Goal: Communication & Community: Participate in discussion

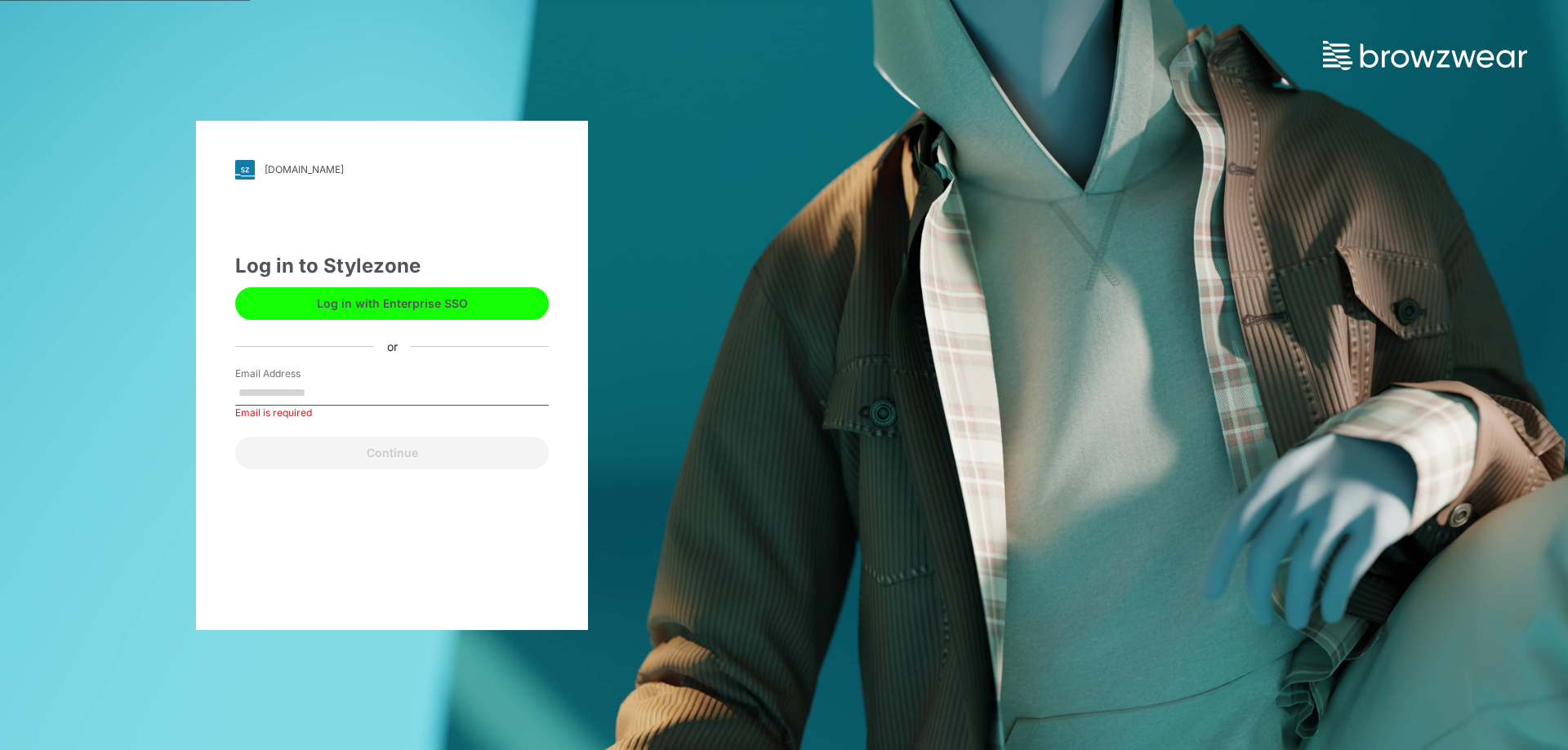
click at [316, 390] on input "Email Address" at bounding box center [392, 393] width 314 height 25
click at [343, 314] on button "Log in with Enterprise SSO" at bounding box center [392, 303] width 314 height 33
click at [344, 400] on input "Email Address" at bounding box center [392, 393] width 314 height 25
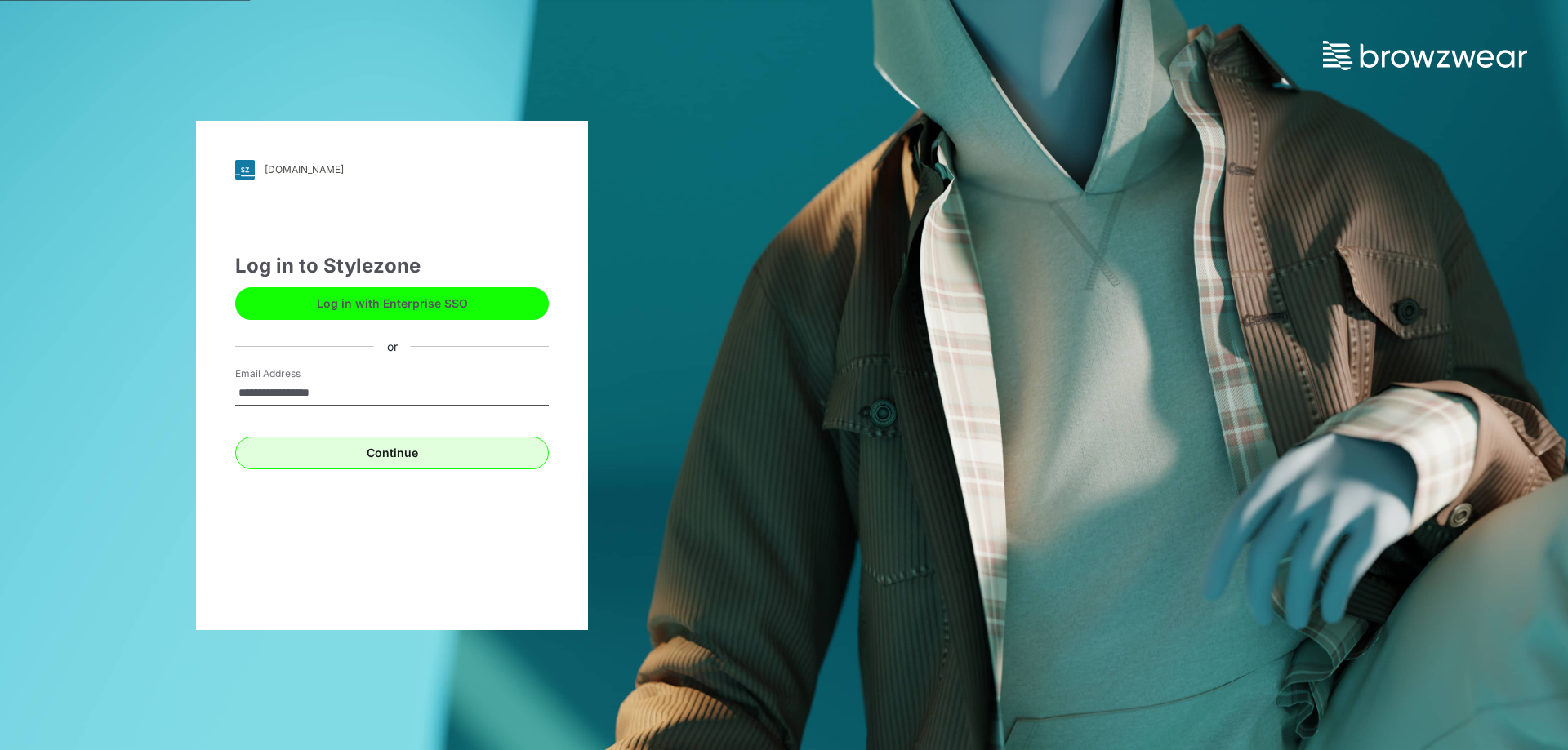
type input "**********"
click at [406, 458] on button "Continue" at bounding box center [392, 452] width 314 height 33
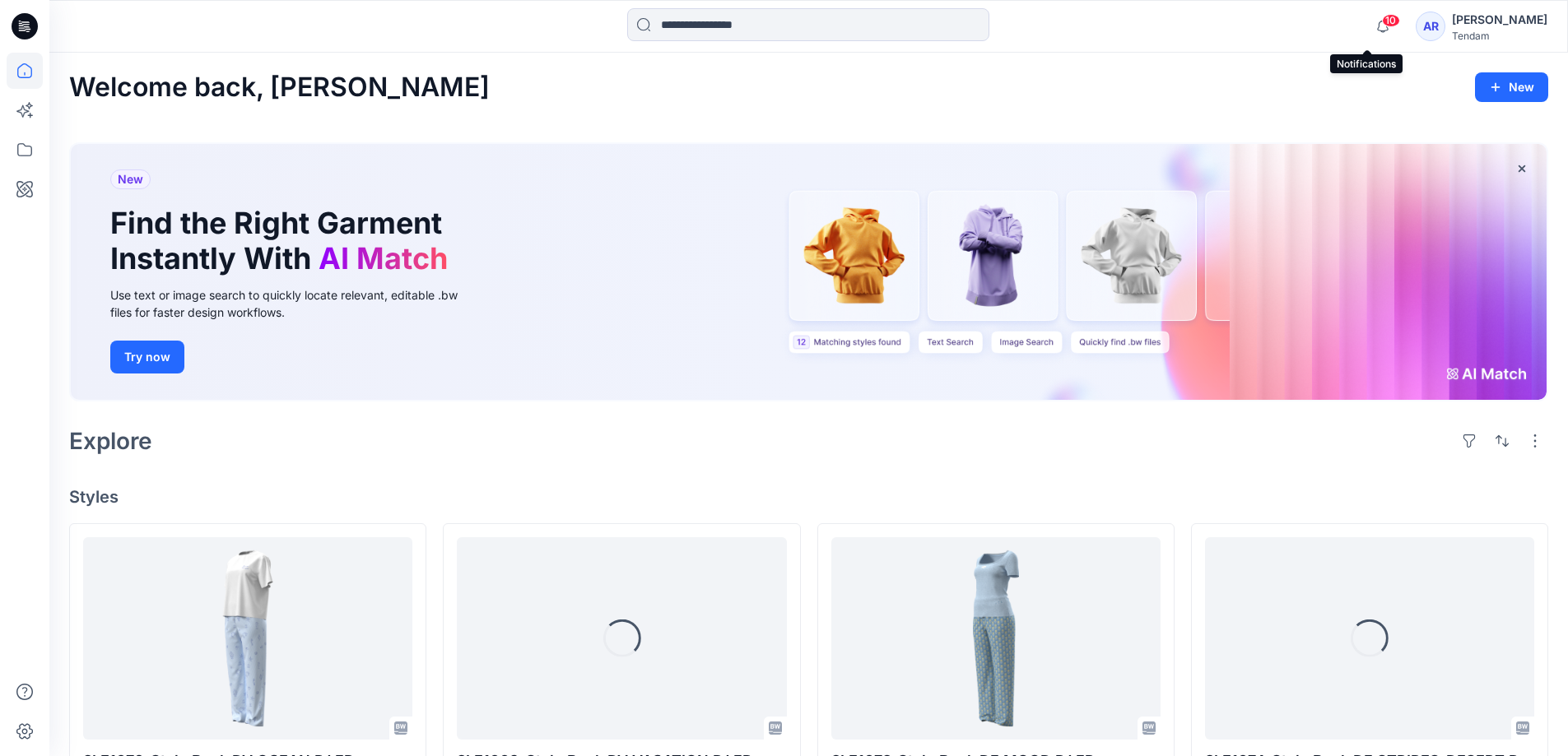
click at [1382, 26] on span "10" at bounding box center [1391, 20] width 18 height 13
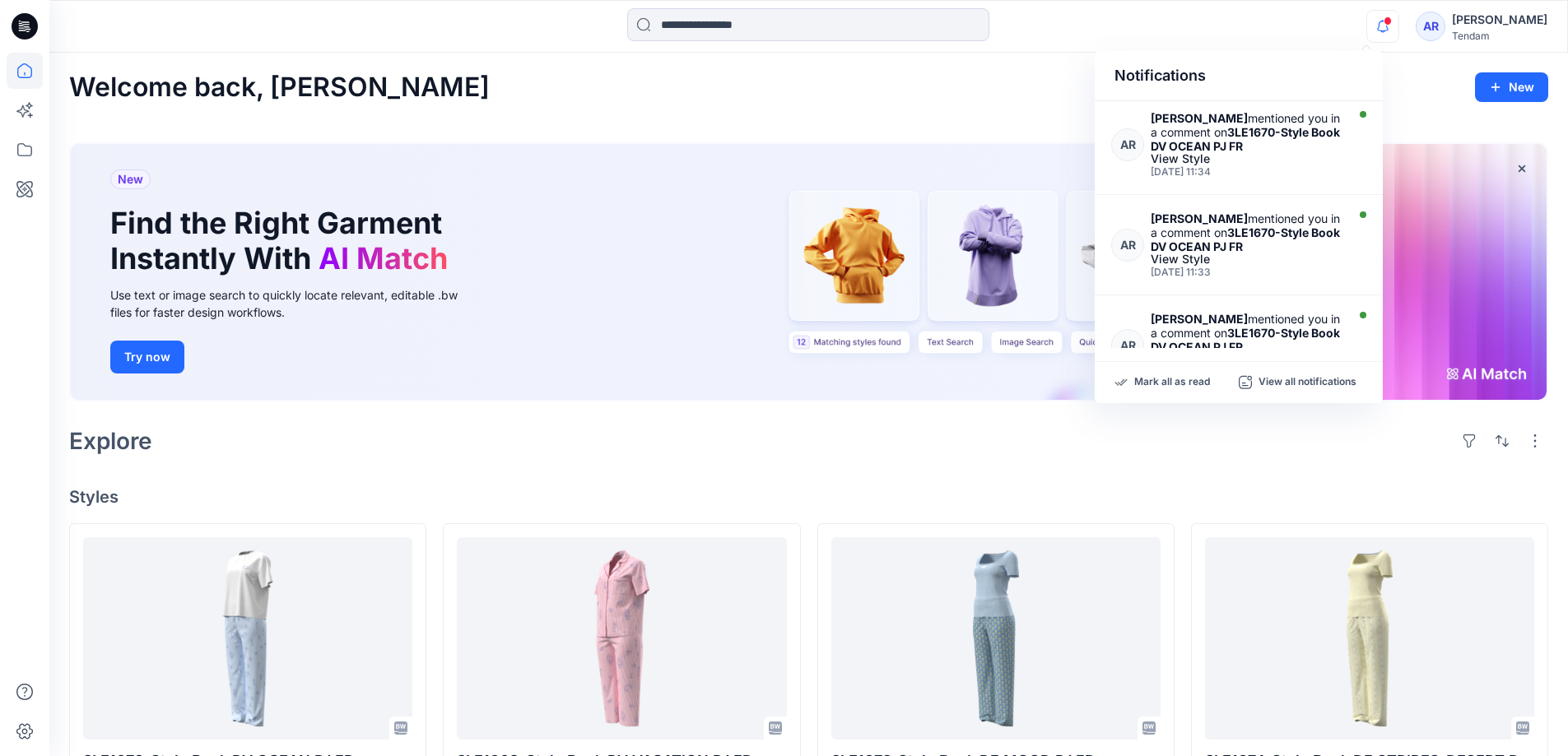
click at [1269, 25] on div "Notifications AR [PERSON_NAME] mentioned you in a comment on 3LE1670-Style Book…" at bounding box center [809, 26] width 1518 height 36
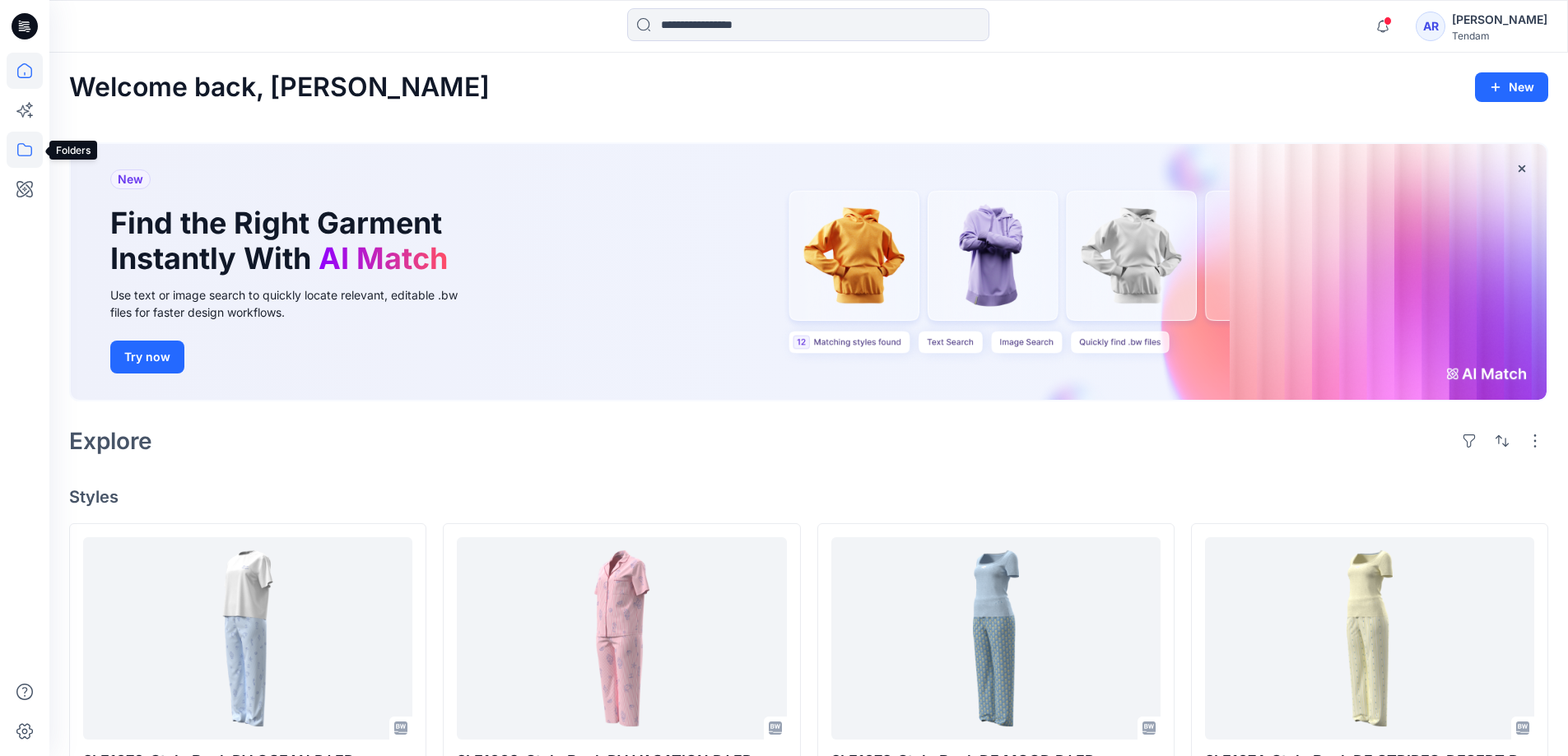
click at [14, 153] on icon at bounding box center [25, 150] width 36 height 36
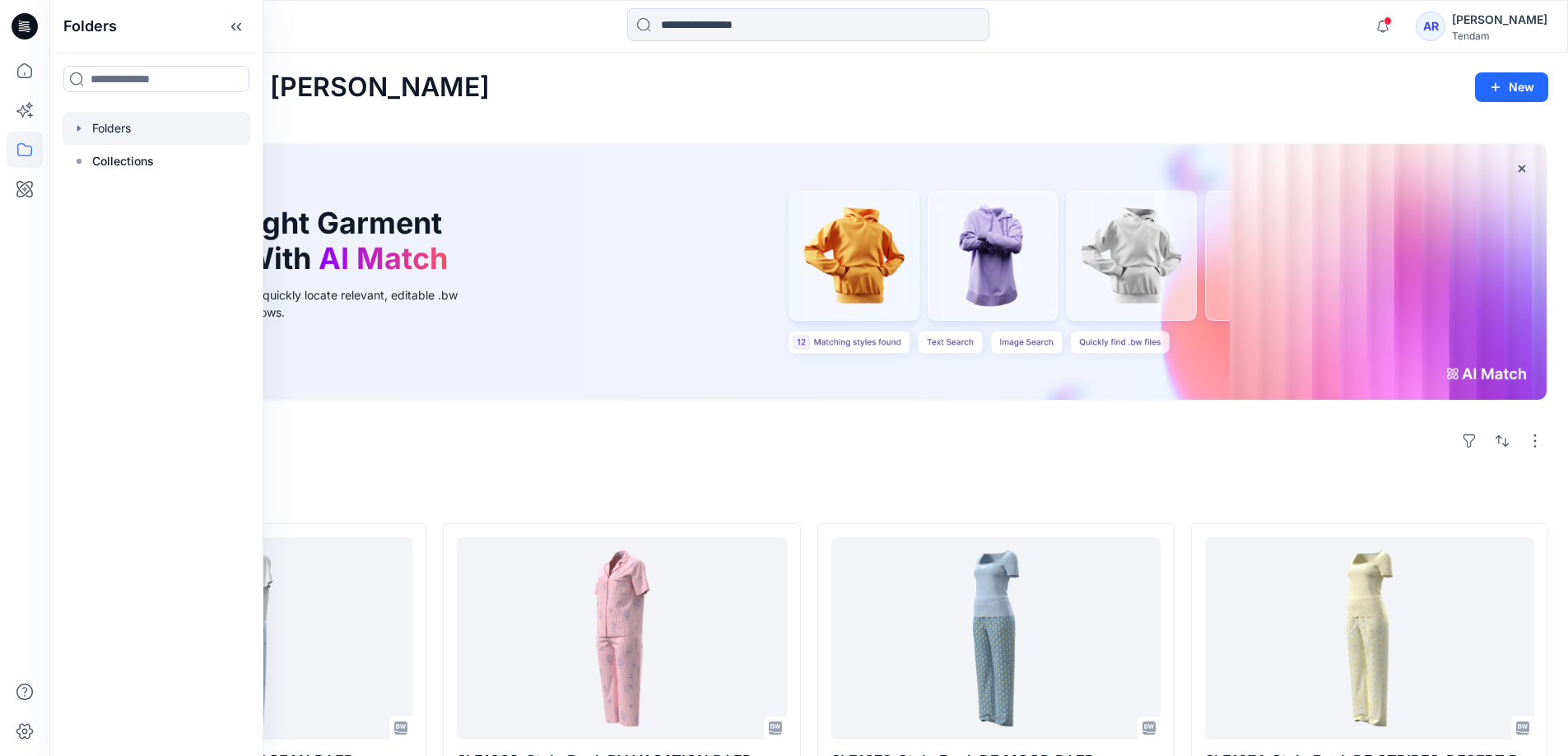
click at [82, 128] on icon "button" at bounding box center [79, 128] width 13 height 13
click at [82, 128] on icon "button" at bounding box center [79, 128] width 6 height 3
click at [82, 131] on icon "button" at bounding box center [79, 128] width 13 height 13
click at [152, 163] on div at bounding box center [178, 161] width 230 height 33
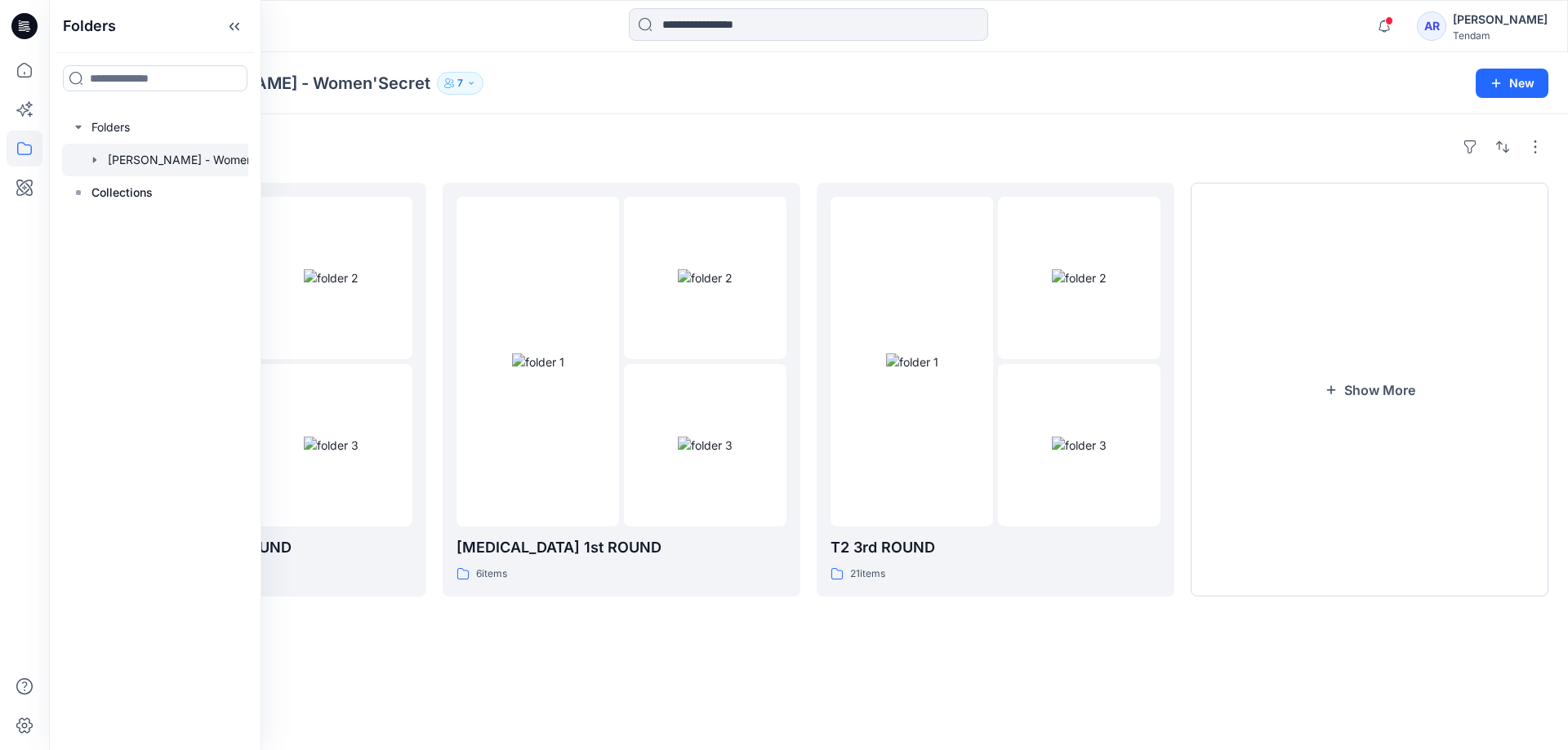
click at [1069, 85] on div "Folders MONDOL - Women'Secret 7" at bounding box center [744, 83] width 1353 height 23
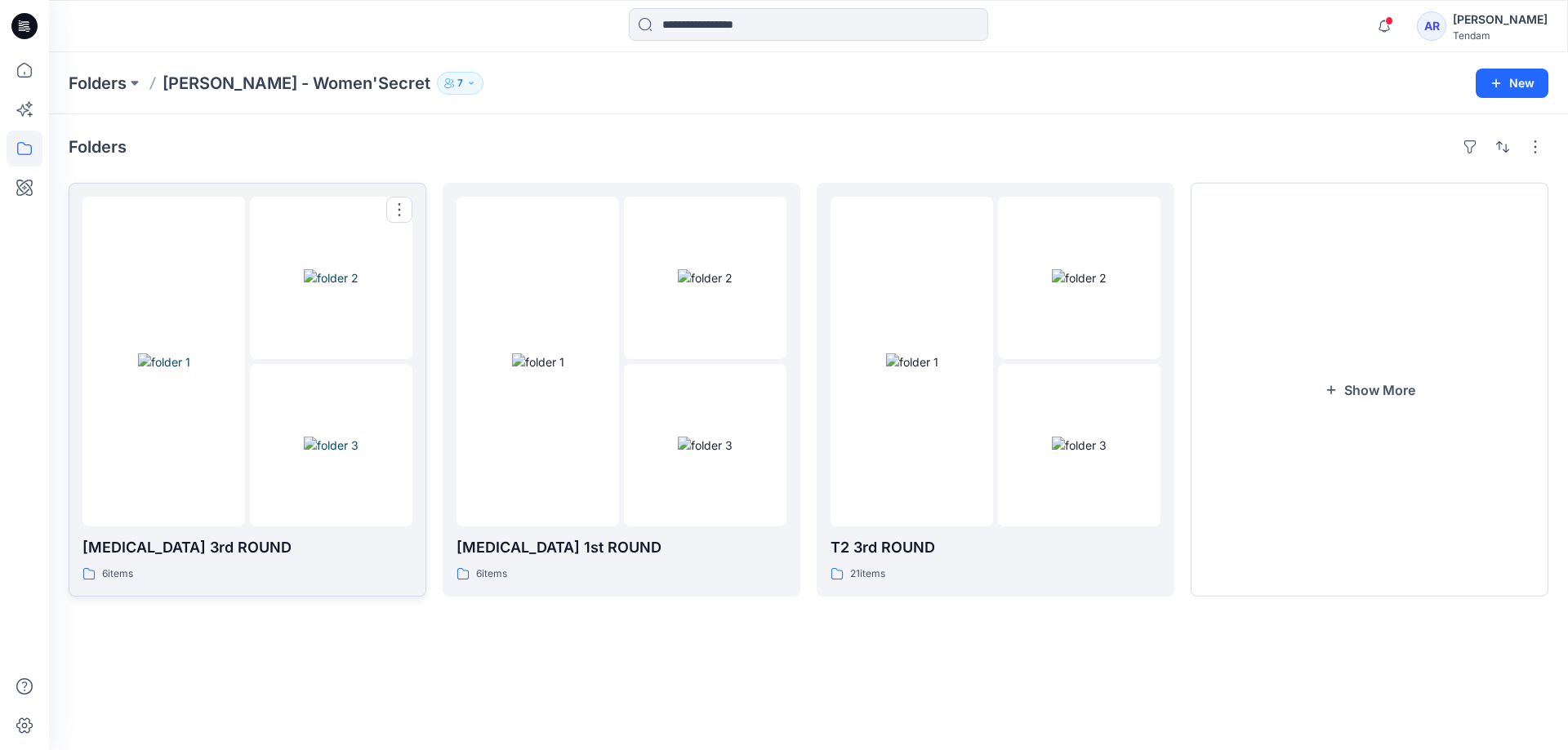
click at [302, 419] on div at bounding box center [332, 445] width 162 height 162
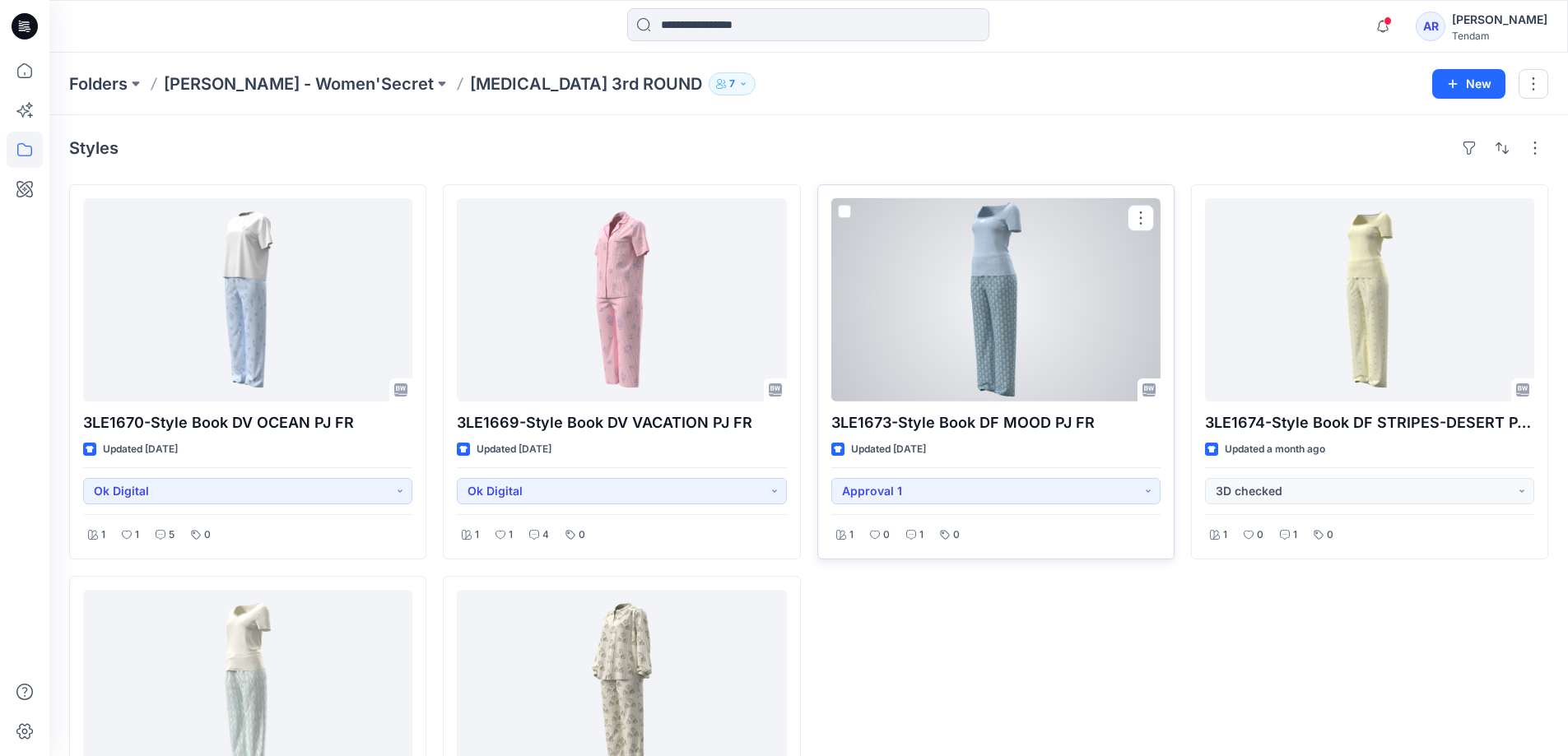
click at [986, 347] on div at bounding box center [995, 300] width 329 height 203
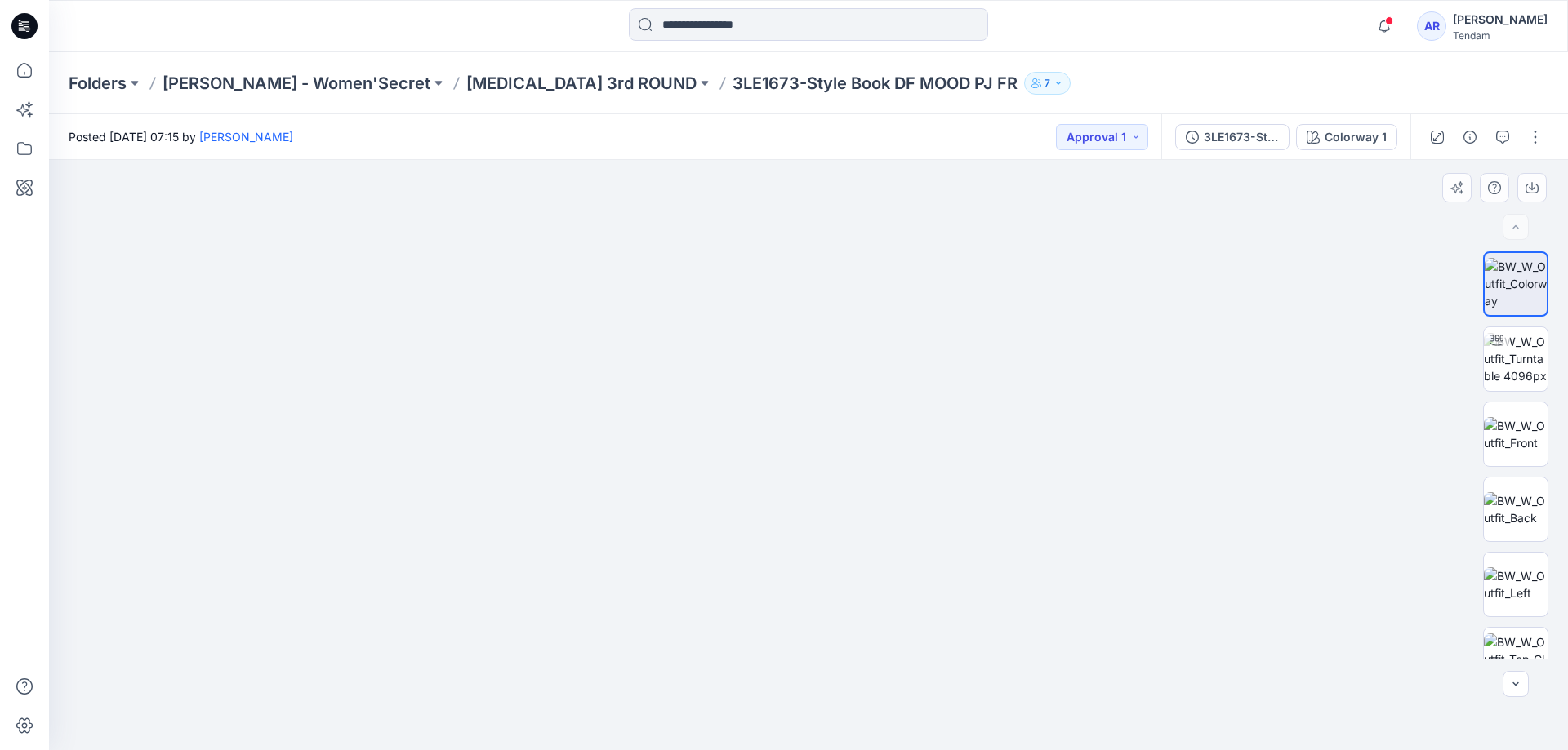
drag, startPoint x: 833, startPoint y: 280, endPoint x: 833, endPoint y: 422, distance: 142.0
click at [833, 422] on img at bounding box center [808, 370] width 1265 height 759
click at [1508, 134] on icon "button" at bounding box center [1503, 137] width 13 height 13
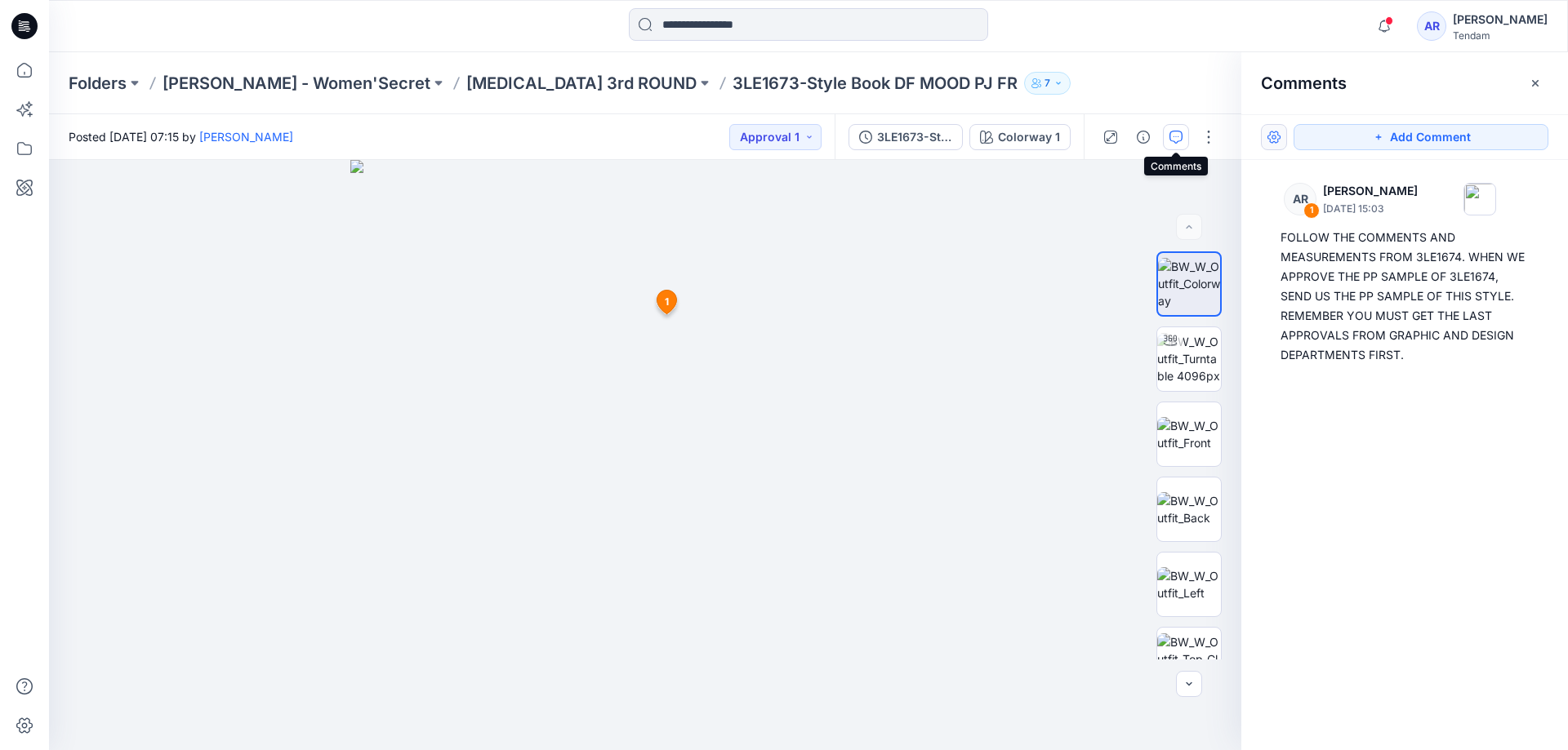
click at [1275, 144] on button "button" at bounding box center [1274, 137] width 26 height 26
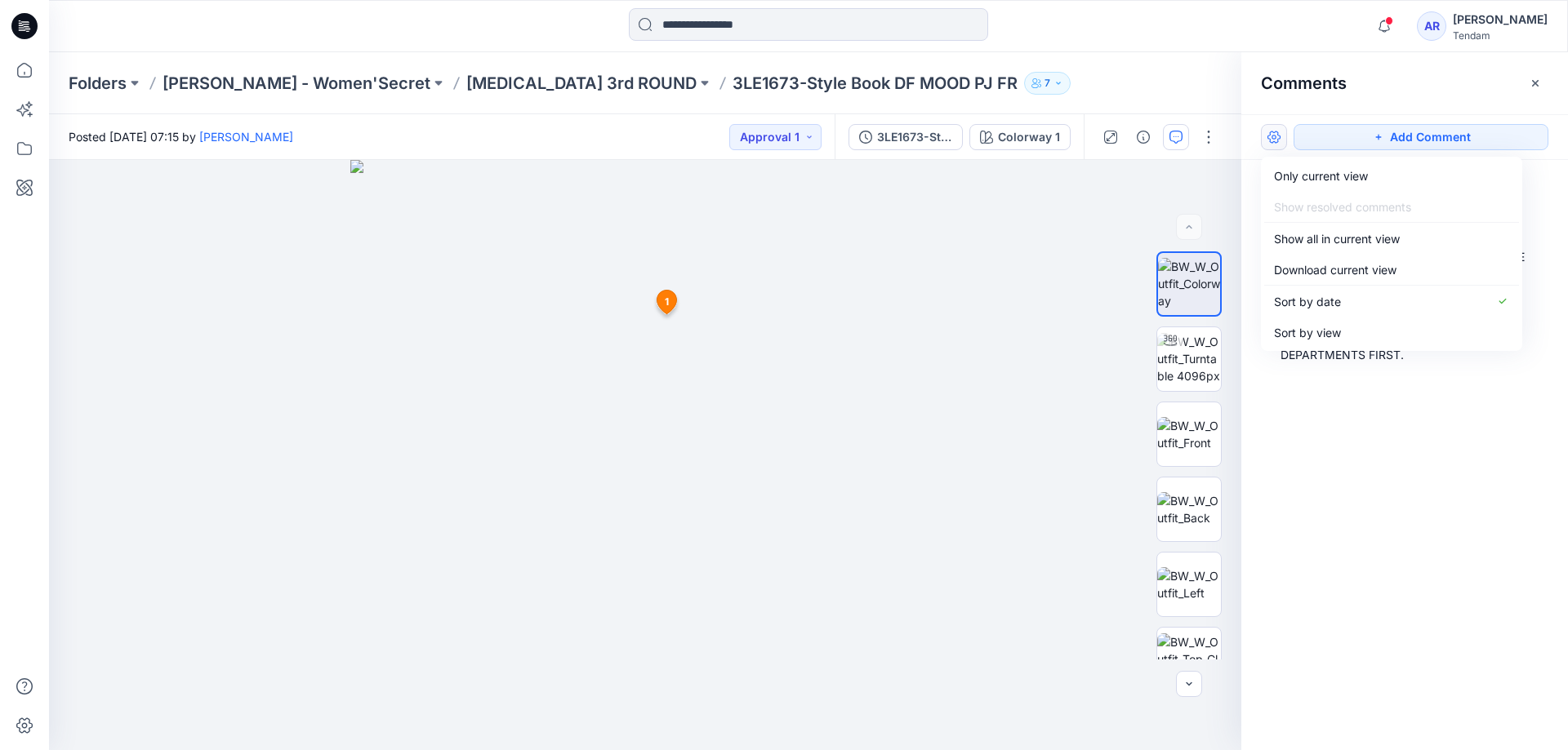
click at [1301, 86] on h2 "Comments" at bounding box center [1304, 83] width 86 height 20
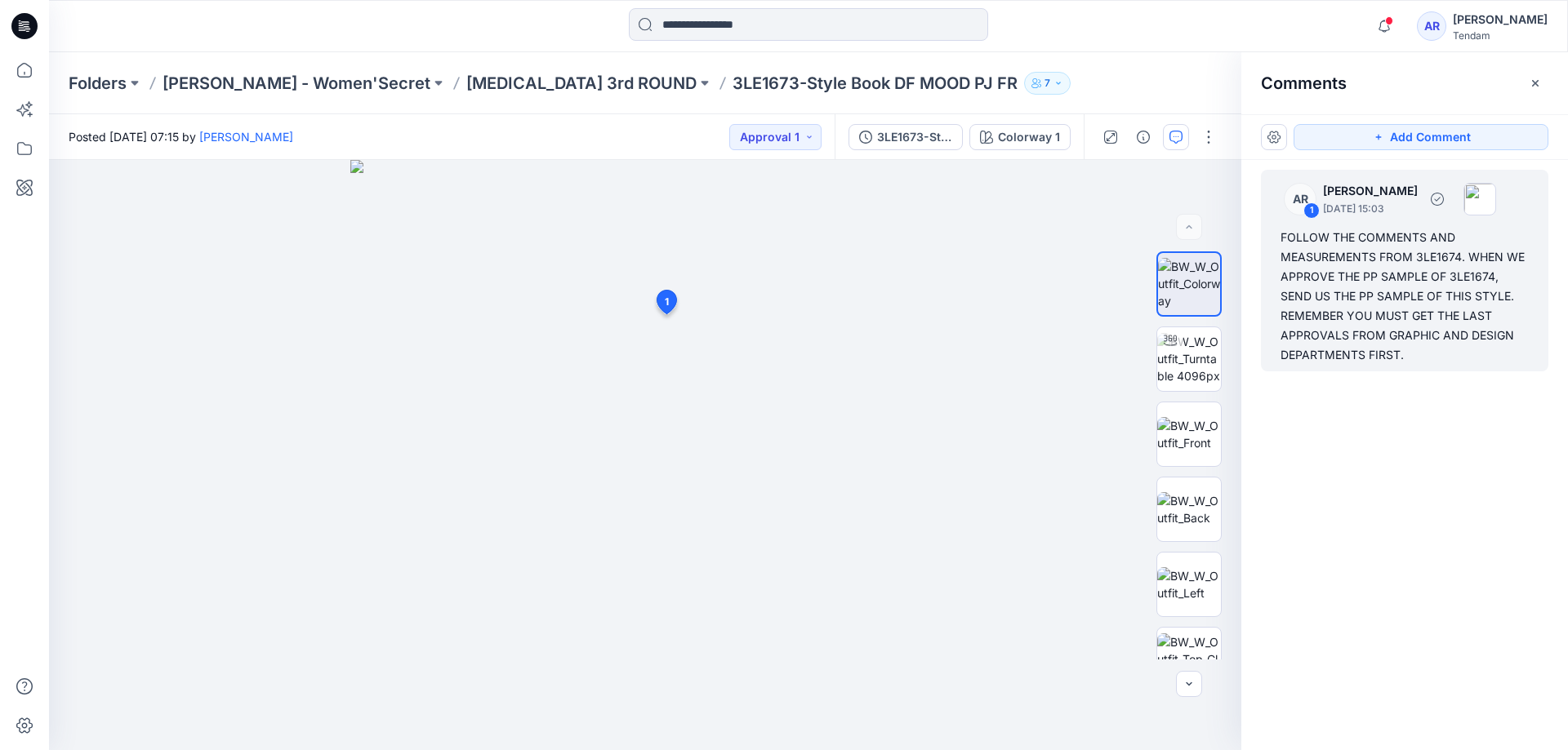
click at [1371, 312] on div "FOLLOW THE COMMENTS AND MEASUREMENTS FROM 3LE1674. WHEN WE APPROVE THE PP SAMPL…" at bounding box center [1405, 296] width 248 height 138
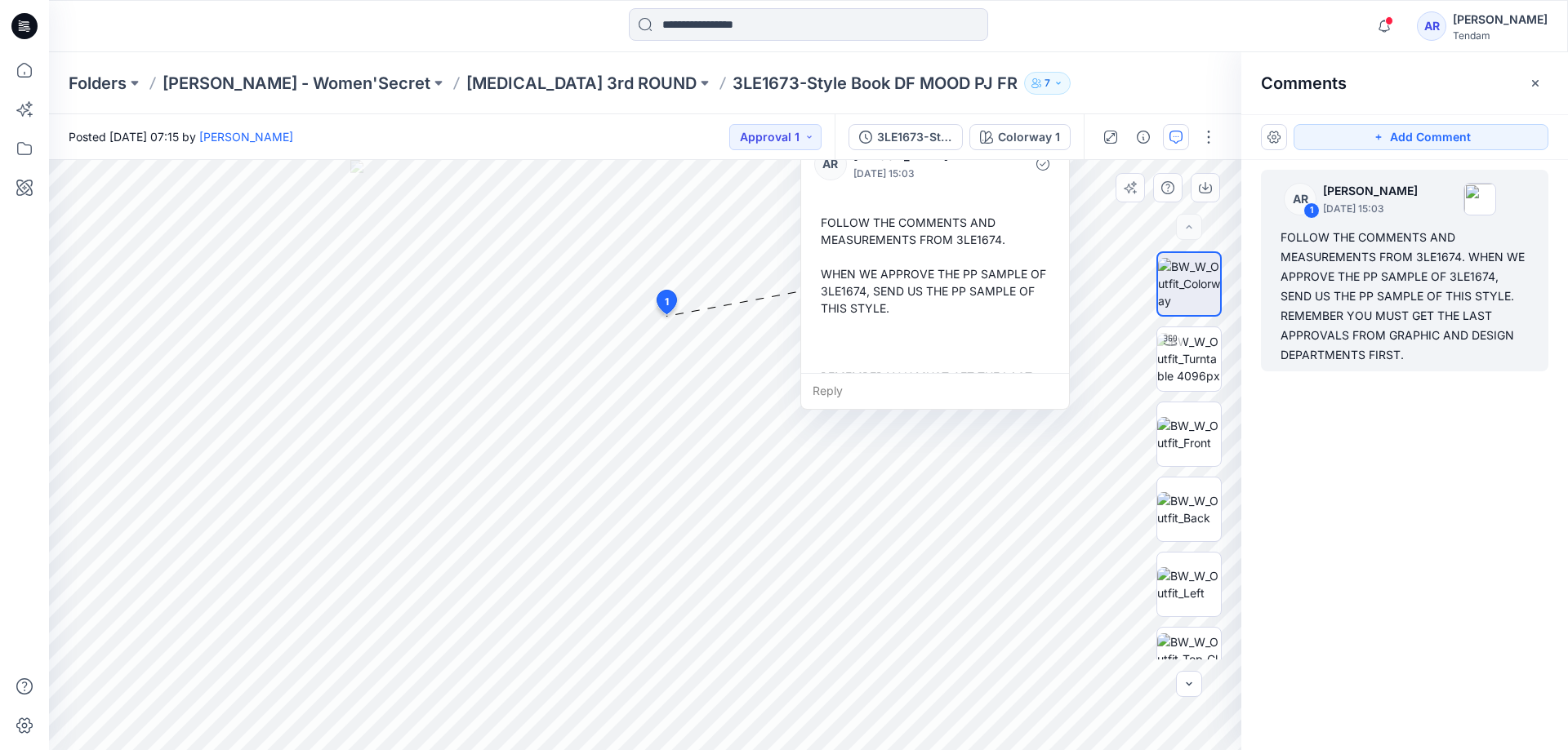
click at [839, 385] on div "Reply" at bounding box center [935, 391] width 268 height 36
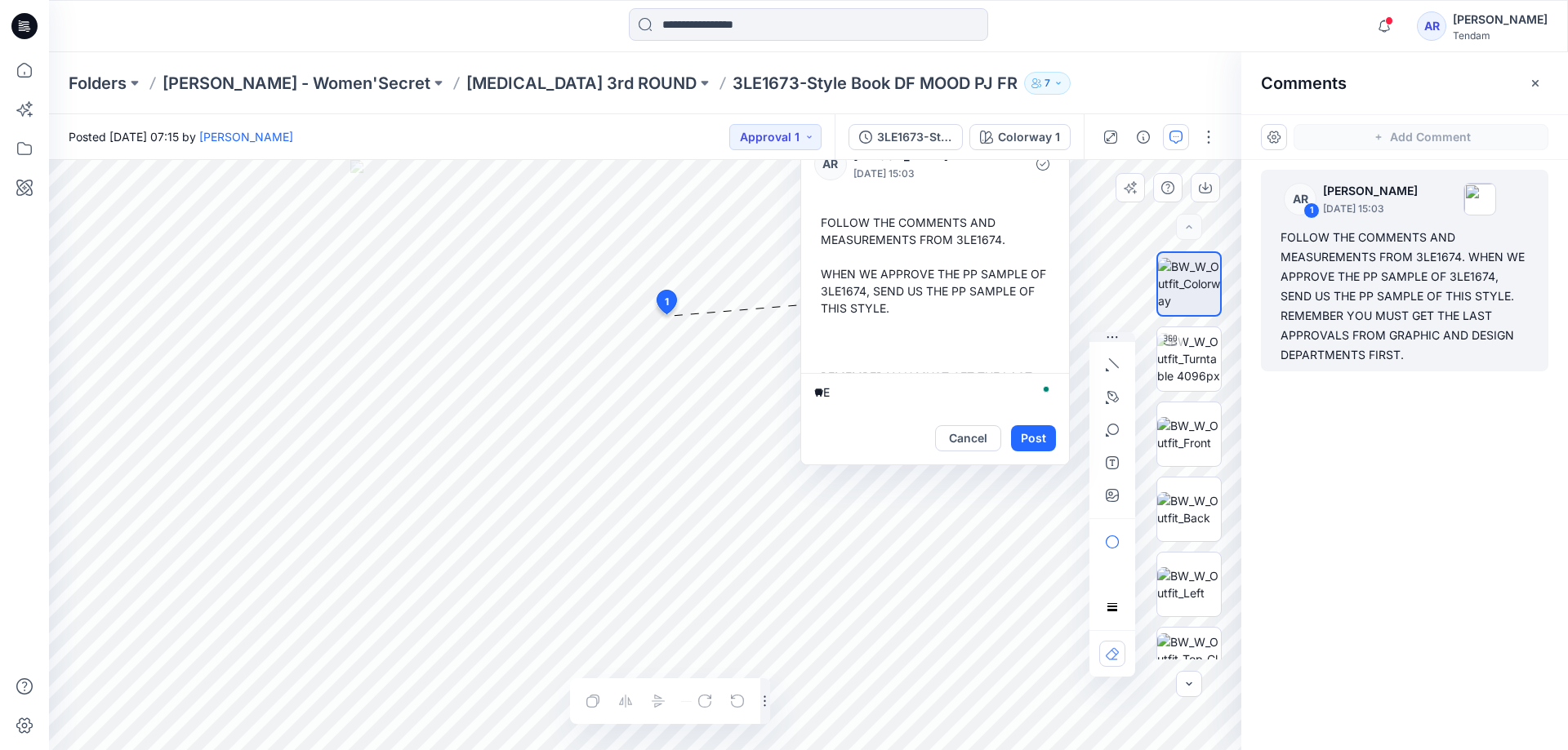
type textarea "*"
type textarea "**********"
click at [1021, 439] on button "Post" at bounding box center [1033, 438] width 45 height 26
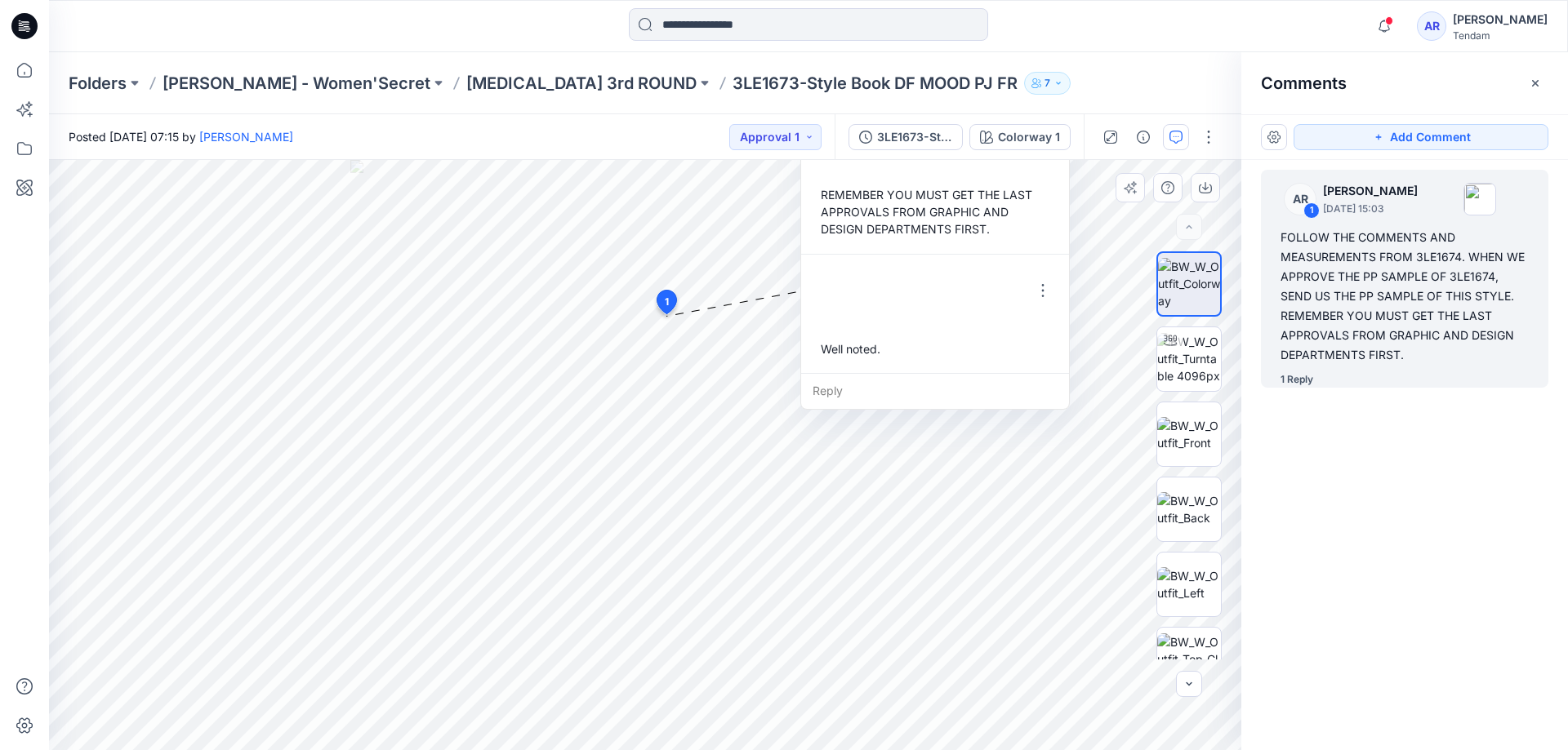
scroll to position [183, 0]
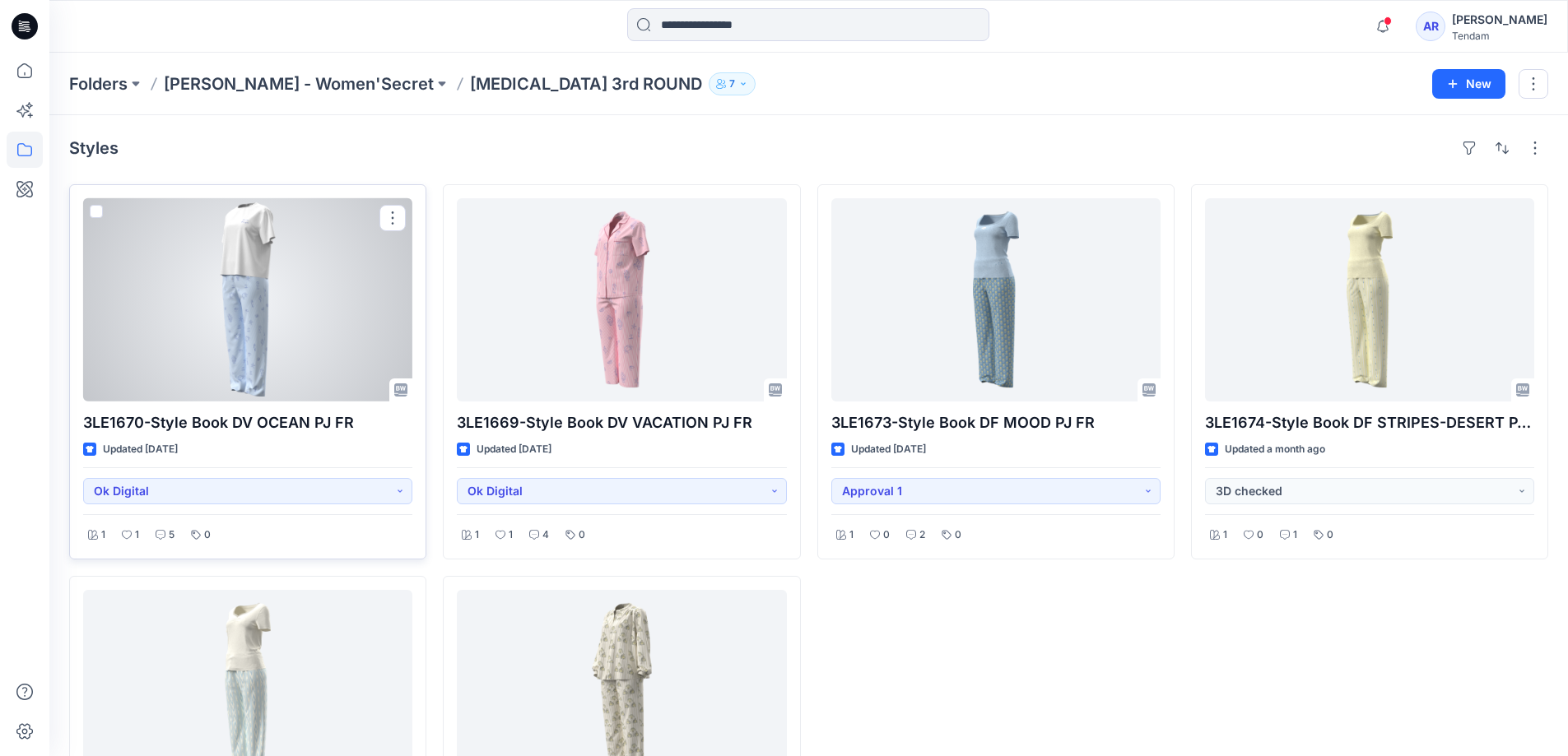
click at [256, 324] on div at bounding box center [247, 300] width 329 height 203
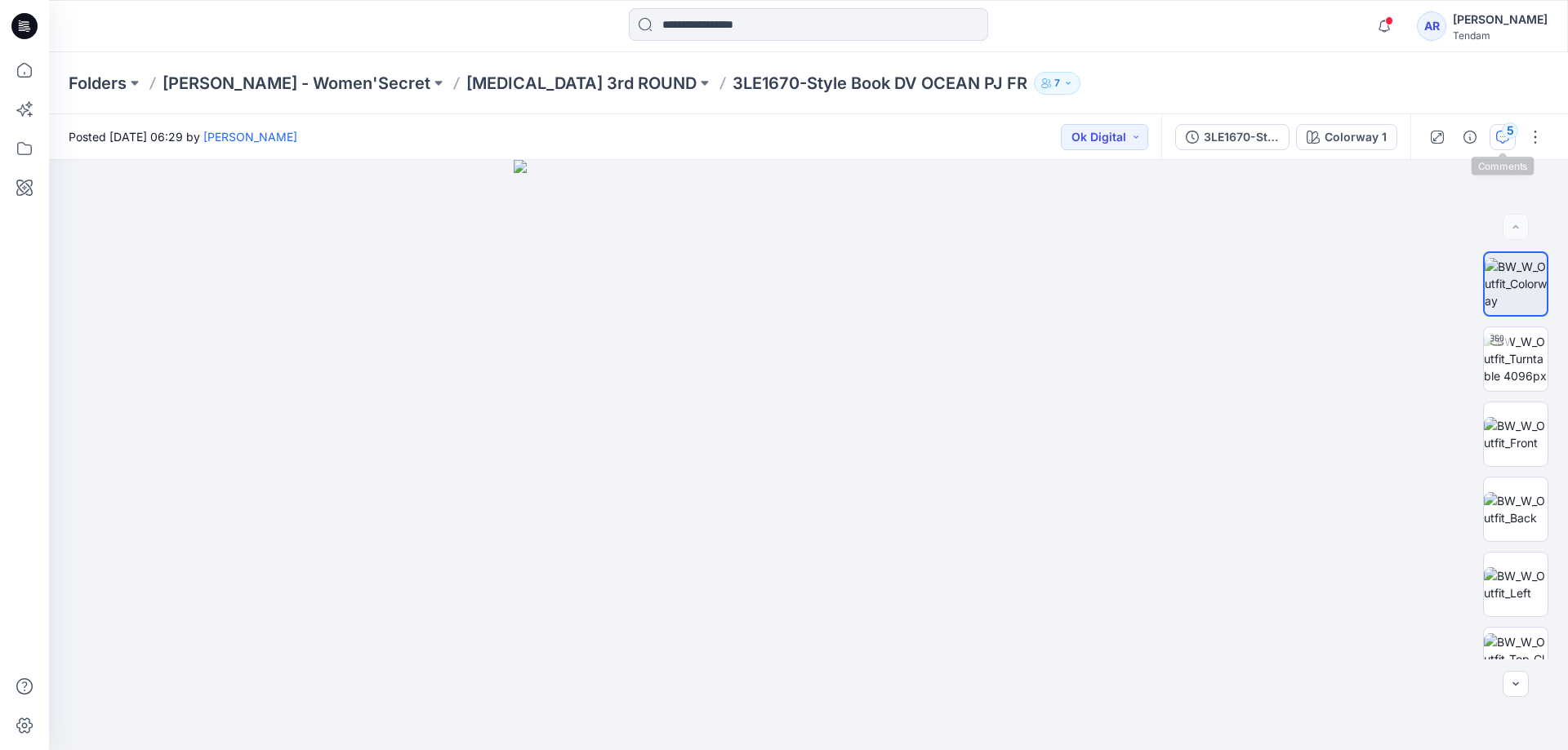
click at [1508, 129] on div "5" at bounding box center [1511, 131] width 17 height 17
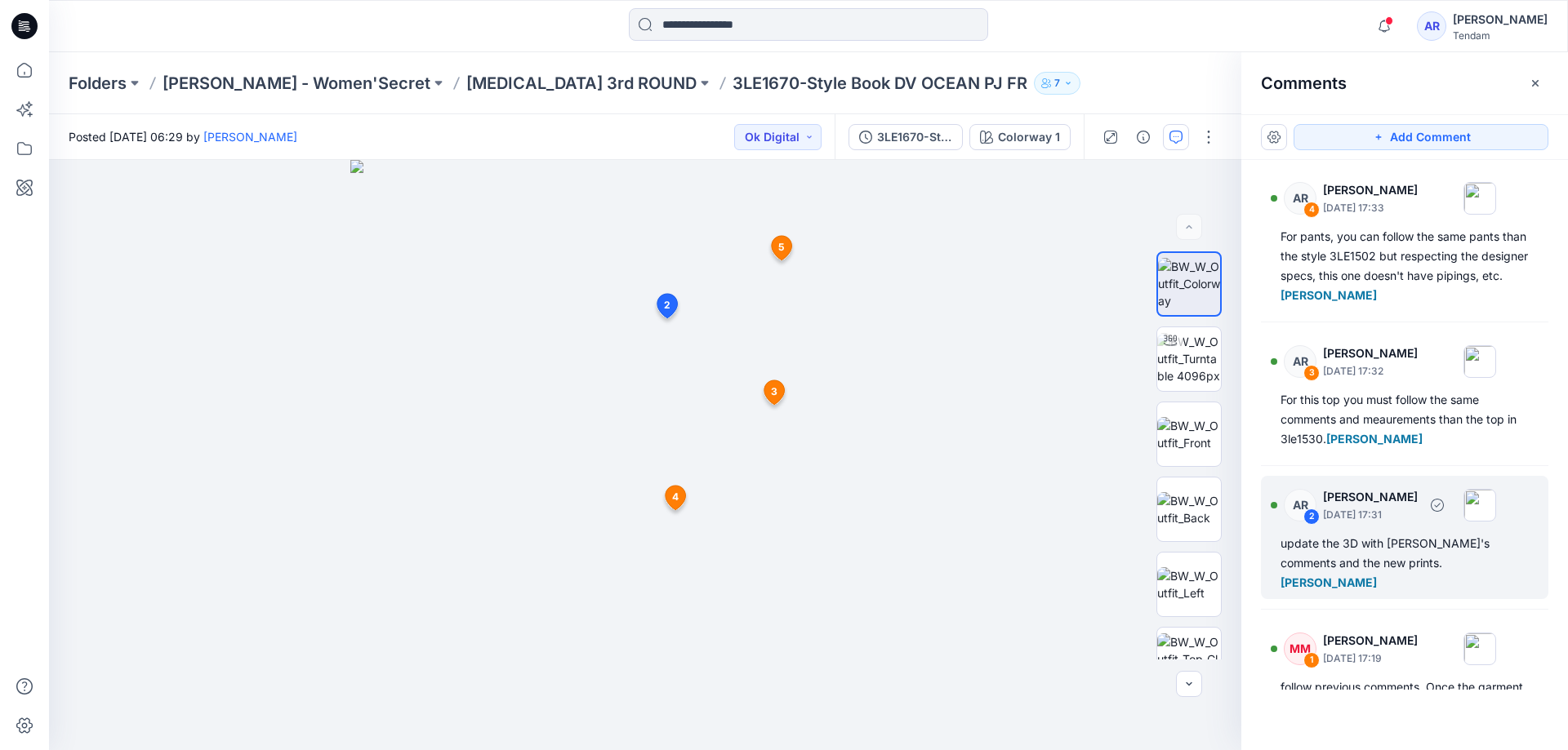
scroll to position [185, 0]
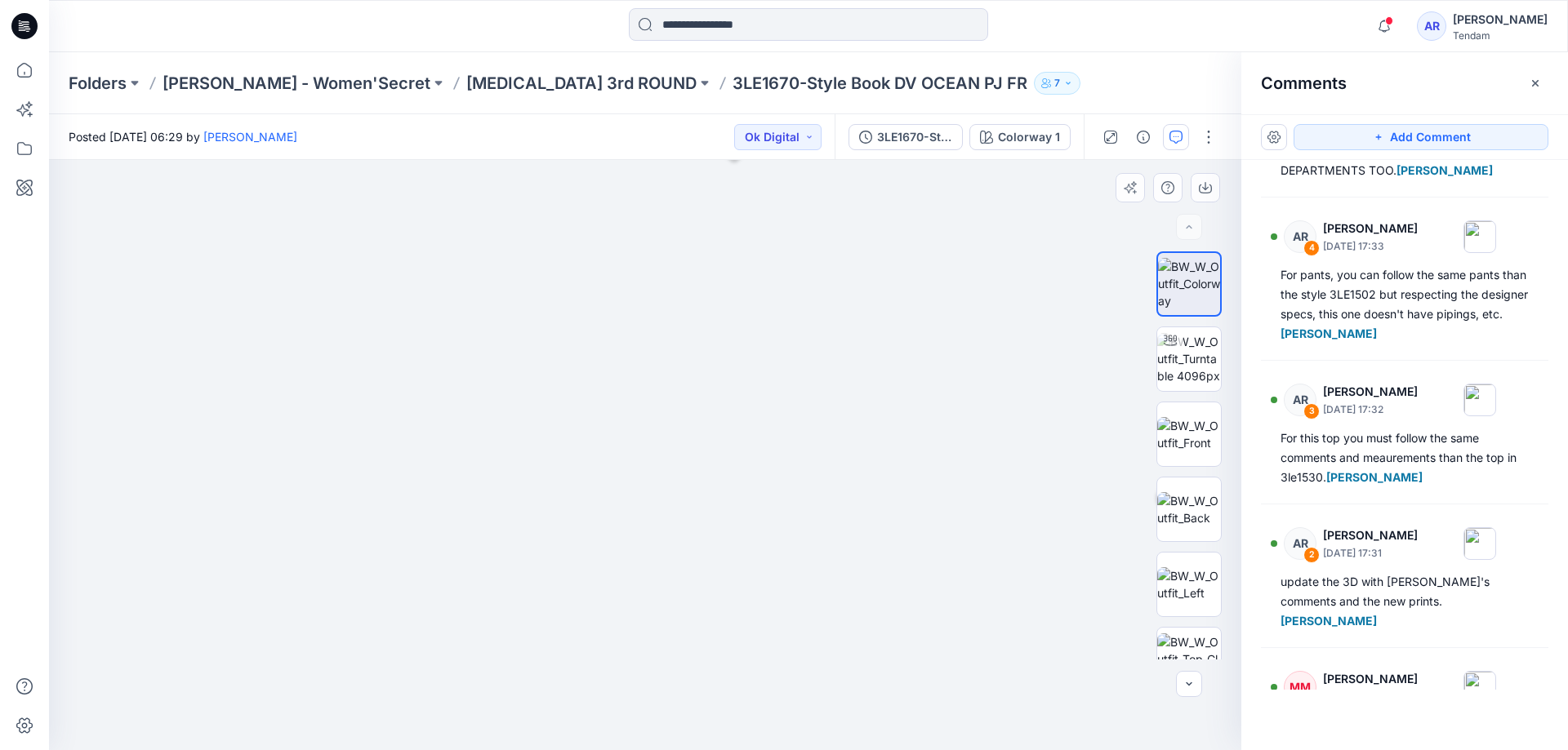
drag, startPoint x: 645, startPoint y: 275, endPoint x: 649, endPoint y: 558, distance: 283.0
click at [650, 562] on img at bounding box center [650, 136] width 2391 height 1230
drag, startPoint x: 686, startPoint y: 409, endPoint x: 684, endPoint y: 391, distance: 18.1
click at [685, 403] on img at bounding box center [650, 217] width 2391 height 1066
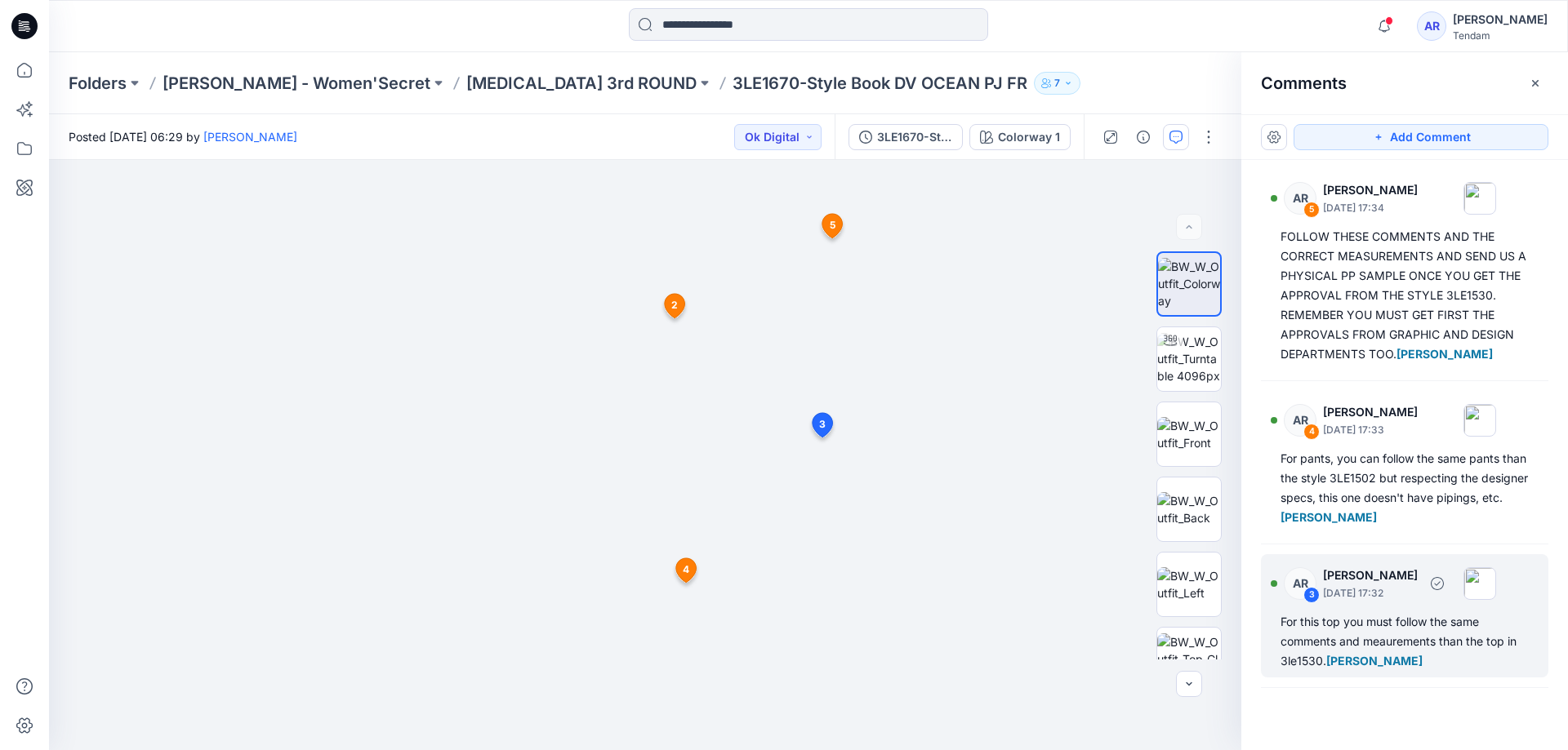
scroll to position [0, 0]
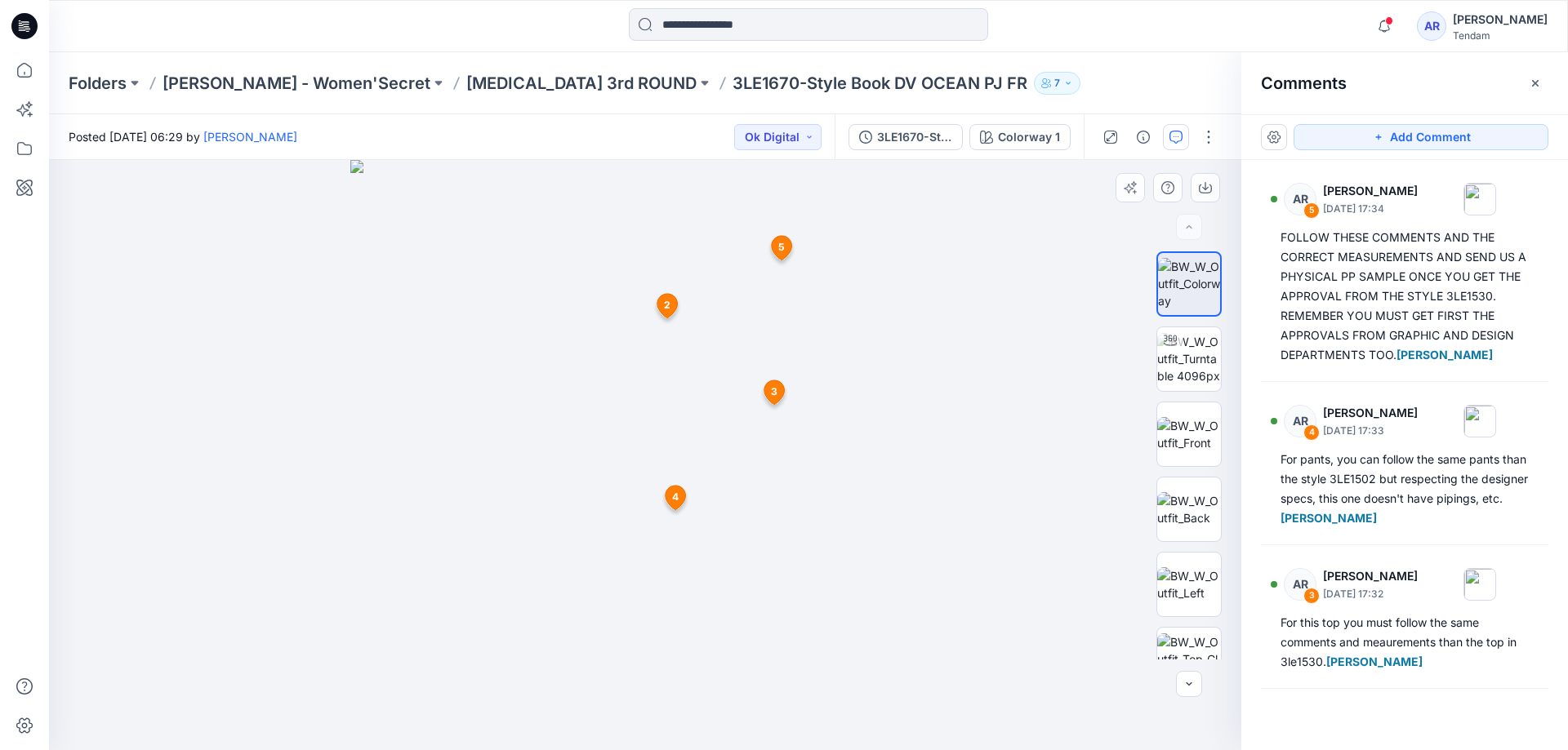
click at [789, 248] on icon at bounding box center [781, 247] width 21 height 25
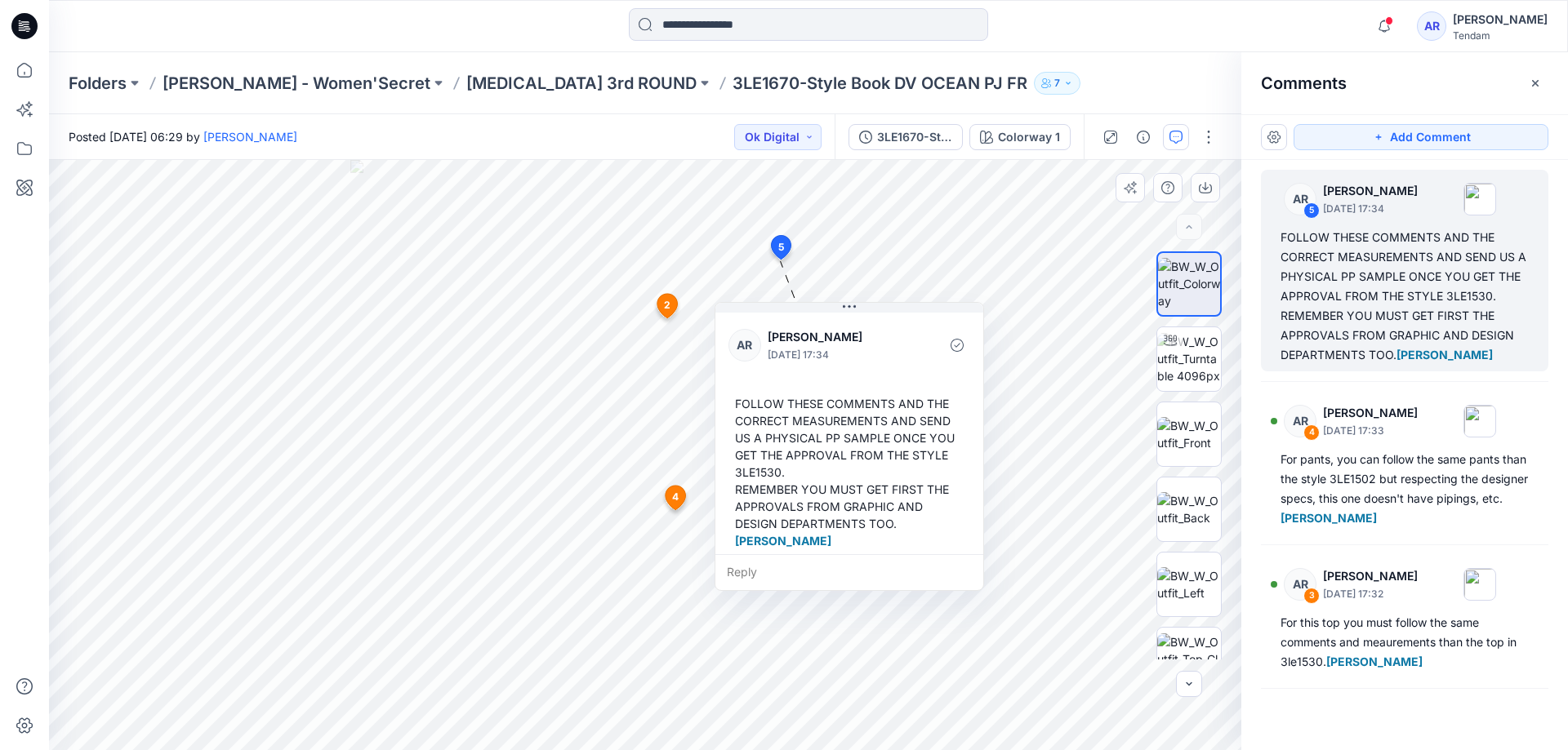
click at [665, 308] on span "2" at bounding box center [667, 305] width 7 height 15
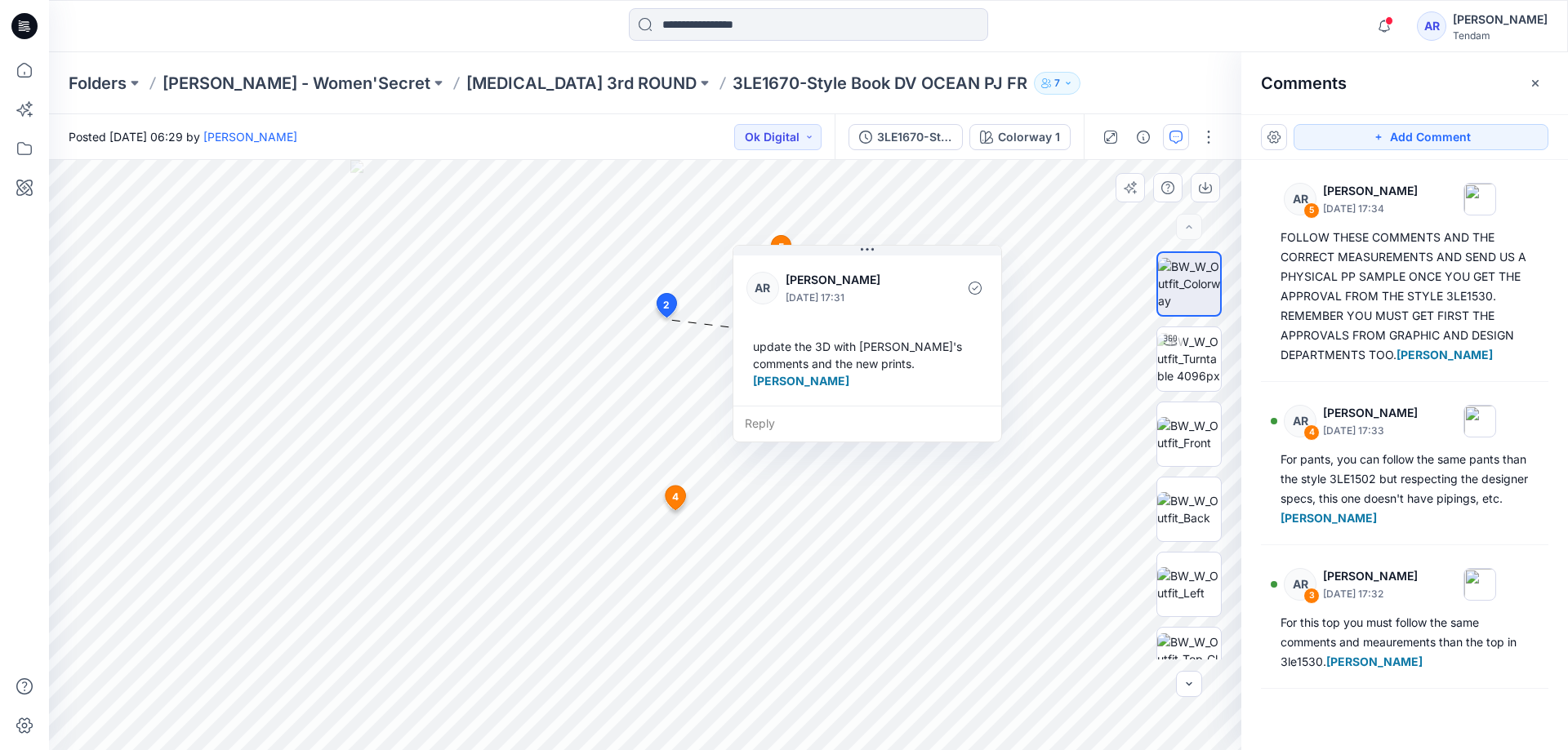
scroll to position [113, 0]
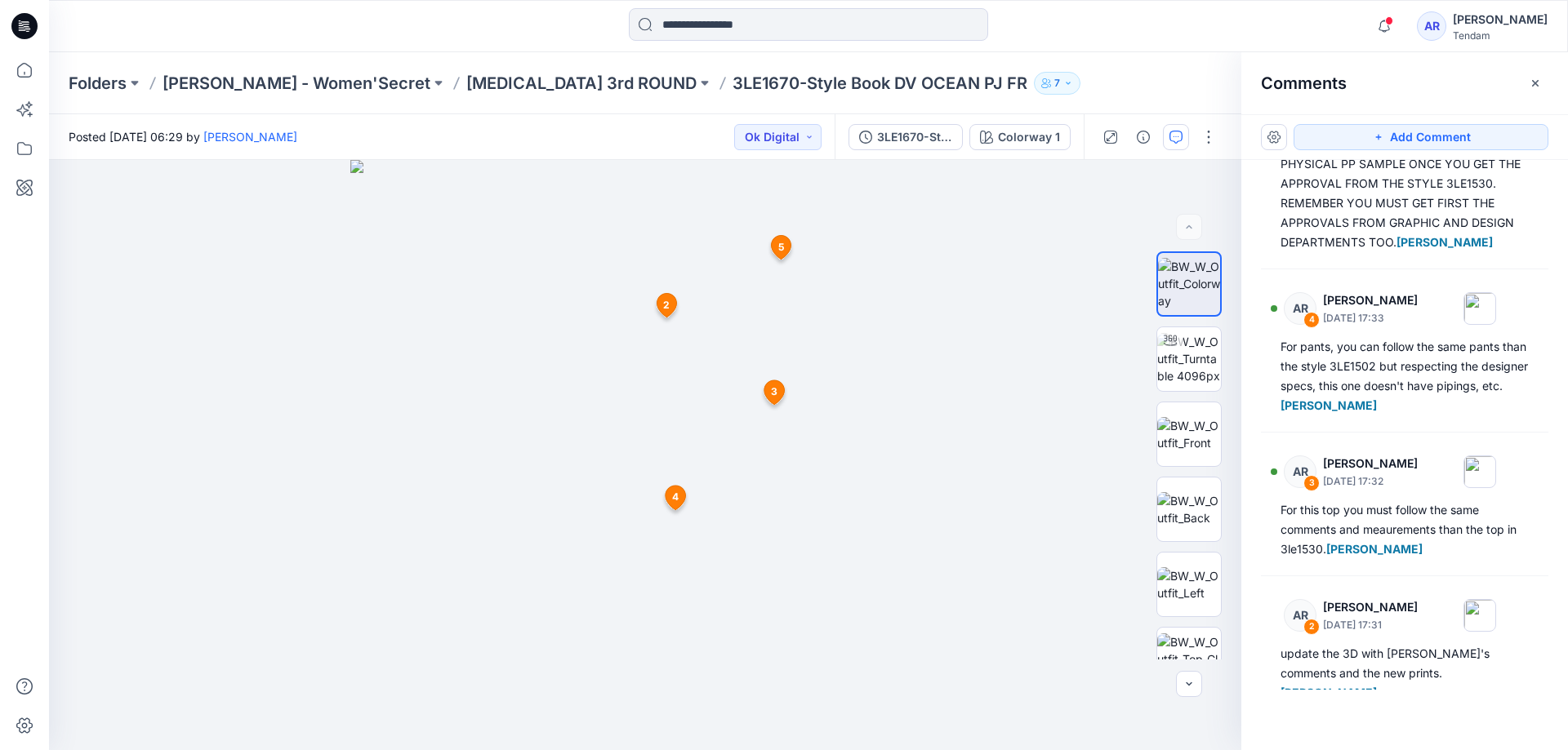
click at [781, 245] on span "5" at bounding box center [781, 247] width 6 height 15
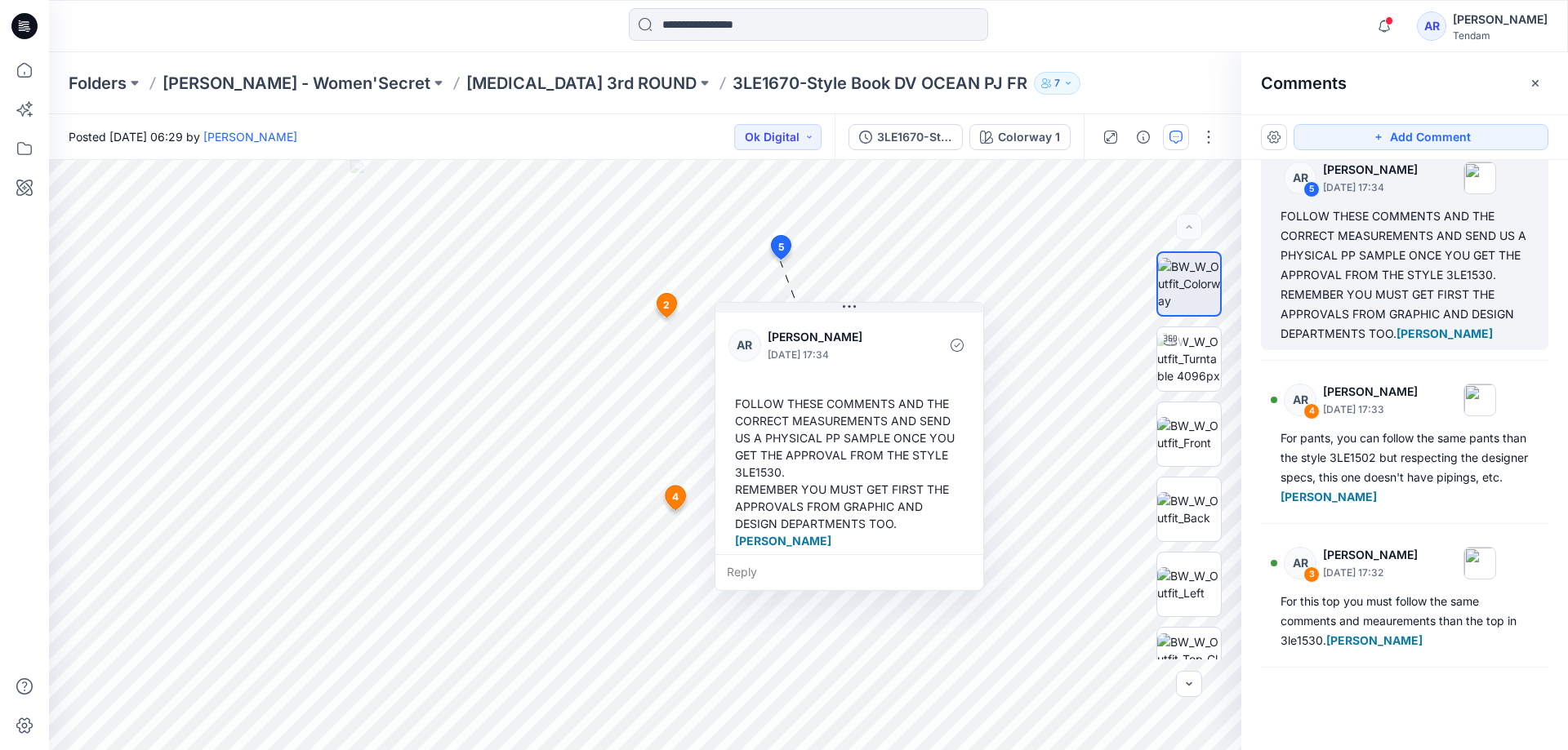
scroll to position [10, 0]
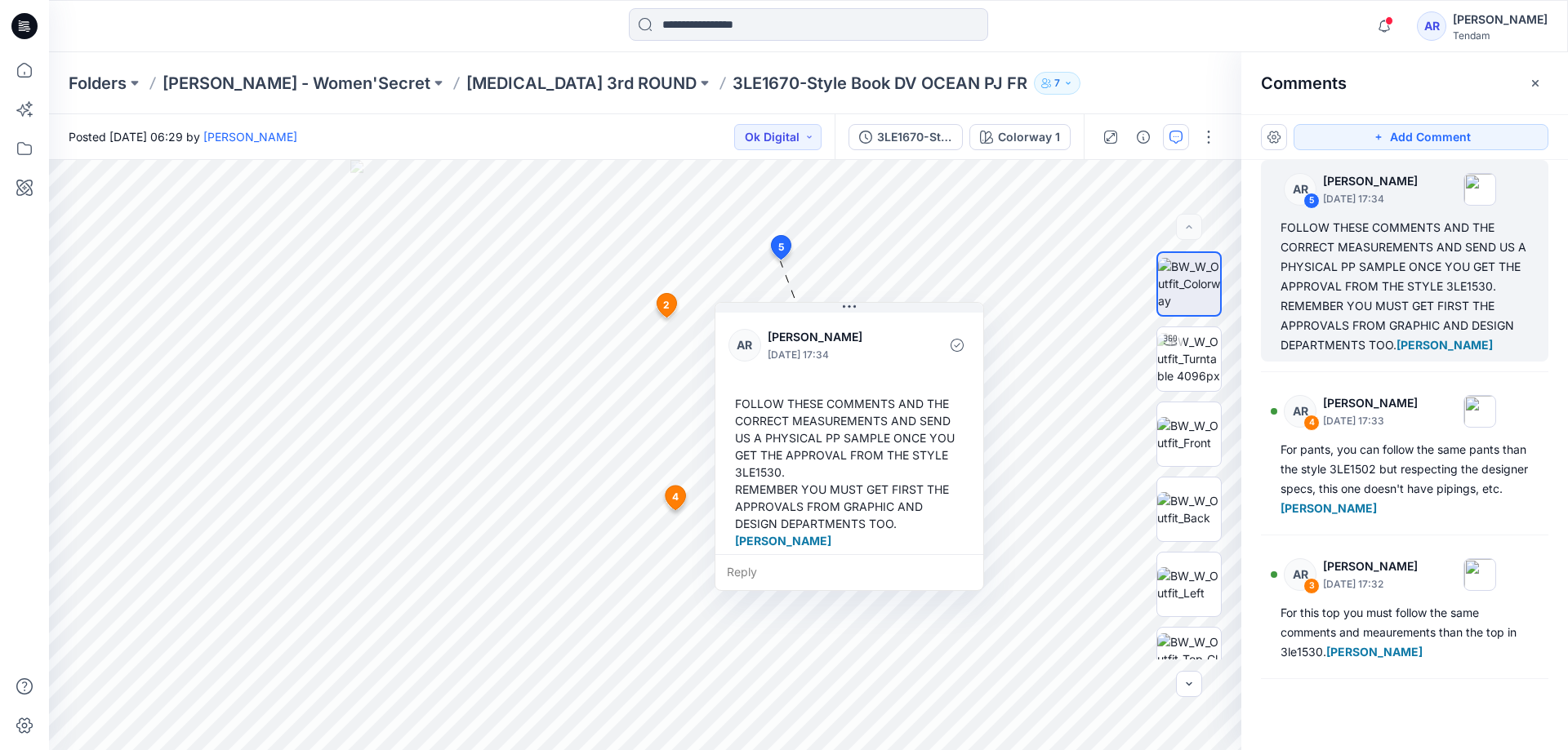
click at [793, 575] on div "Reply" at bounding box center [849, 572] width 268 height 36
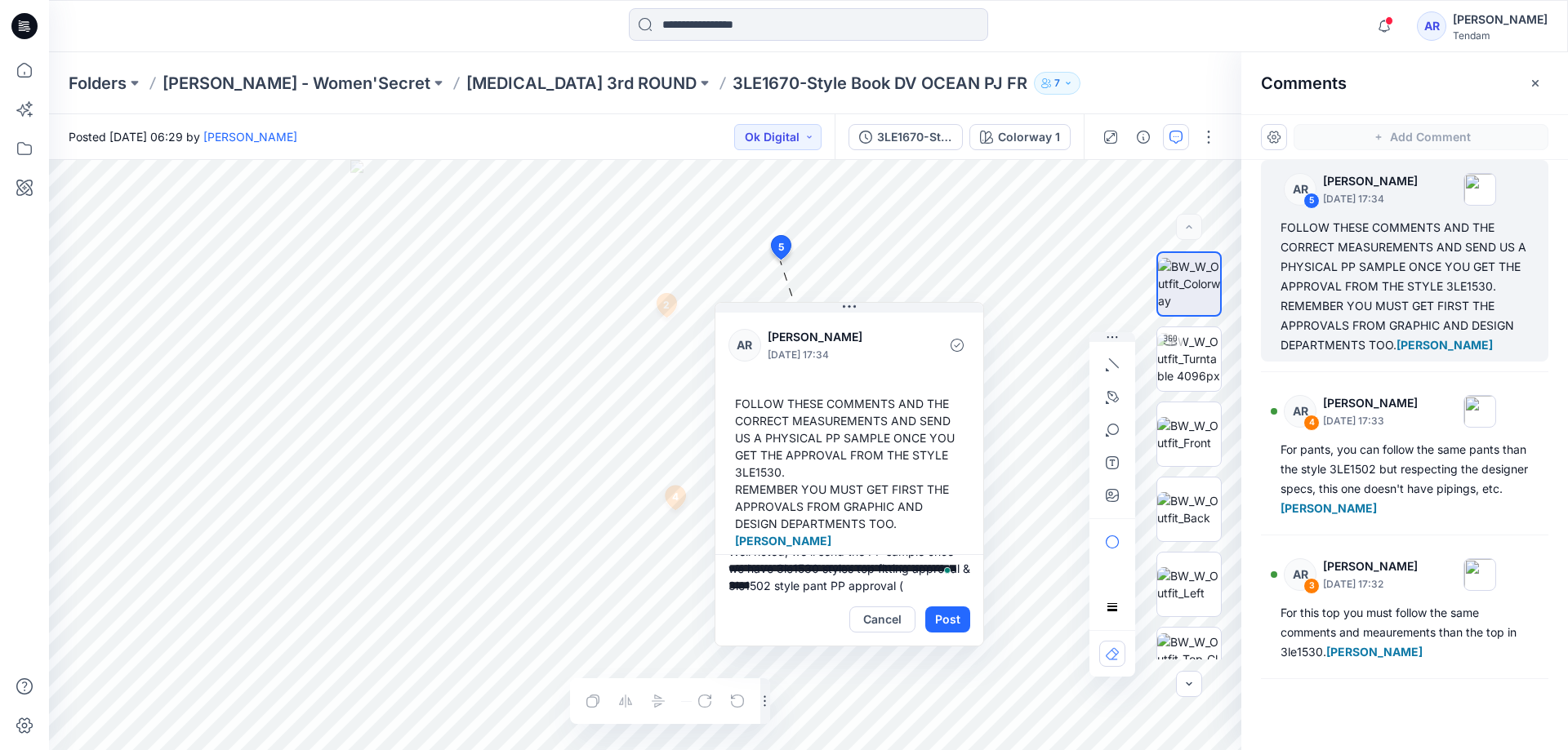
scroll to position [40, 0]
type textarea "**********"
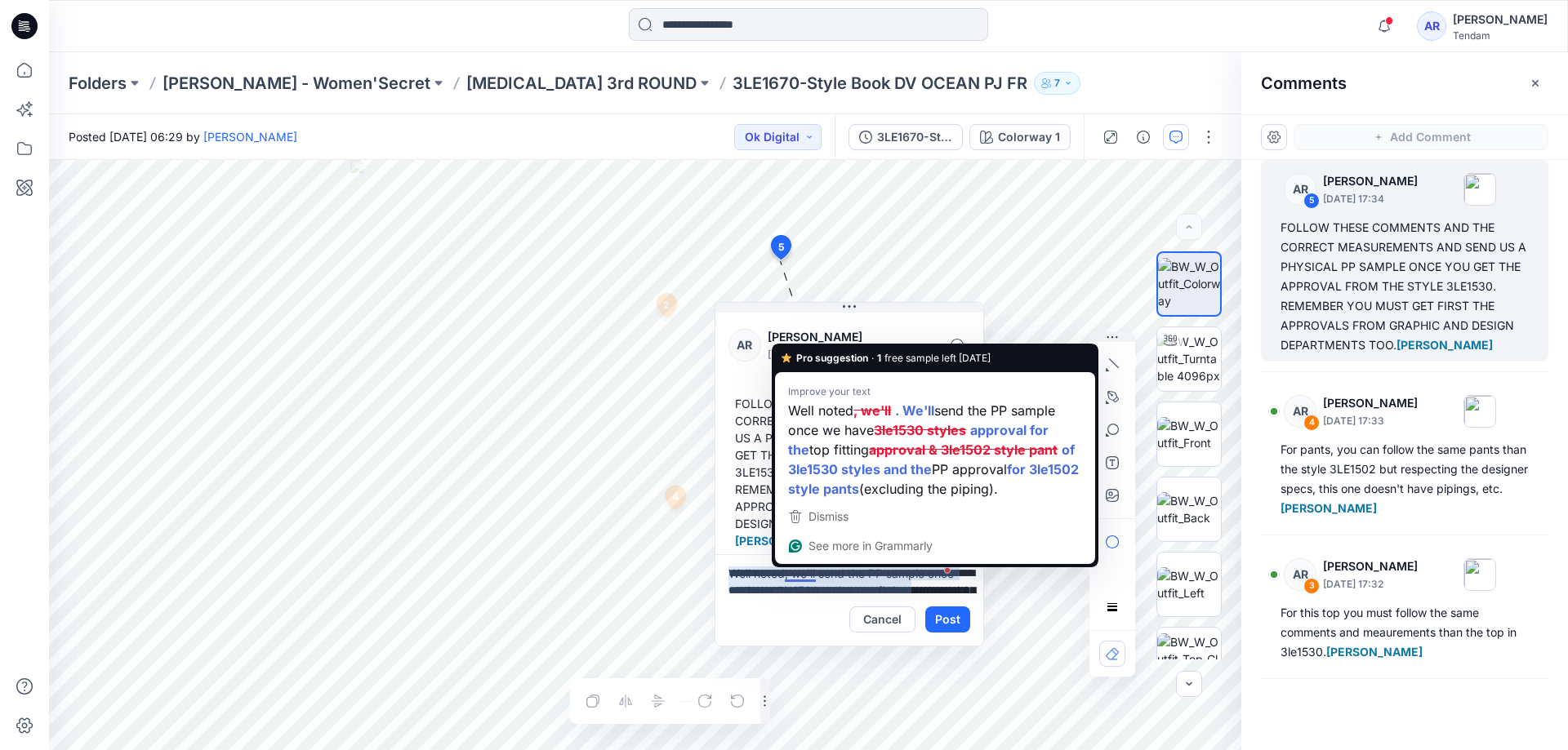
click at [853, 577] on textarea "**********" at bounding box center [849, 574] width 268 height 40
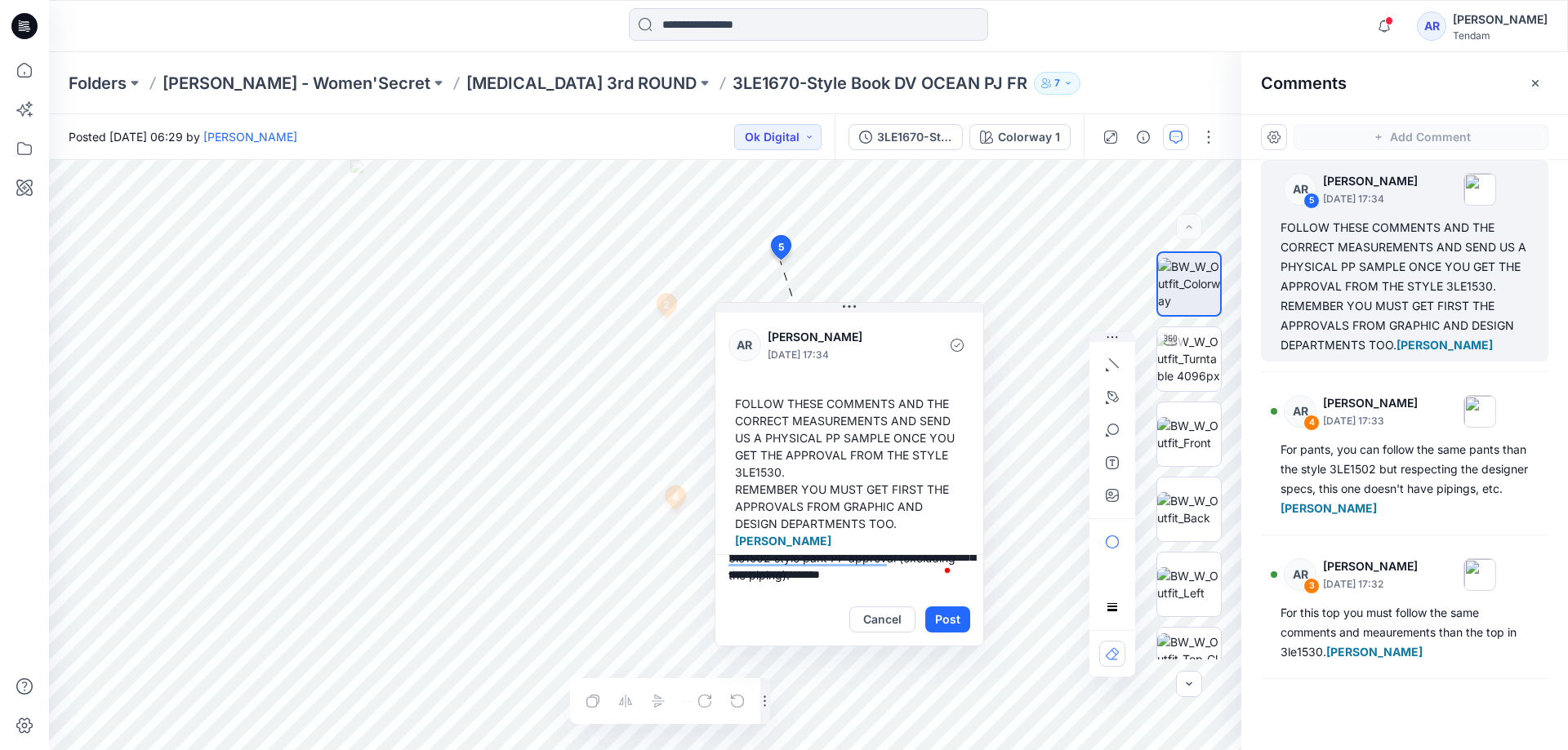
click at [855, 576] on textarea "**********" at bounding box center [849, 574] width 268 height 40
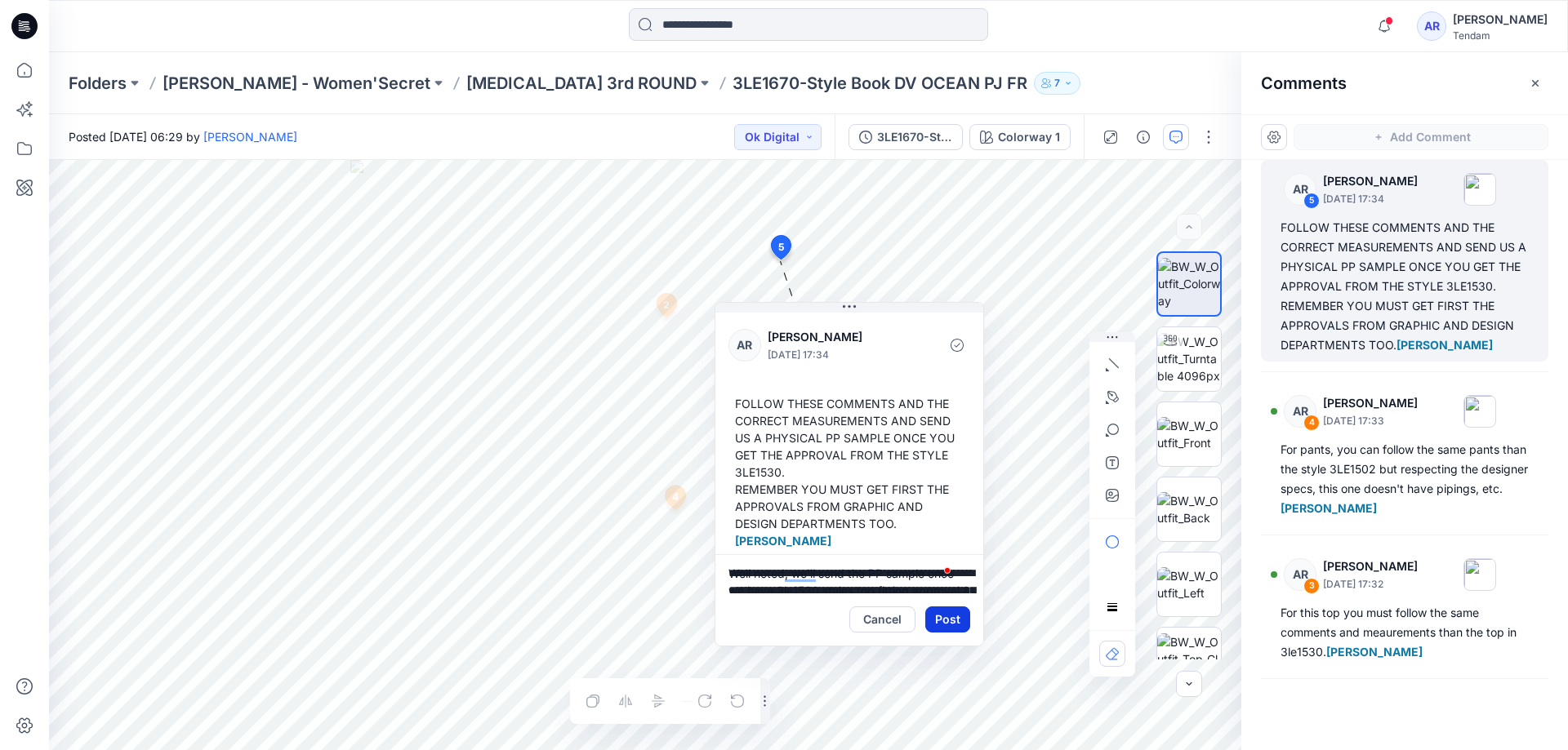
click at [948, 619] on button "Post" at bounding box center [947, 619] width 45 height 26
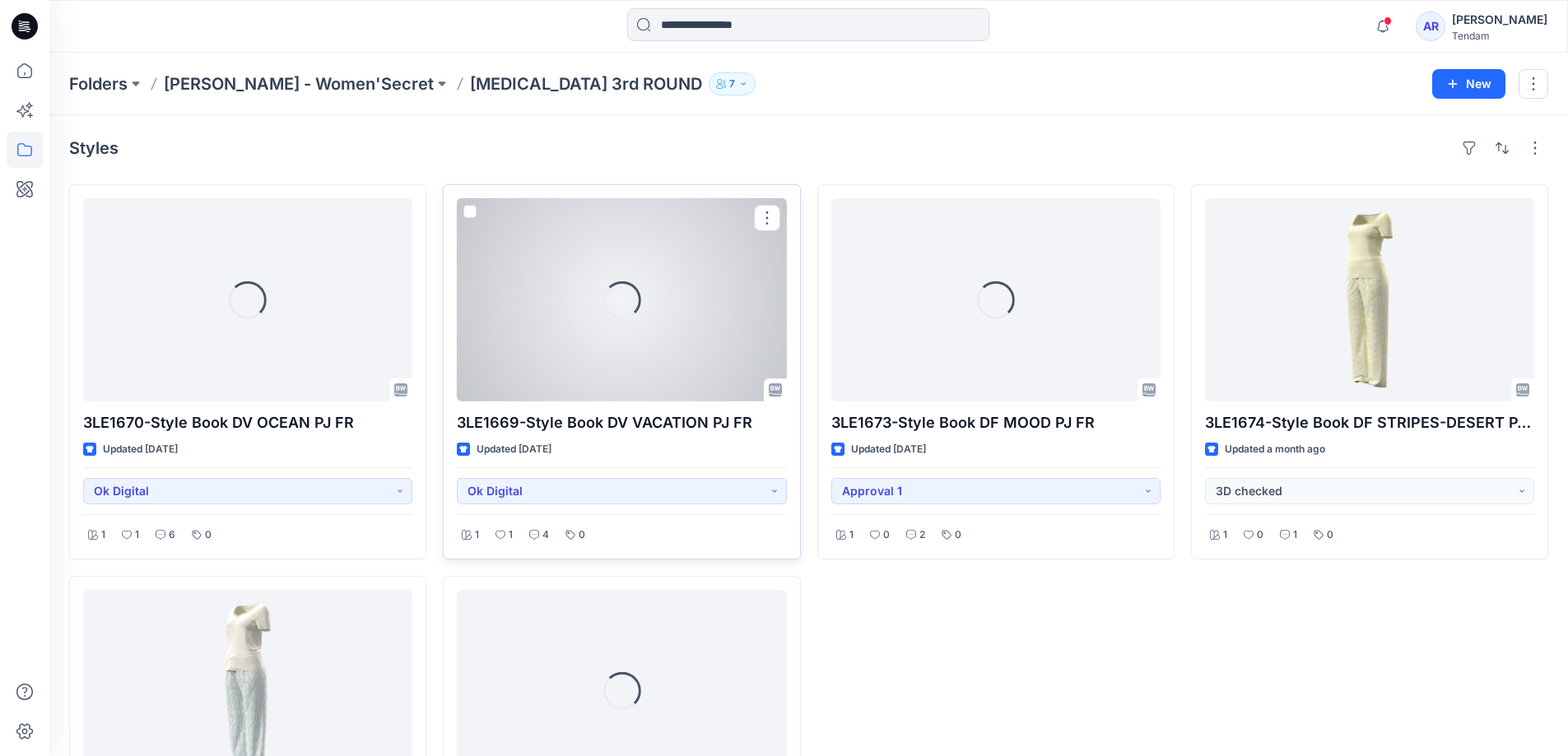
click at [619, 389] on div "Loading..." at bounding box center [621, 300] width 329 height 203
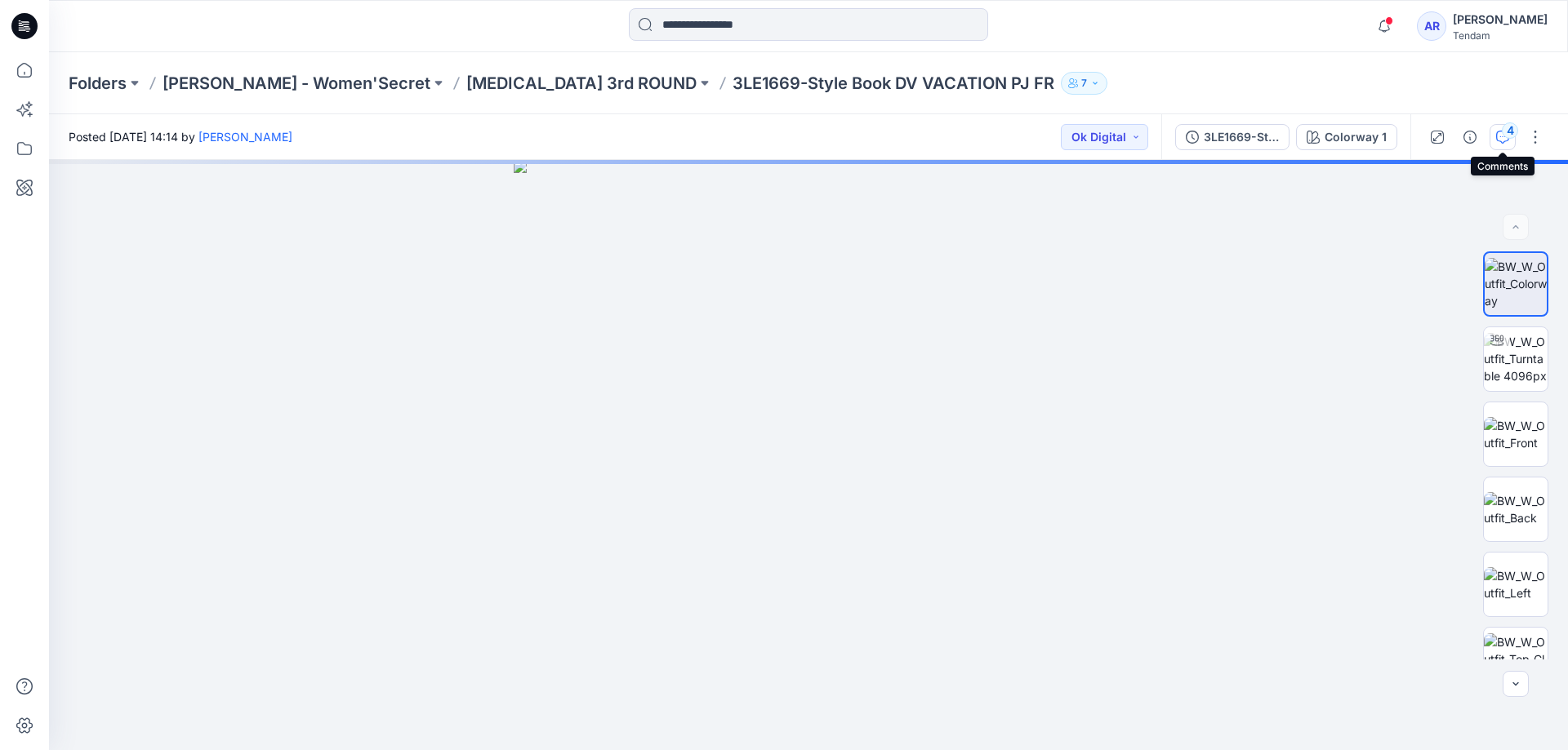
click at [1499, 138] on icon "button" at bounding box center [1503, 137] width 13 height 13
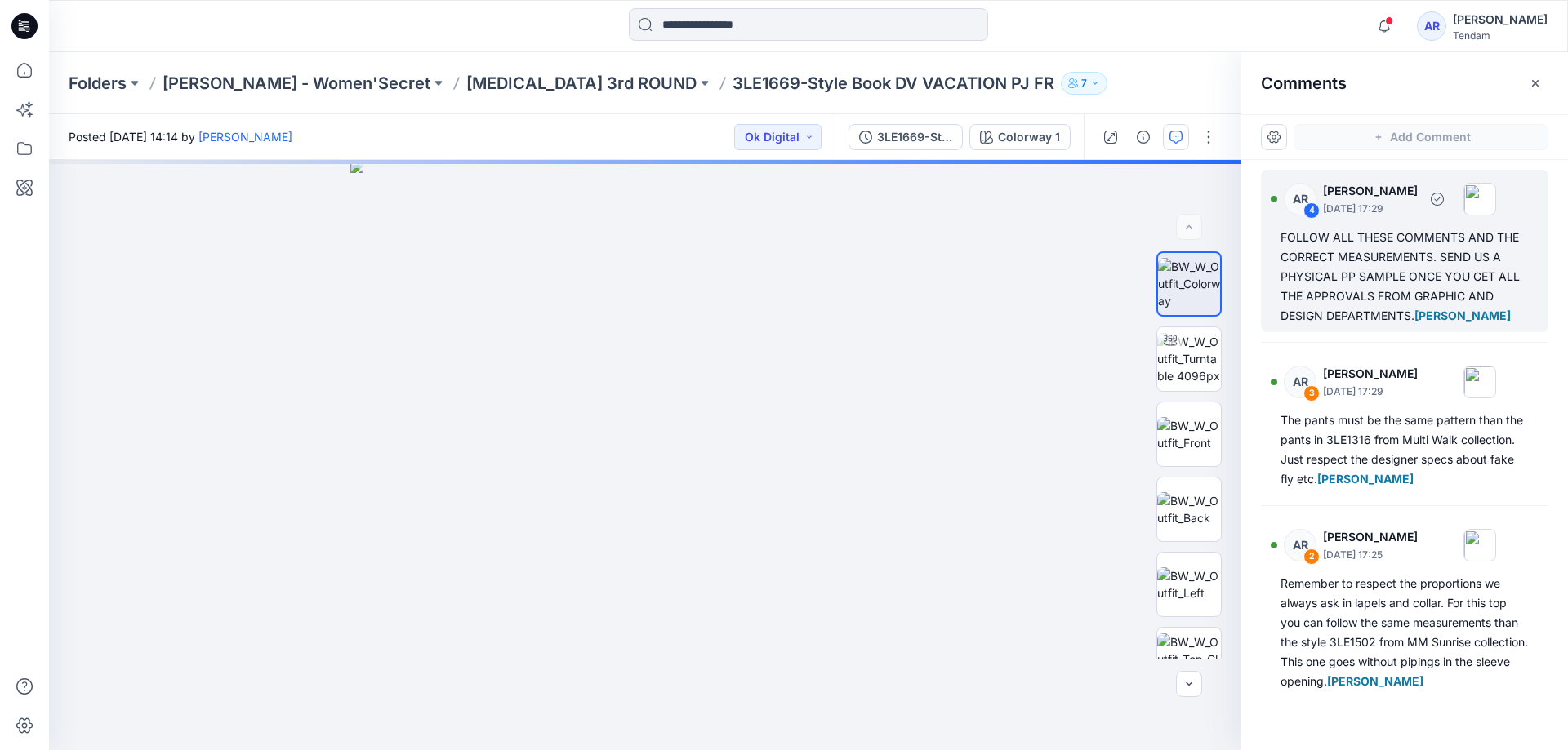
click at [1329, 264] on div "FOLLOW ALL THESE COMMENTS AND THE CORRECT MEASUREMENTS. SEND US A PHYSICAL PP S…" at bounding box center [1405, 276] width 248 height 98
click at [1352, 268] on div "FOLLOW ALL THESE COMMENTS AND THE CORRECT MEASUREMENTS. SEND US A PHYSICAL PP S…" at bounding box center [1405, 276] width 248 height 98
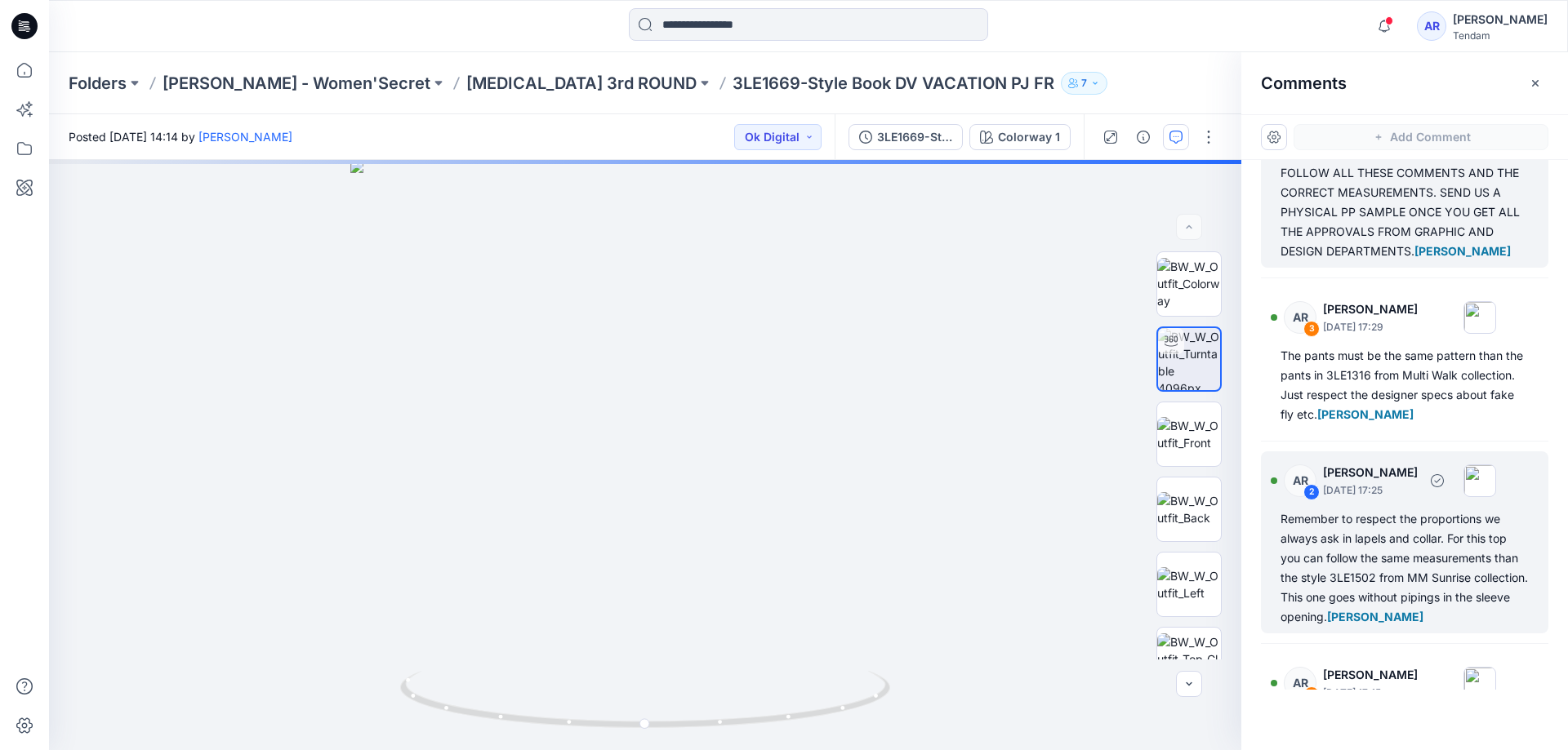
scroll to position [161, 0]
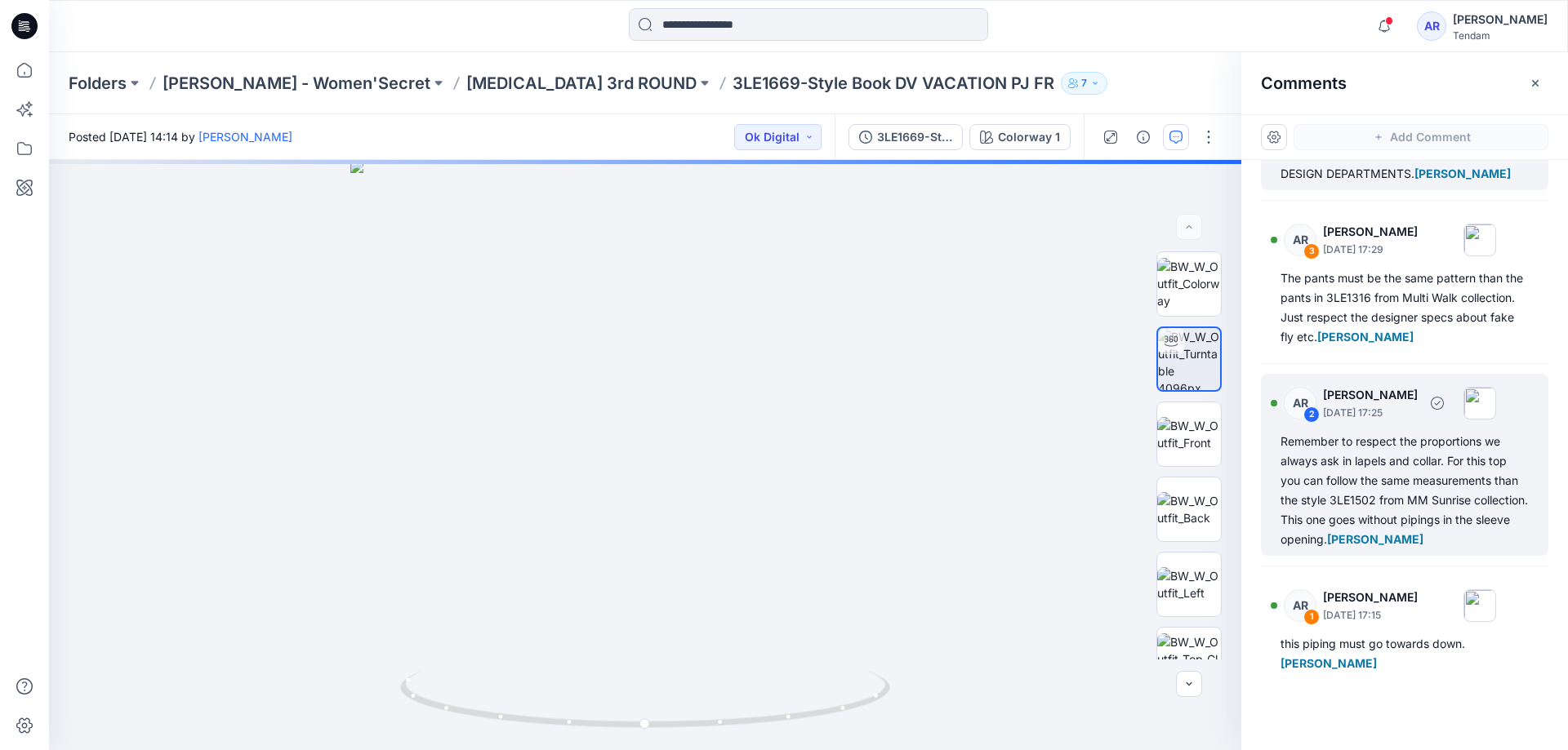
click at [1342, 516] on div "Remember to respect the proportions we always ask in lapels and collar. For thi…" at bounding box center [1405, 491] width 248 height 118
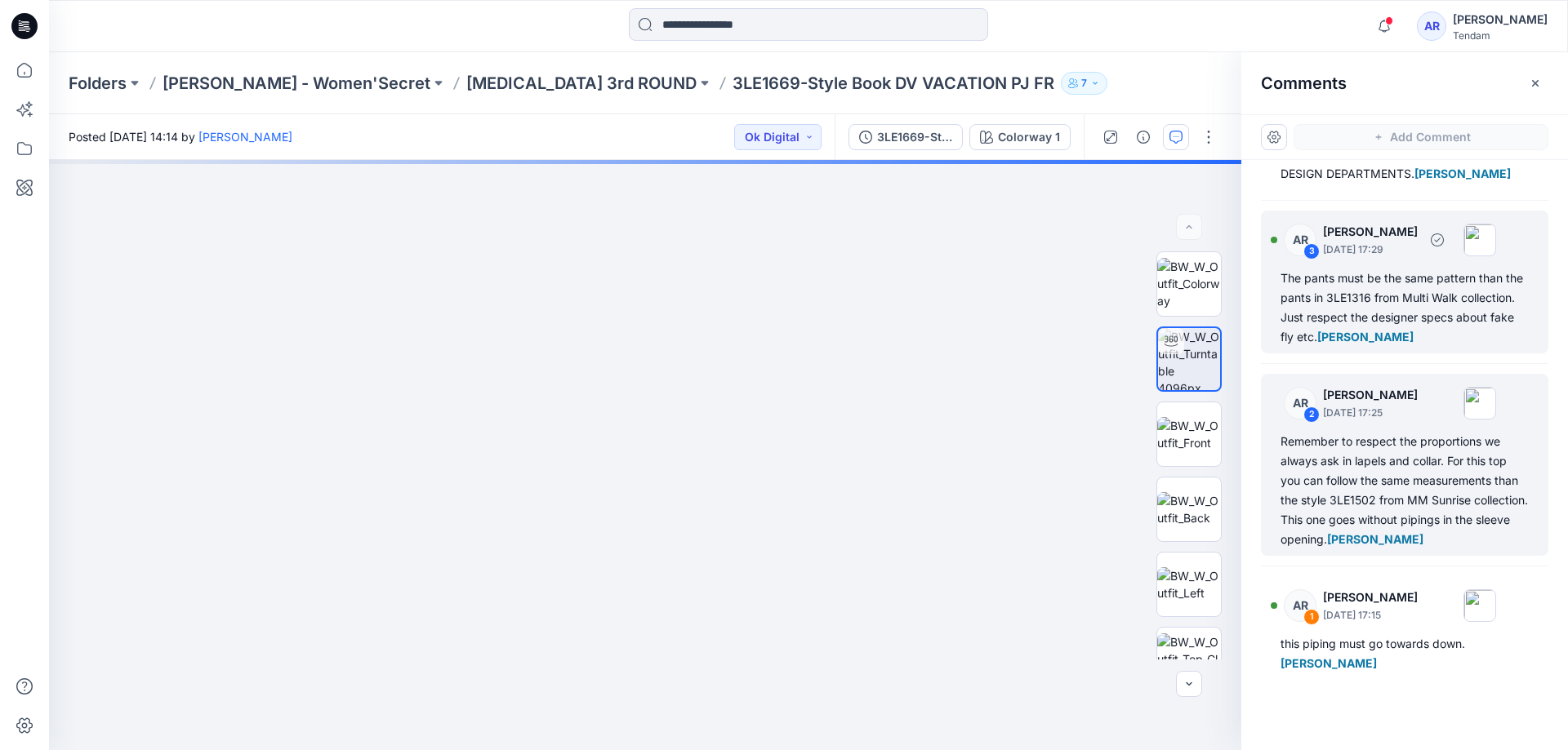
click at [1384, 283] on div "The pants must be the same pattern than the pants in 3LE1316 from Multi Walk co…" at bounding box center [1405, 307] width 248 height 78
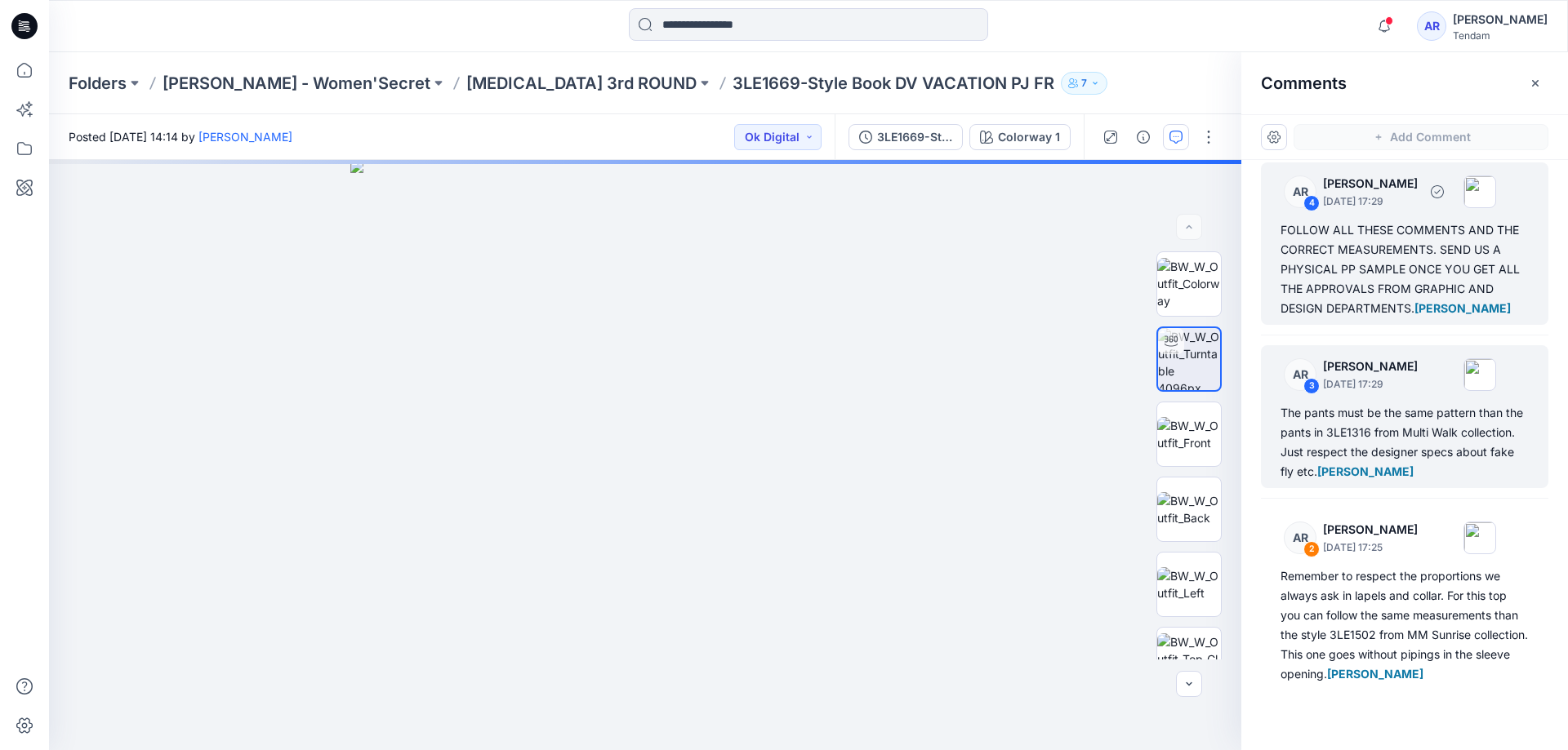
scroll to position [0, 0]
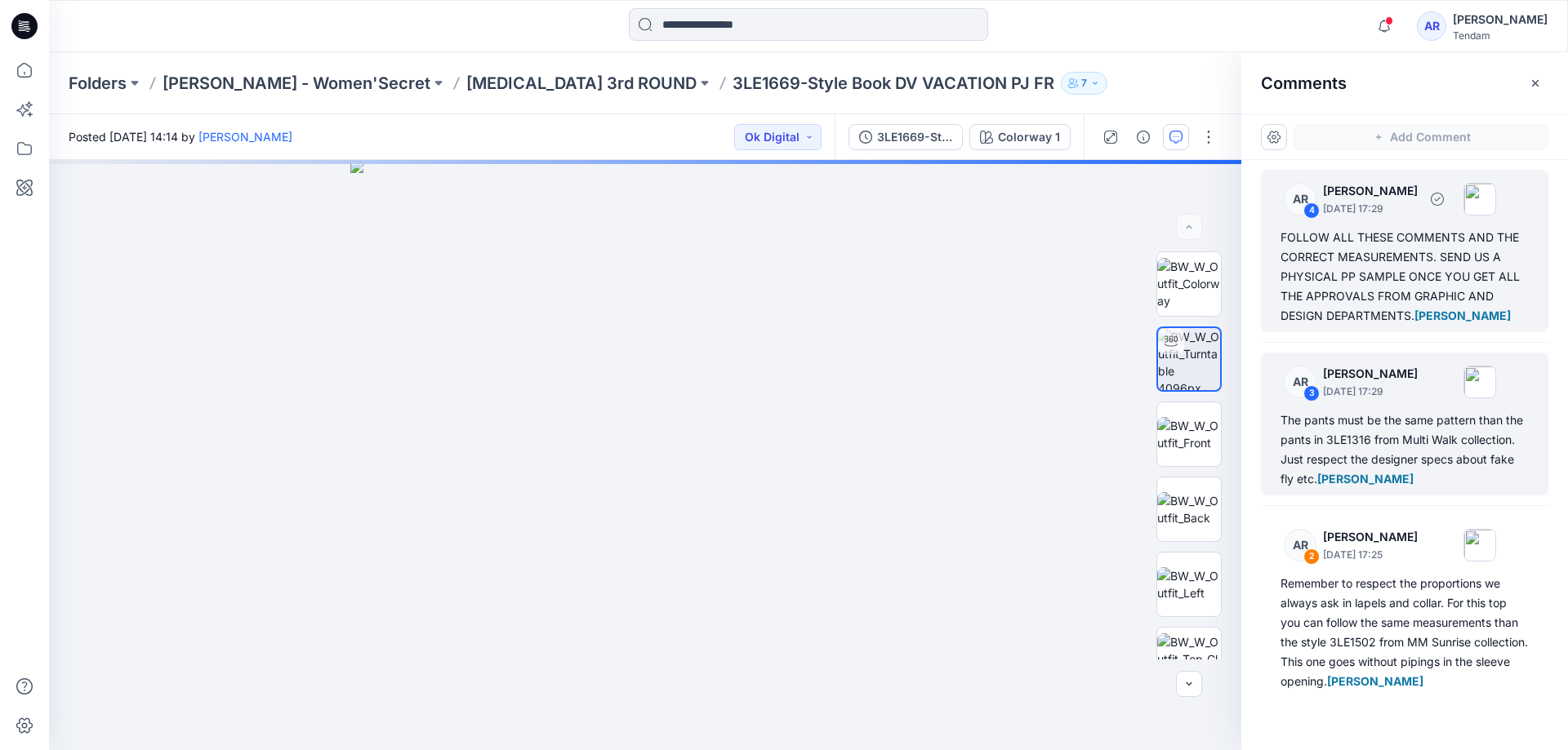
click at [1359, 258] on div "FOLLOW ALL THESE COMMENTS AND THE CORRECT MEASUREMENTS. SEND US A PHYSICAL PP S…" at bounding box center [1405, 276] width 248 height 98
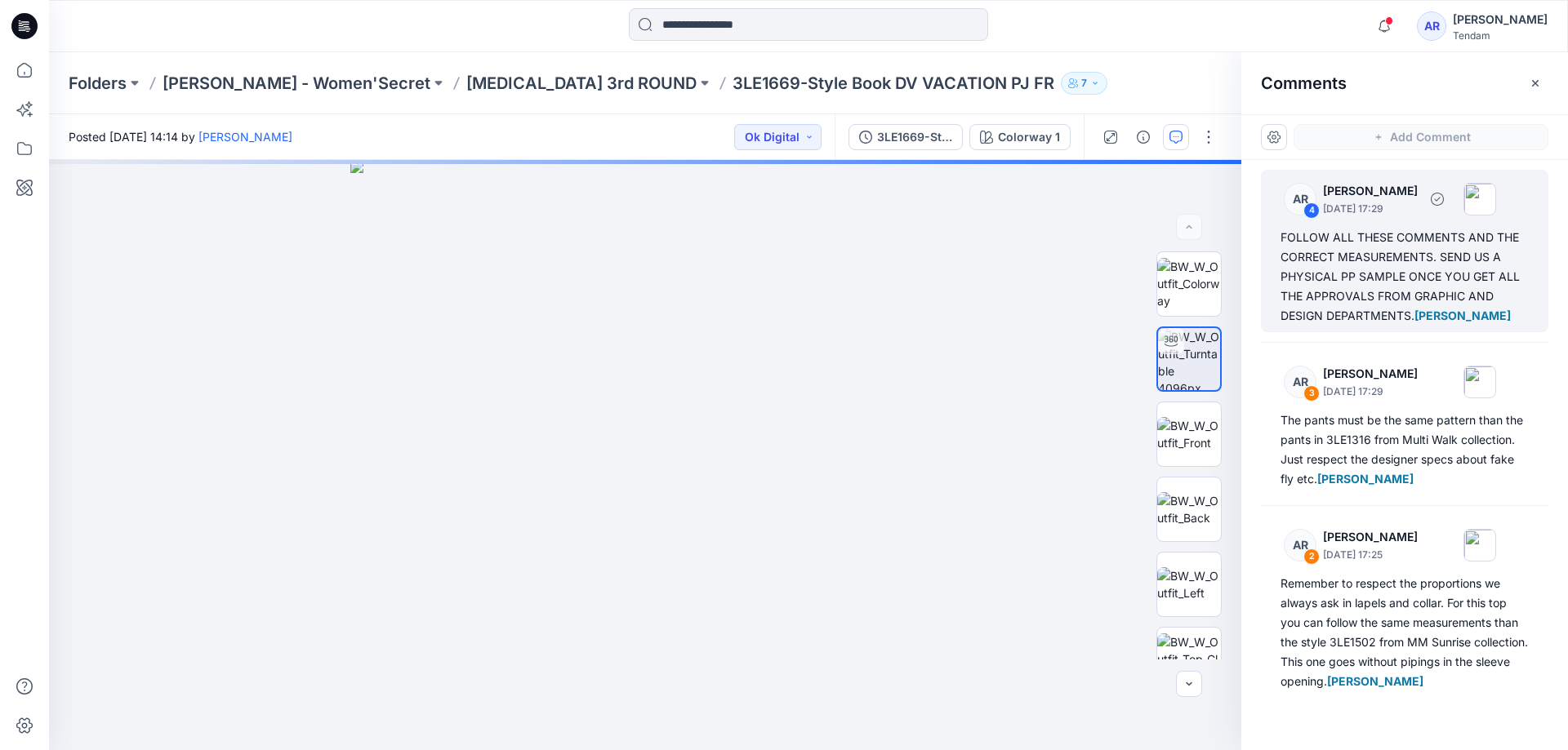
click at [1398, 278] on div "FOLLOW ALL THESE COMMENTS AND THE CORRECT MEASUREMENTS. SEND US A PHYSICAL PP S…" at bounding box center [1405, 276] width 248 height 98
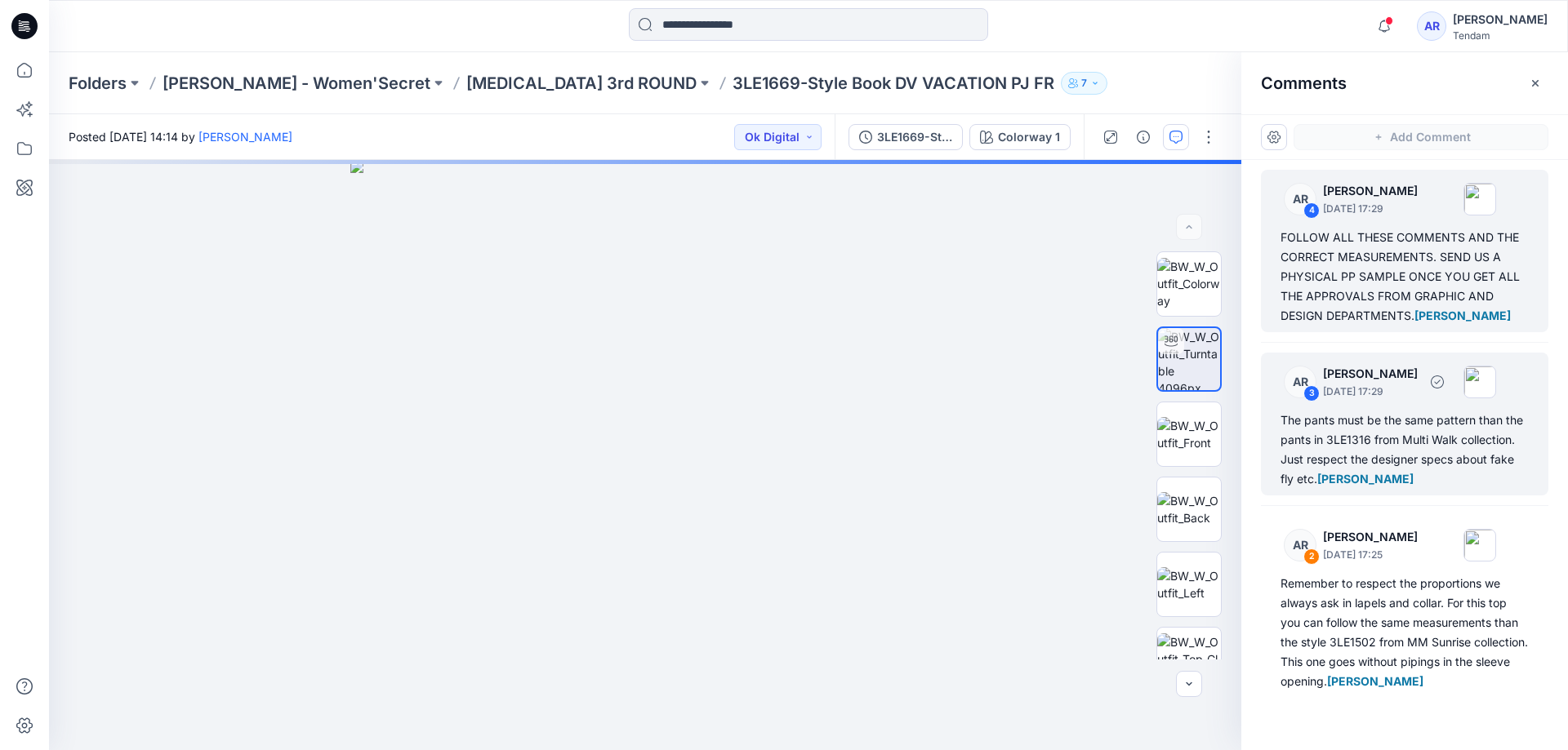
click at [1363, 453] on div "The pants must be the same pattern than the pants in 3LE1316 from Multi Walk co…" at bounding box center [1405, 449] width 248 height 78
click at [1333, 272] on div "FOLLOW ALL THESE COMMENTS AND THE CORRECT MEASUREMENTS. SEND US A PHYSICAL PP S…" at bounding box center [1405, 276] width 248 height 98
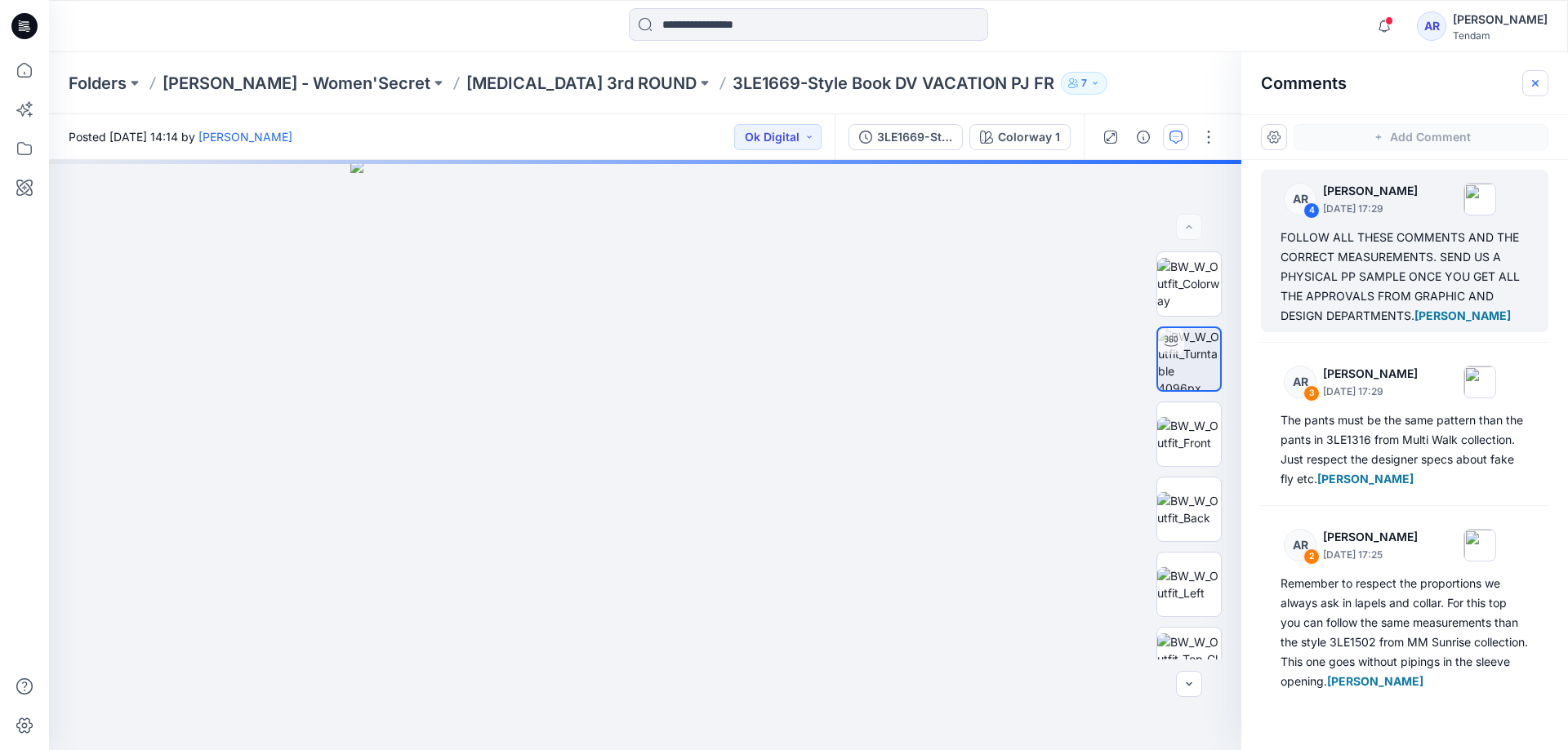
click at [1530, 86] on icon "button" at bounding box center [1535, 83] width 13 height 13
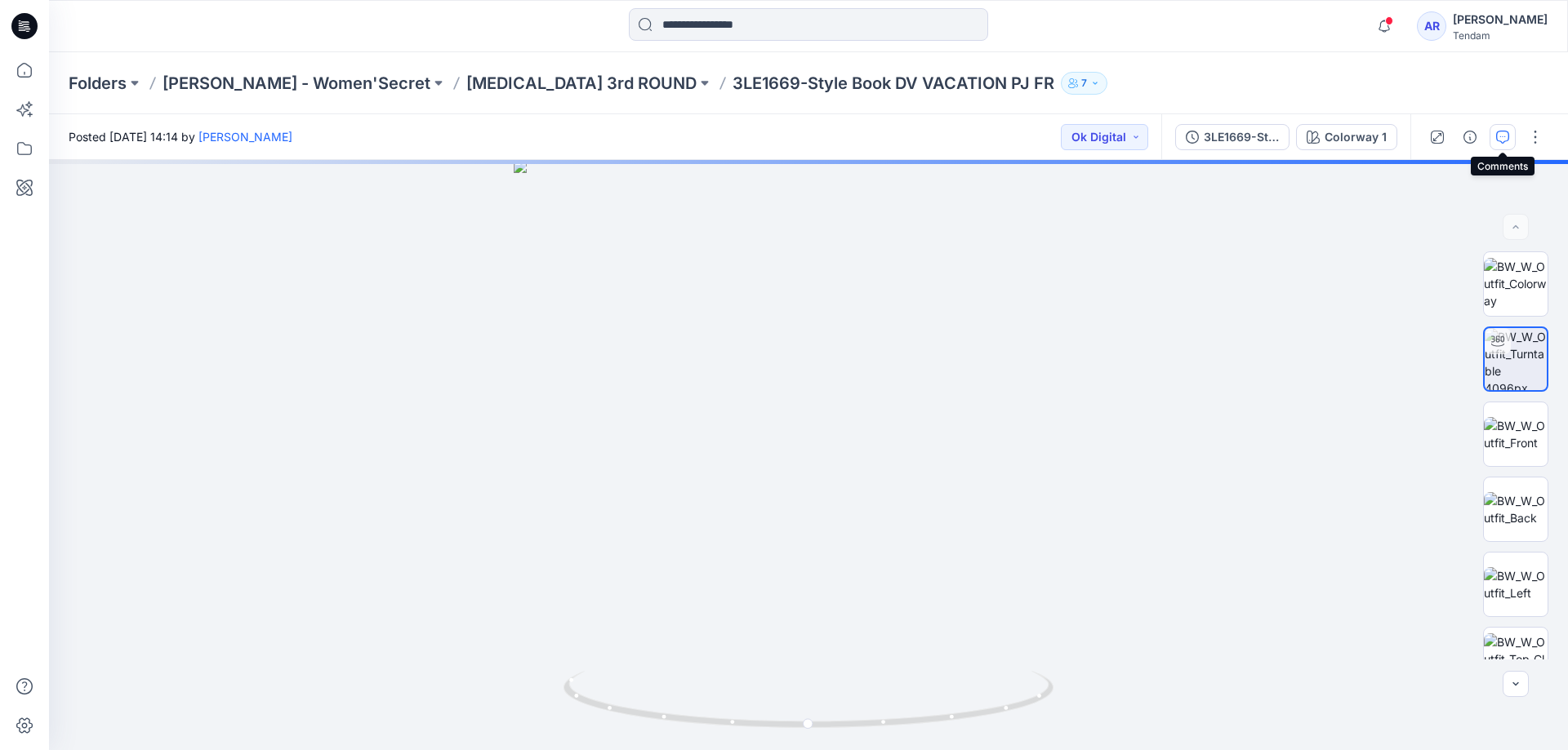
click at [1508, 134] on icon "button" at bounding box center [1503, 137] width 13 height 13
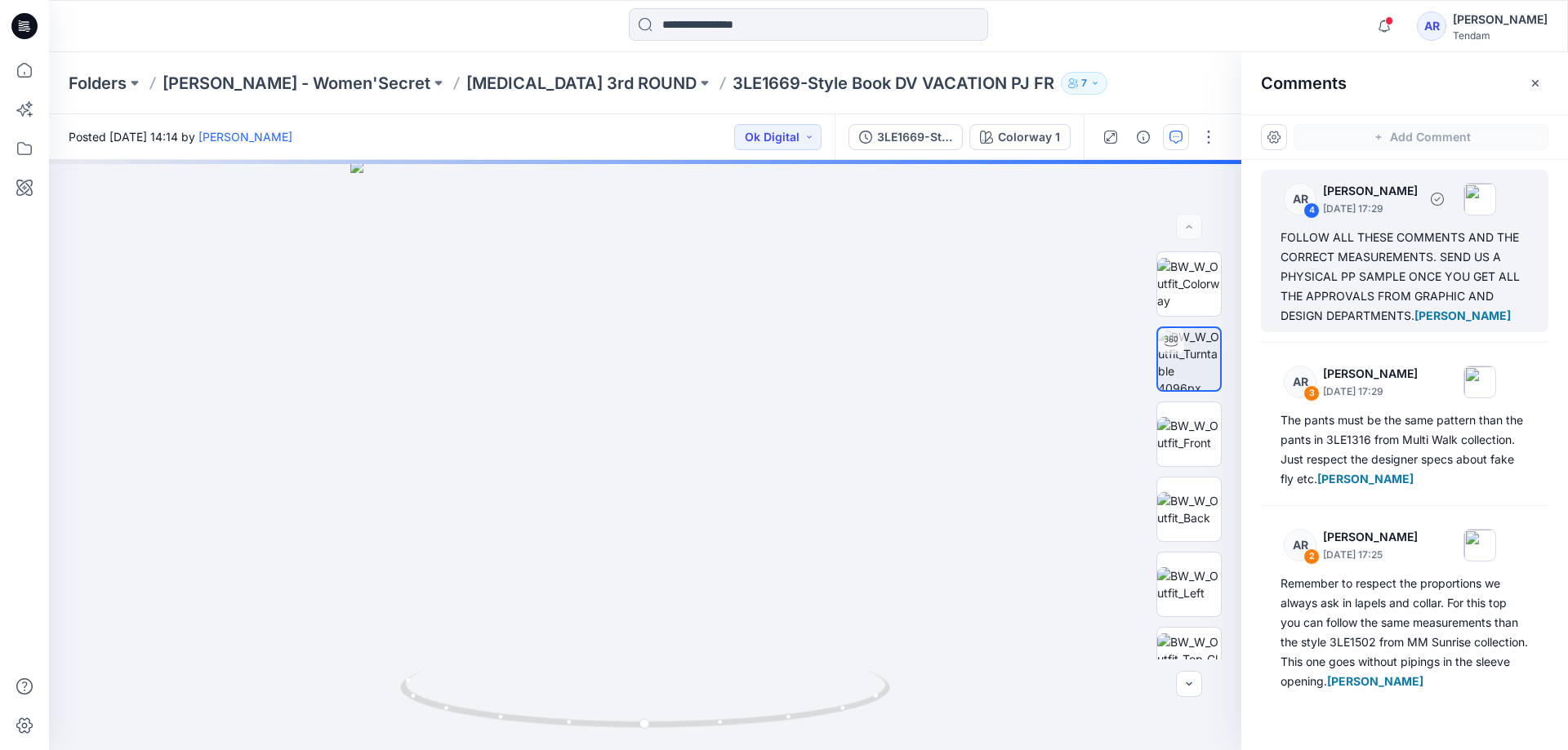
click at [1363, 293] on div "FOLLOW ALL THESE COMMENTS AND THE CORRECT MEASUREMENTS. SEND US A PHYSICAL PP S…" at bounding box center [1405, 276] width 248 height 98
click at [666, 367] on div "5" at bounding box center [645, 455] width 1193 height 591
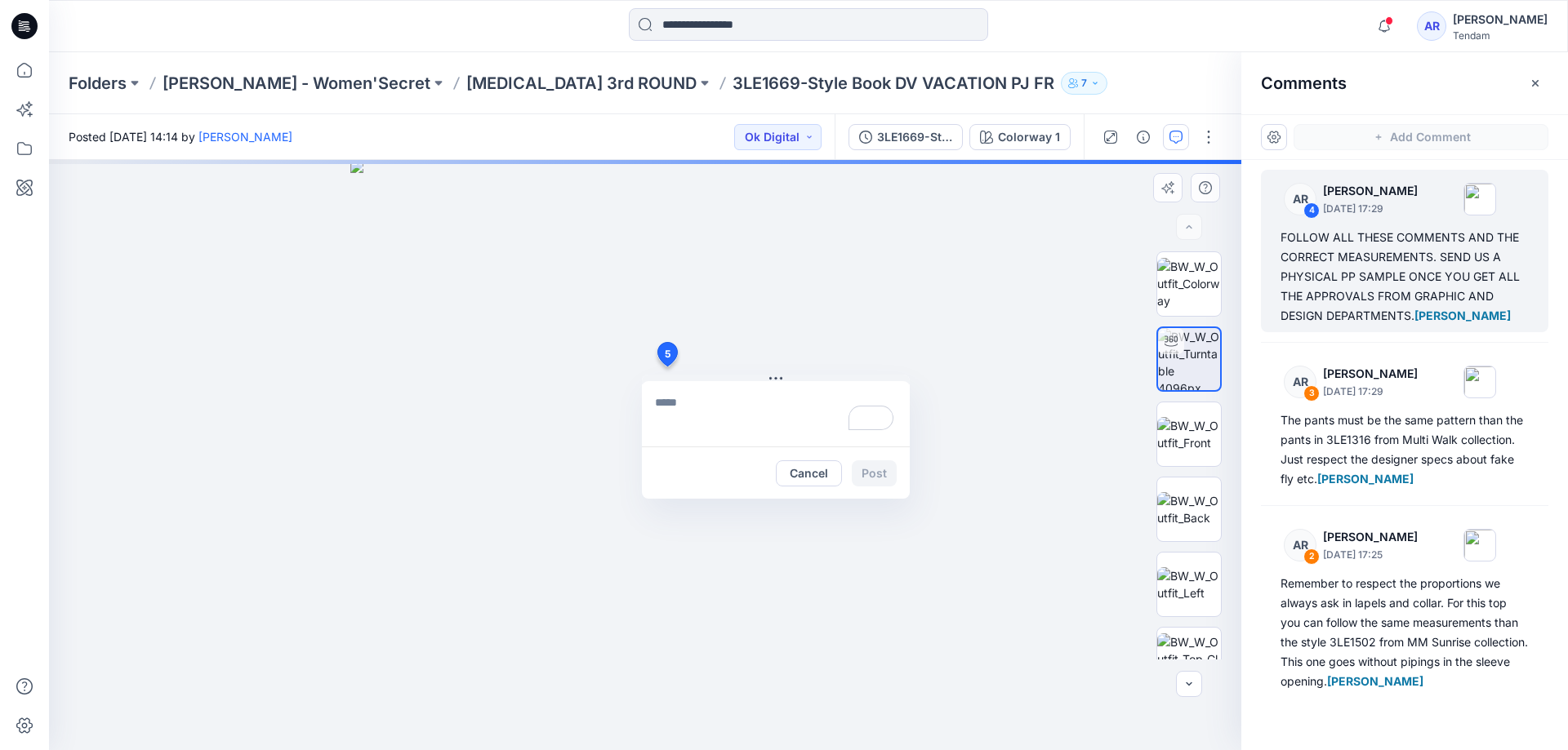
click at [1030, 234] on div "5 Cancel Post" at bounding box center [645, 455] width 1193 height 591
click at [988, 312] on div "5 Cancel Post" at bounding box center [645, 455] width 1193 height 591
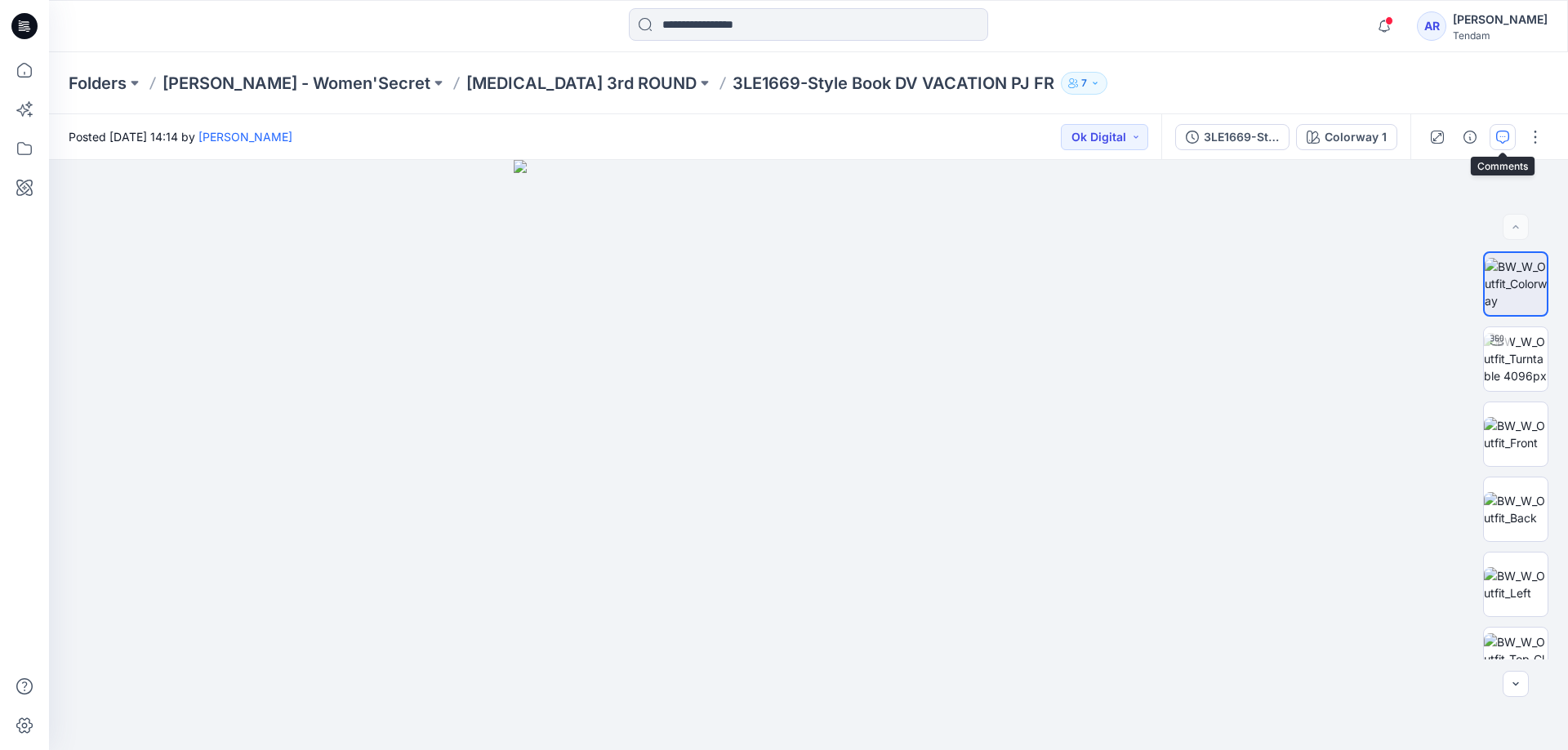
click at [1499, 142] on icon "button" at bounding box center [1503, 137] width 13 height 13
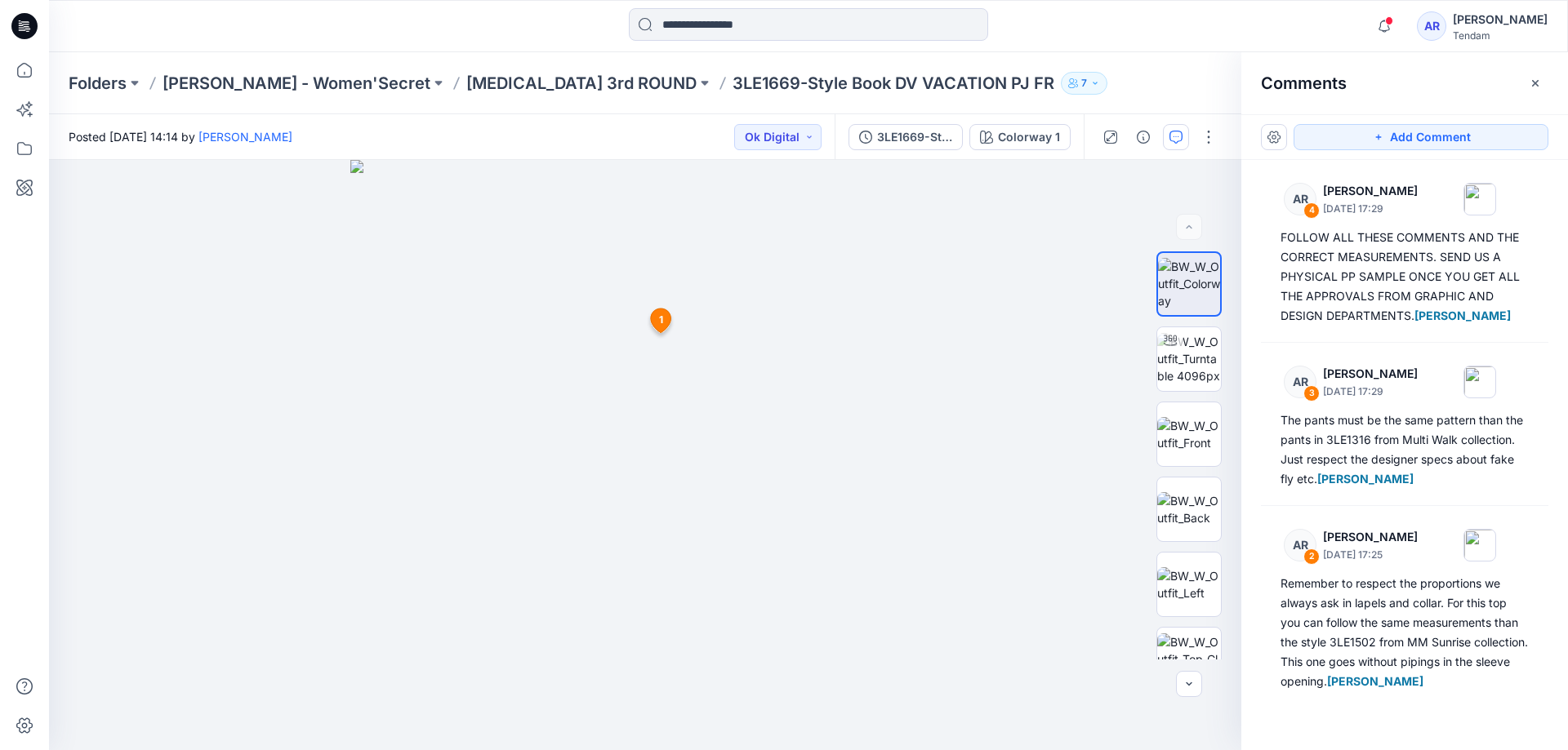
click at [1128, 45] on div "Notifications AR [PERSON_NAME] mentioned you in a comment on 3LE1670-Style Book…" at bounding box center [809, 26] width 1519 height 52
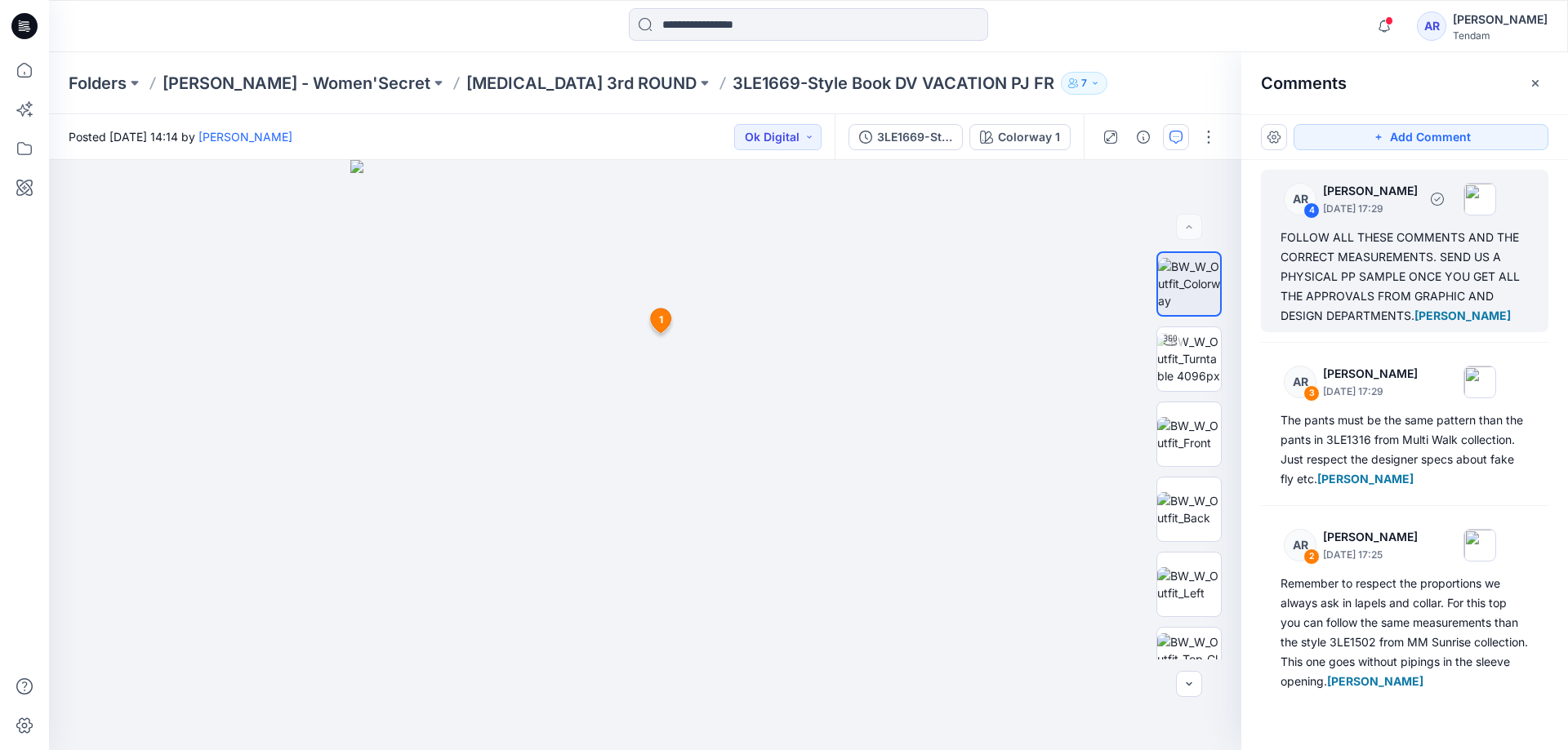
click at [1431, 320] on span "[PERSON_NAME]" at bounding box center [1462, 316] width 96 height 14
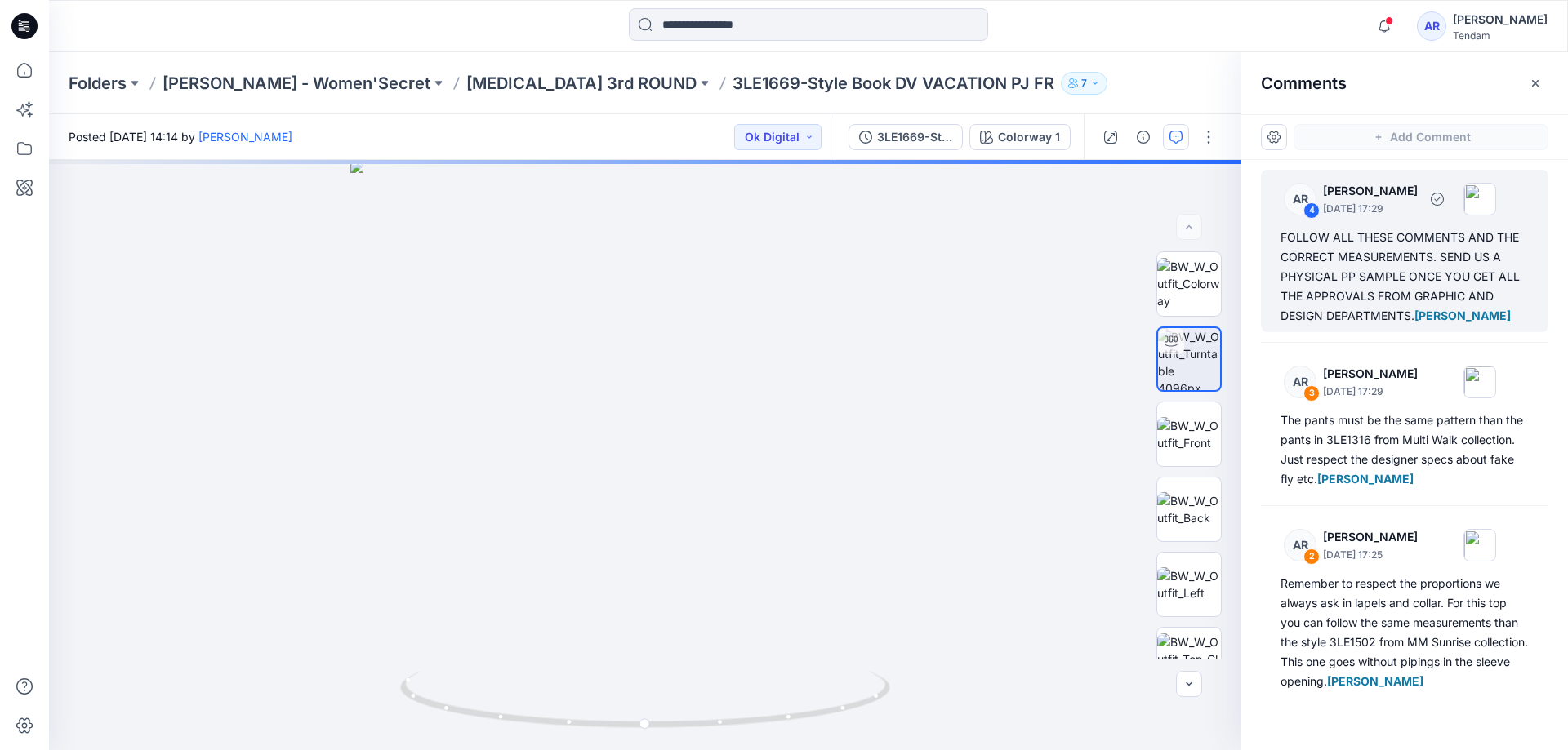
click at [1322, 272] on div "FOLLOW ALL THESE COMMENTS AND THE CORRECT MEASUREMENTS. SEND US A PHYSICAL PP S…" at bounding box center [1405, 276] width 248 height 98
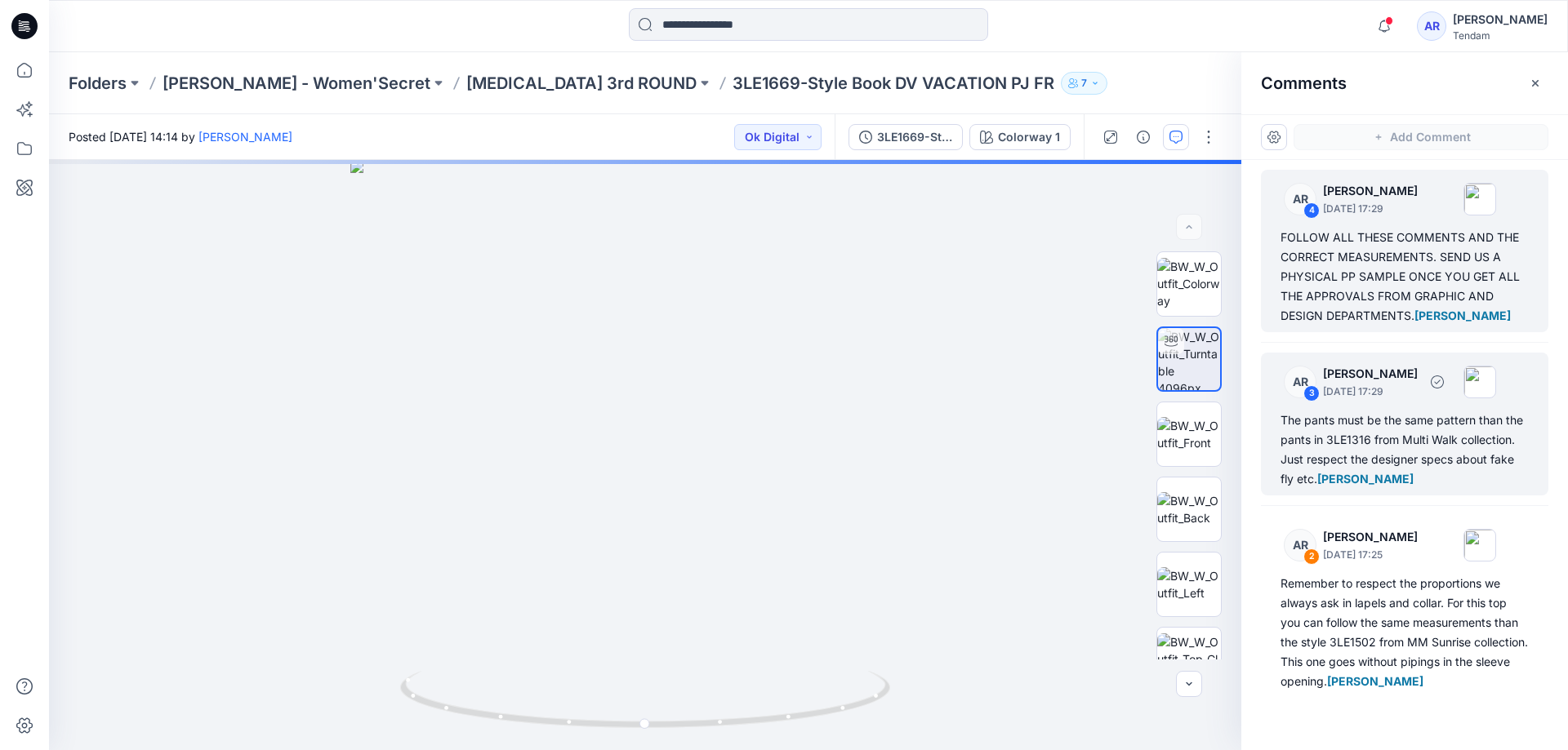
click at [1343, 470] on div "The pants must be the same pattern than the pants in 3LE1316 from Multi Walk co…" at bounding box center [1405, 449] width 248 height 78
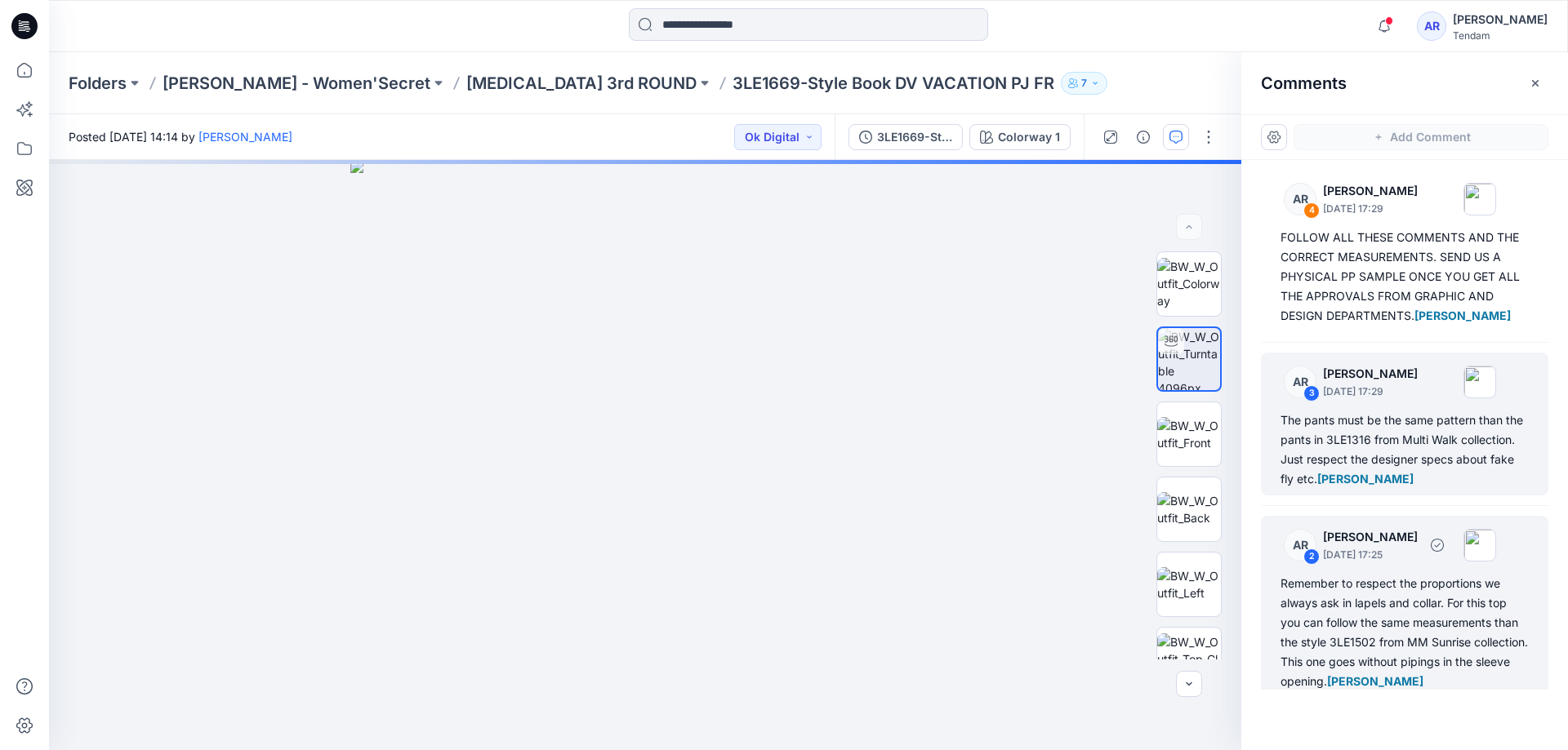
click at [1356, 616] on div "Remember to respect the proportions we always ask in lapels and collar. For thi…" at bounding box center [1405, 632] width 248 height 118
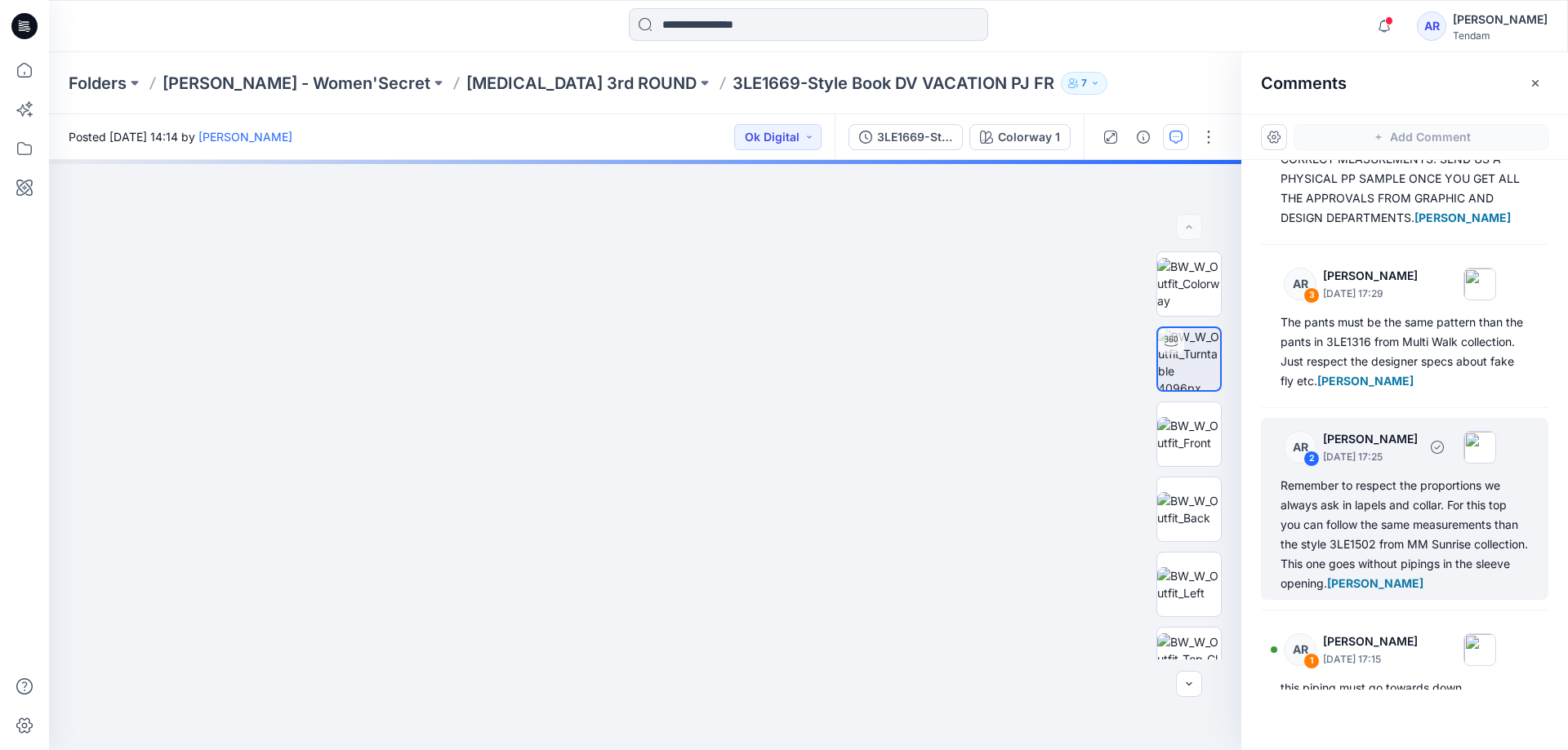
scroll to position [161, 0]
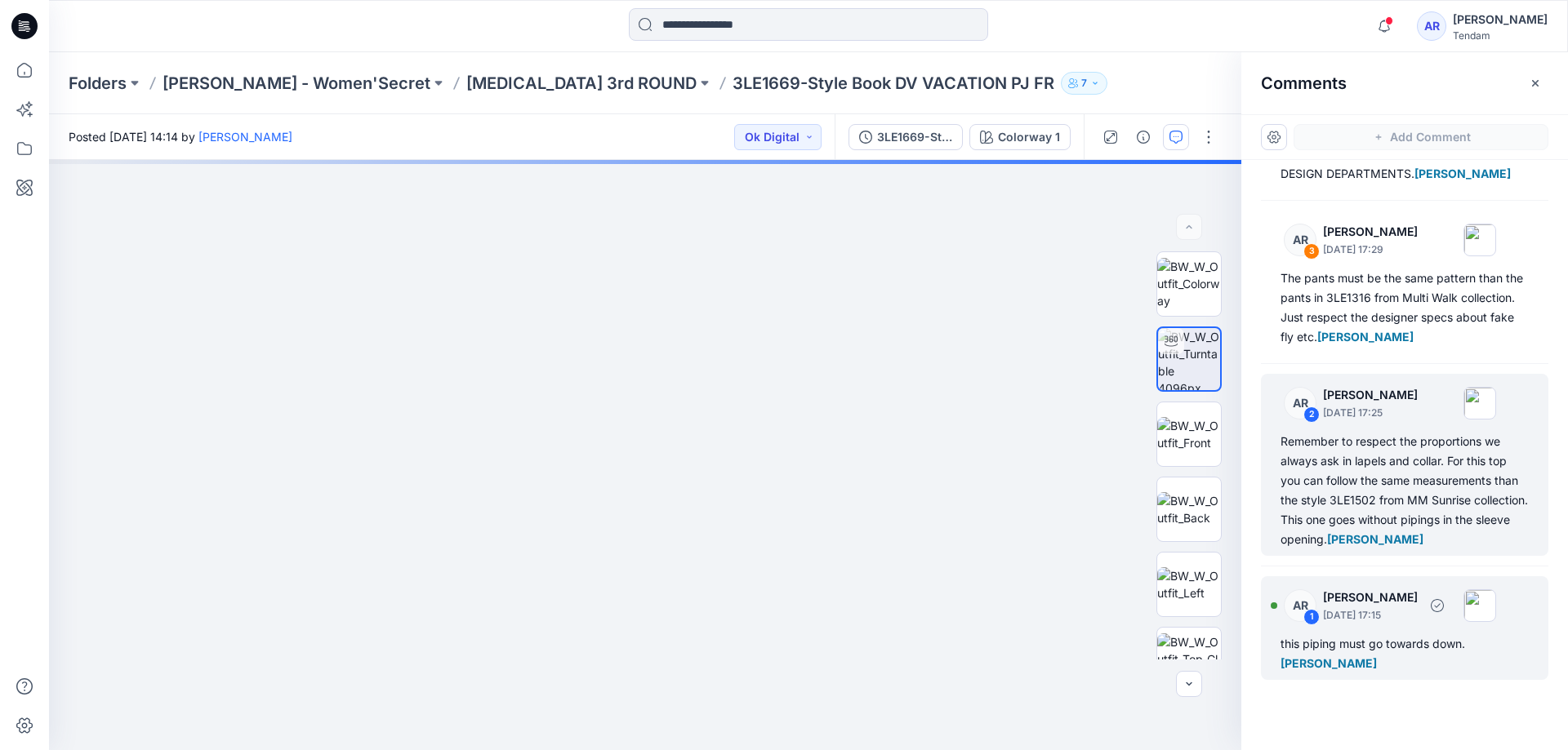
click at [1371, 649] on div "this piping must go towards down. [PERSON_NAME]" at bounding box center [1405, 654] width 248 height 40
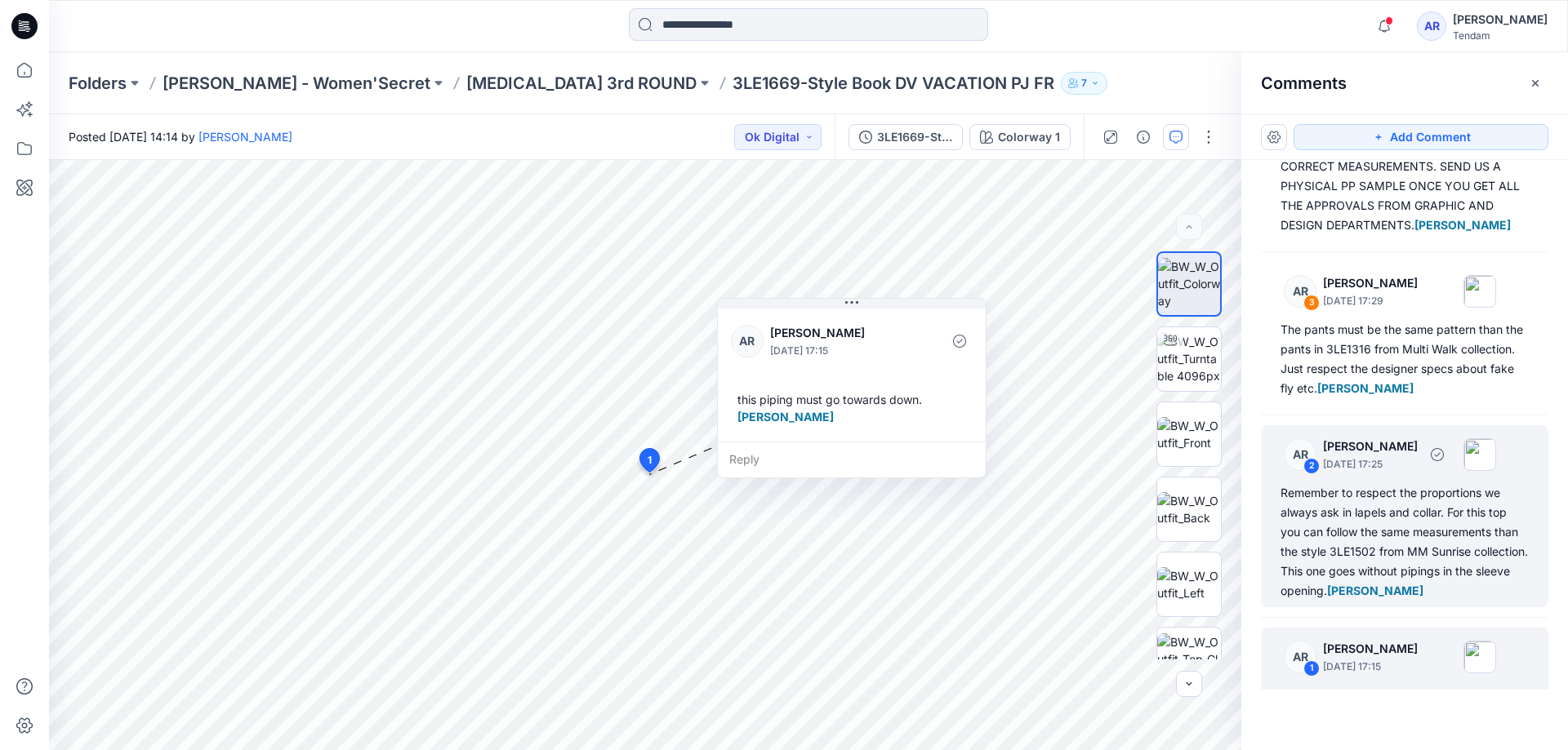
scroll to position [0, 0]
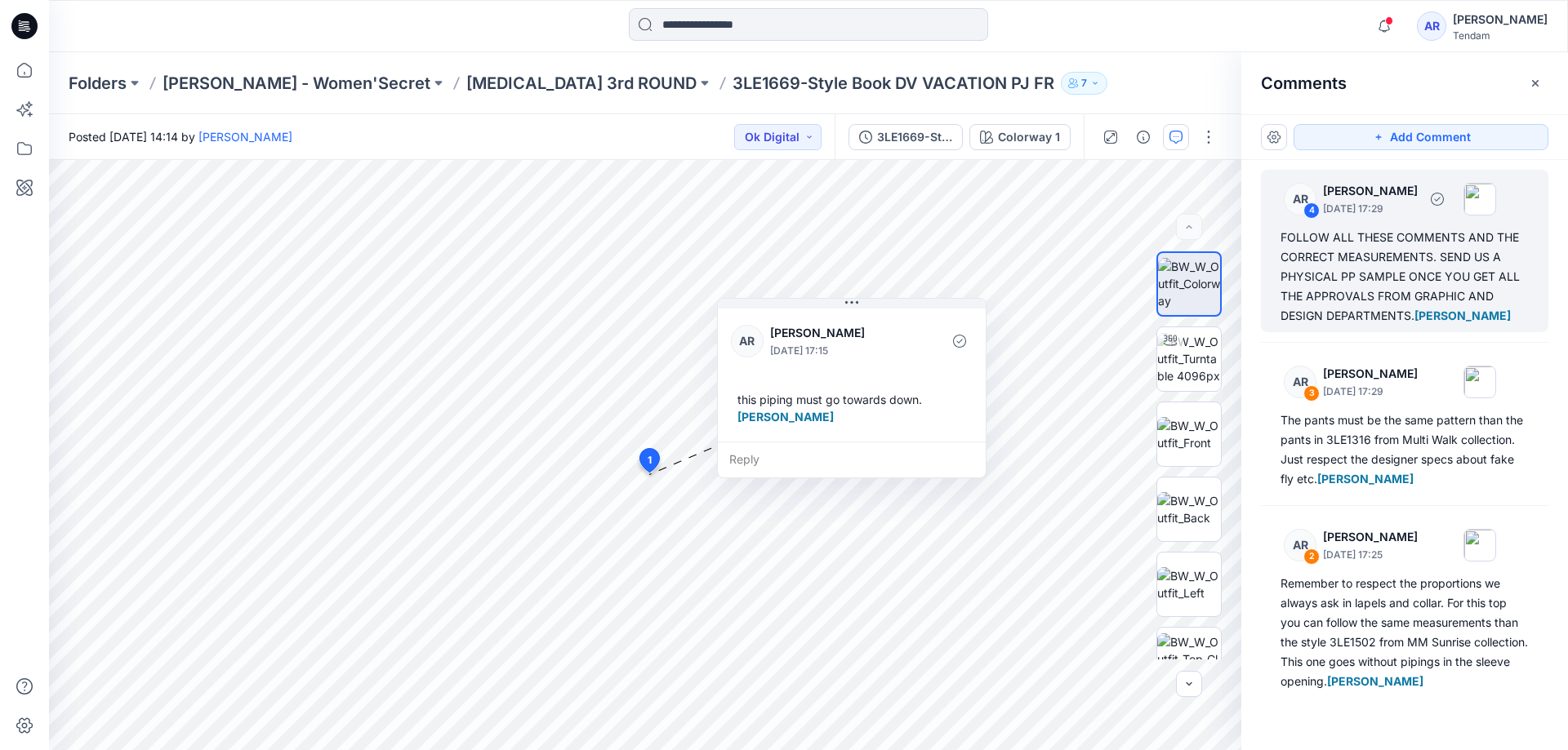
click at [1354, 254] on div "FOLLOW ALL THESE COMMENTS AND THE CORRECT MEASUREMENTS. SEND US A PHYSICAL PP S…" at bounding box center [1405, 276] width 248 height 98
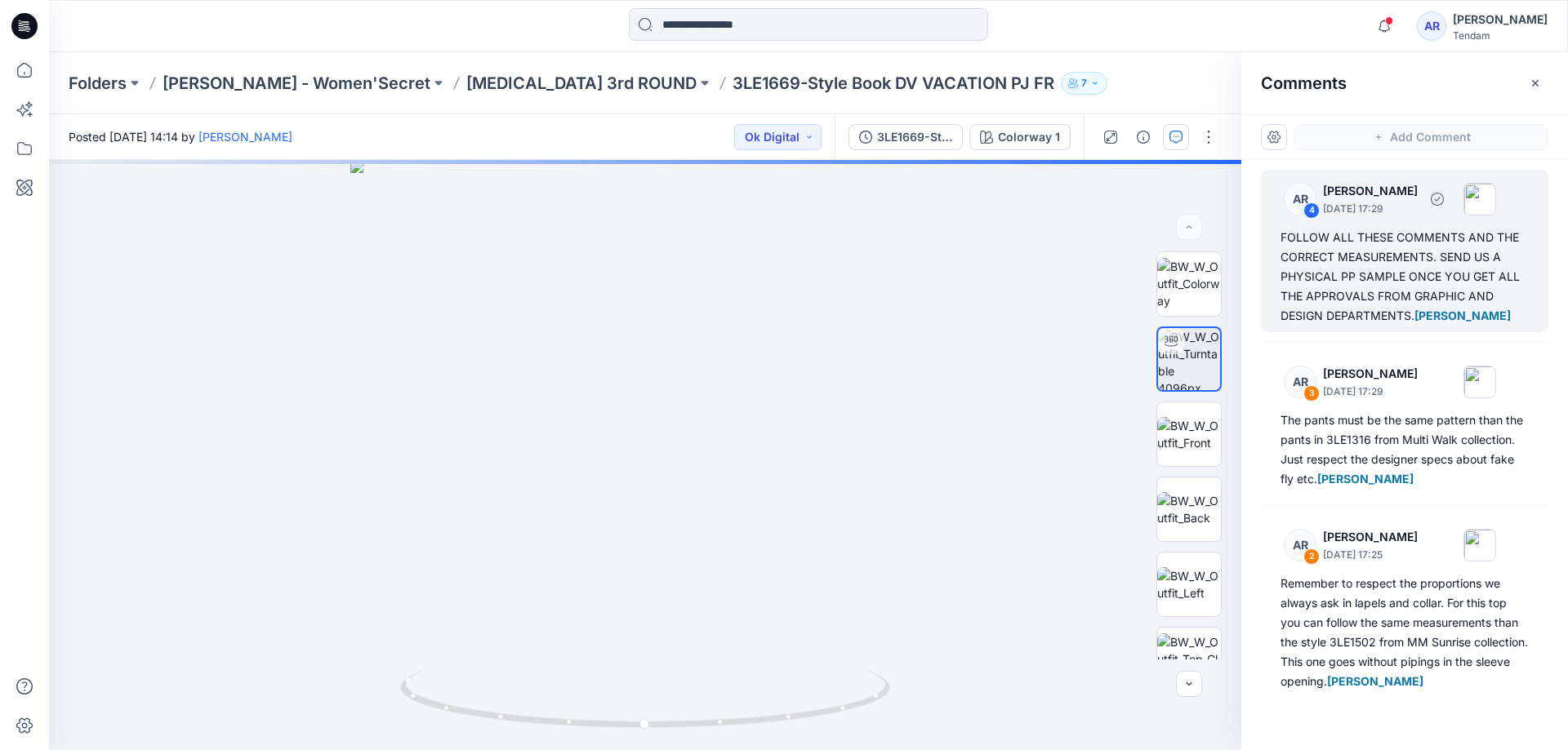
click at [1398, 315] on div "FOLLOW ALL THESE COMMENTS AND THE CORRECT MEASUREMENTS. SEND US A PHYSICAL PP S…" at bounding box center [1405, 276] width 248 height 98
click at [1395, 320] on div "FOLLOW ALL THESE COMMENTS AND THE CORRECT MEASUREMENTS. SEND US A PHYSICAL PP S…" at bounding box center [1405, 276] width 248 height 98
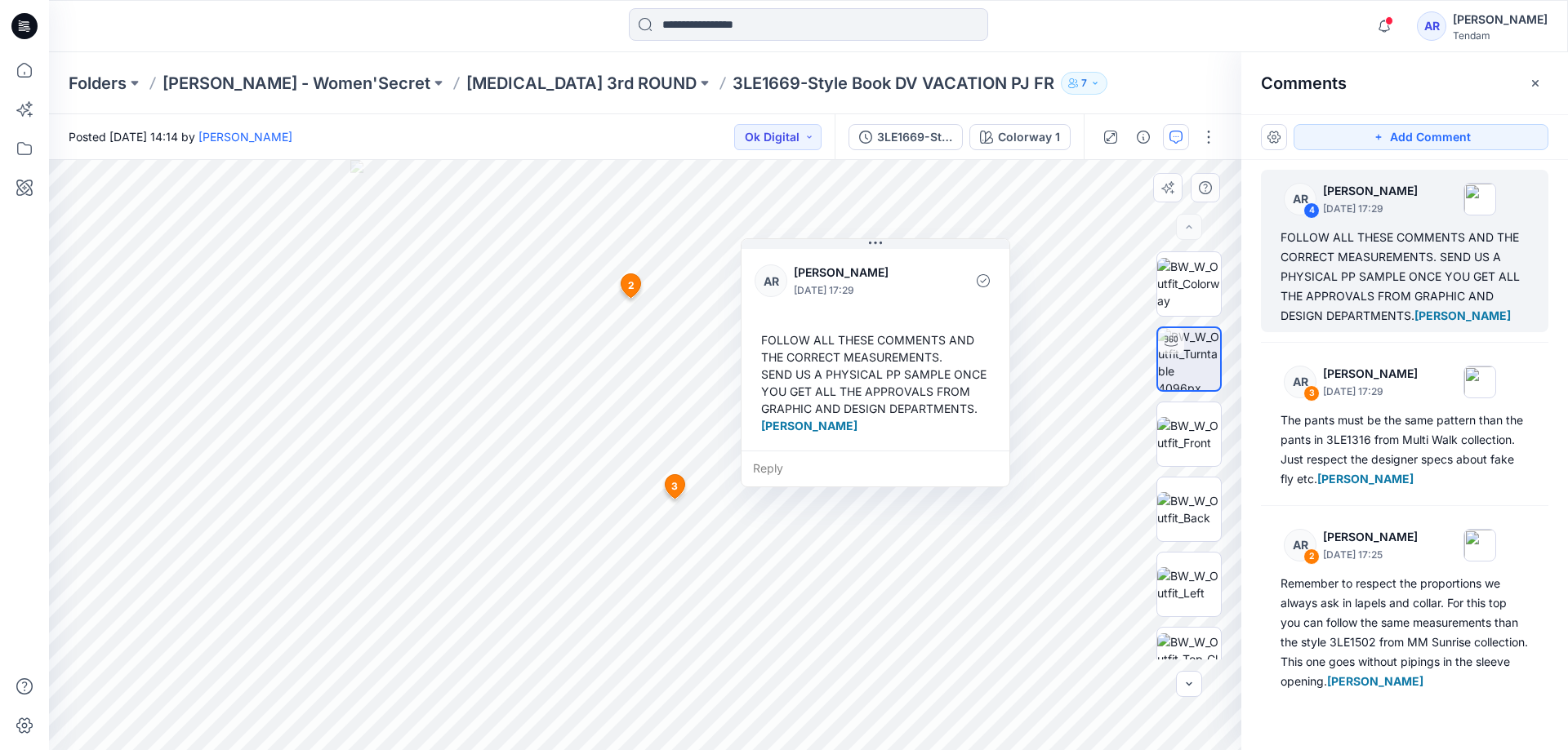
drag, startPoint x: 938, startPoint y: 318, endPoint x: 937, endPoint y: 240, distance: 78.0
click at [937, 245] on div "AR [PERSON_NAME] [DATE] 17:29 FOLLOW ALL THESE COMMENTS AND THE CORRECT MEASURE…" at bounding box center [875, 347] width 268 height 205
click at [788, 465] on div "Reply" at bounding box center [874, 460] width 268 height 36
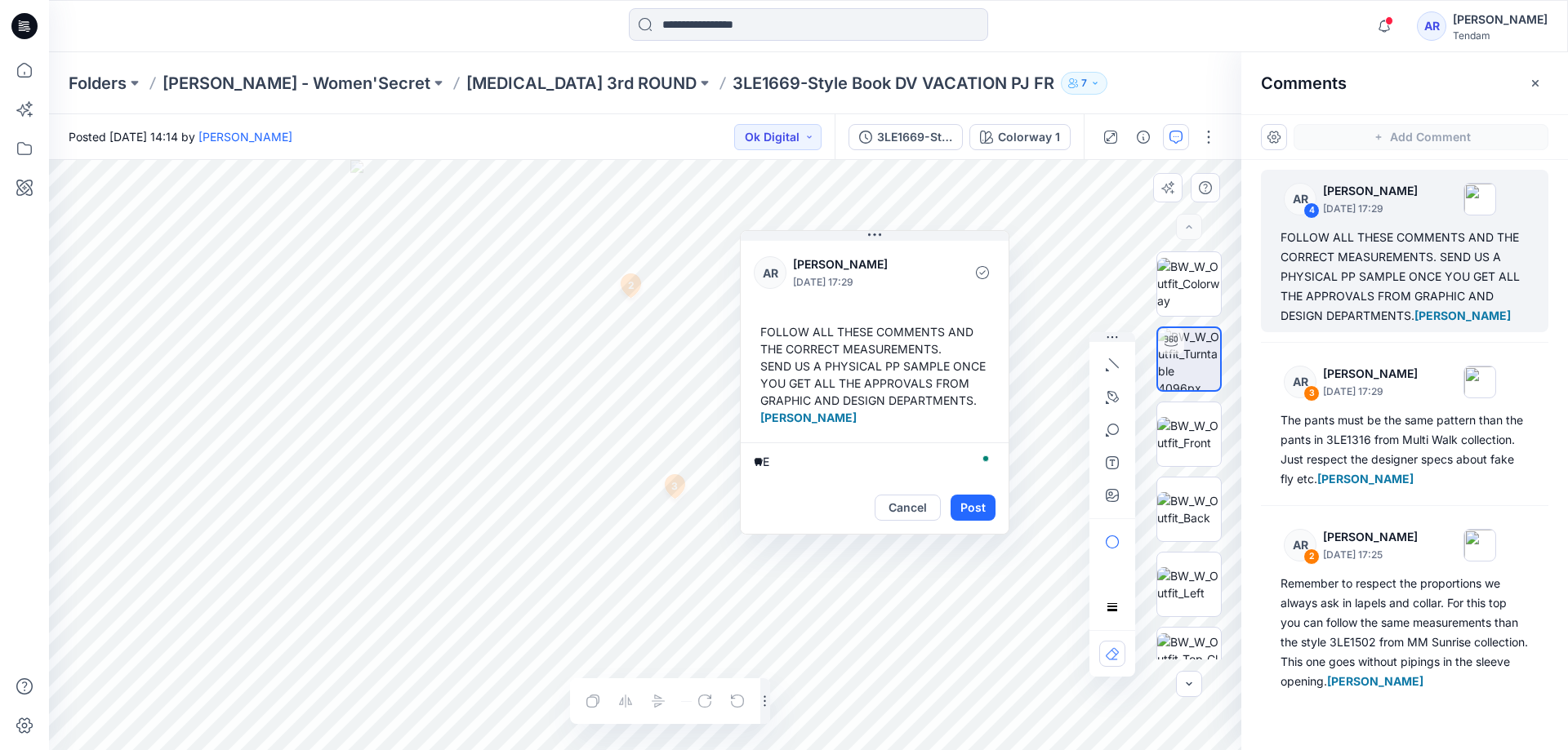
type textarea "*"
drag, startPoint x: 916, startPoint y: 466, endPoint x: 849, endPoint y: 470, distance: 67.1
click at [849, 470] on textarea "**********" at bounding box center [874, 462] width 268 height 40
drag, startPoint x: 960, startPoint y: 448, endPoint x: 870, endPoint y: 448, distance: 90.0
click at [869, 448] on textarea "**********" at bounding box center [874, 462] width 268 height 40
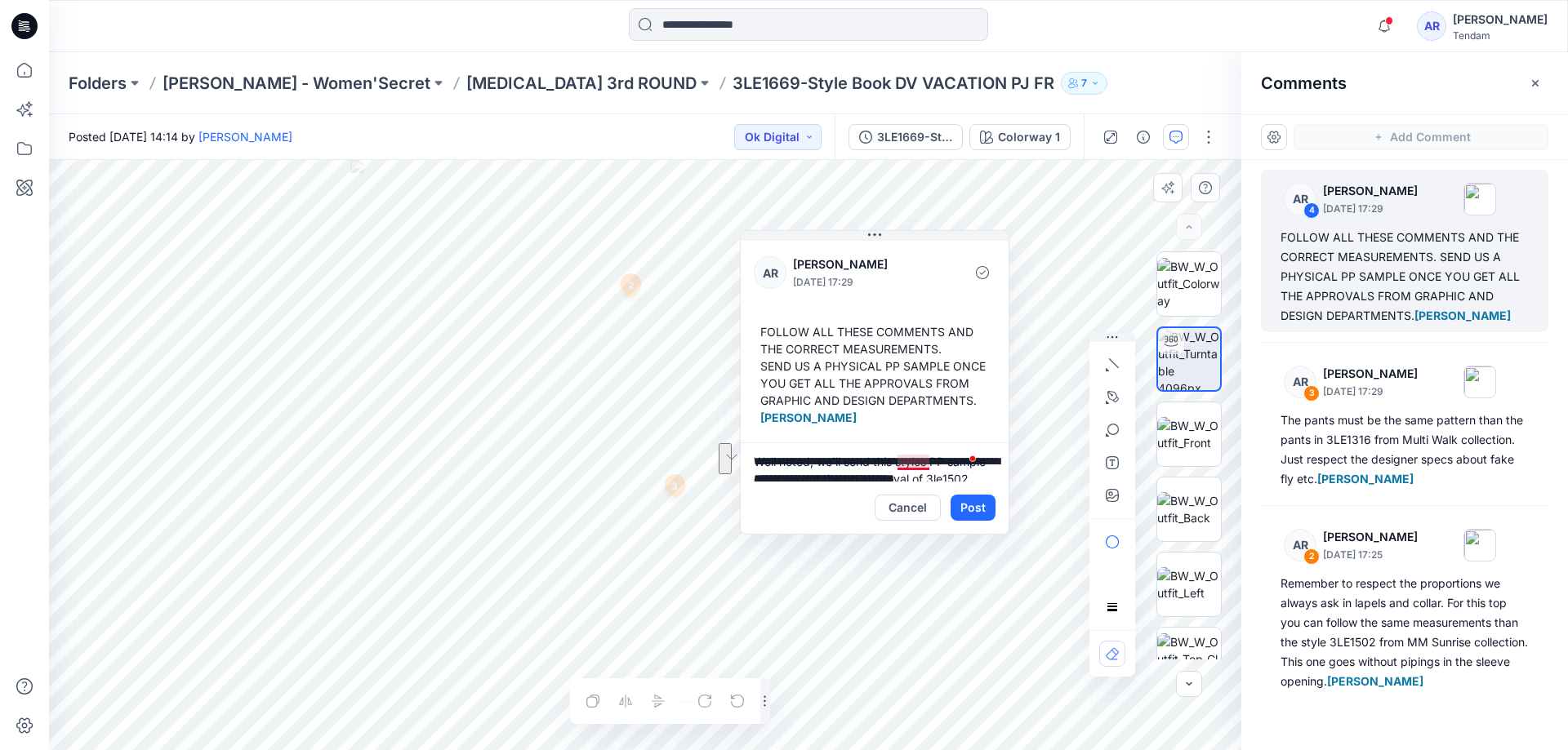
click at [914, 462] on textarea "**********" at bounding box center [874, 462] width 268 height 40
drag, startPoint x: 799, startPoint y: 450, endPoint x: 900, endPoint y: 458, distance: 101.3
click at [900, 458] on textarea "**********" at bounding box center [874, 462] width 268 height 40
click at [814, 448] on textarea "**********" at bounding box center [874, 462] width 268 height 40
click at [802, 451] on textarea "**********" at bounding box center [874, 462] width 268 height 40
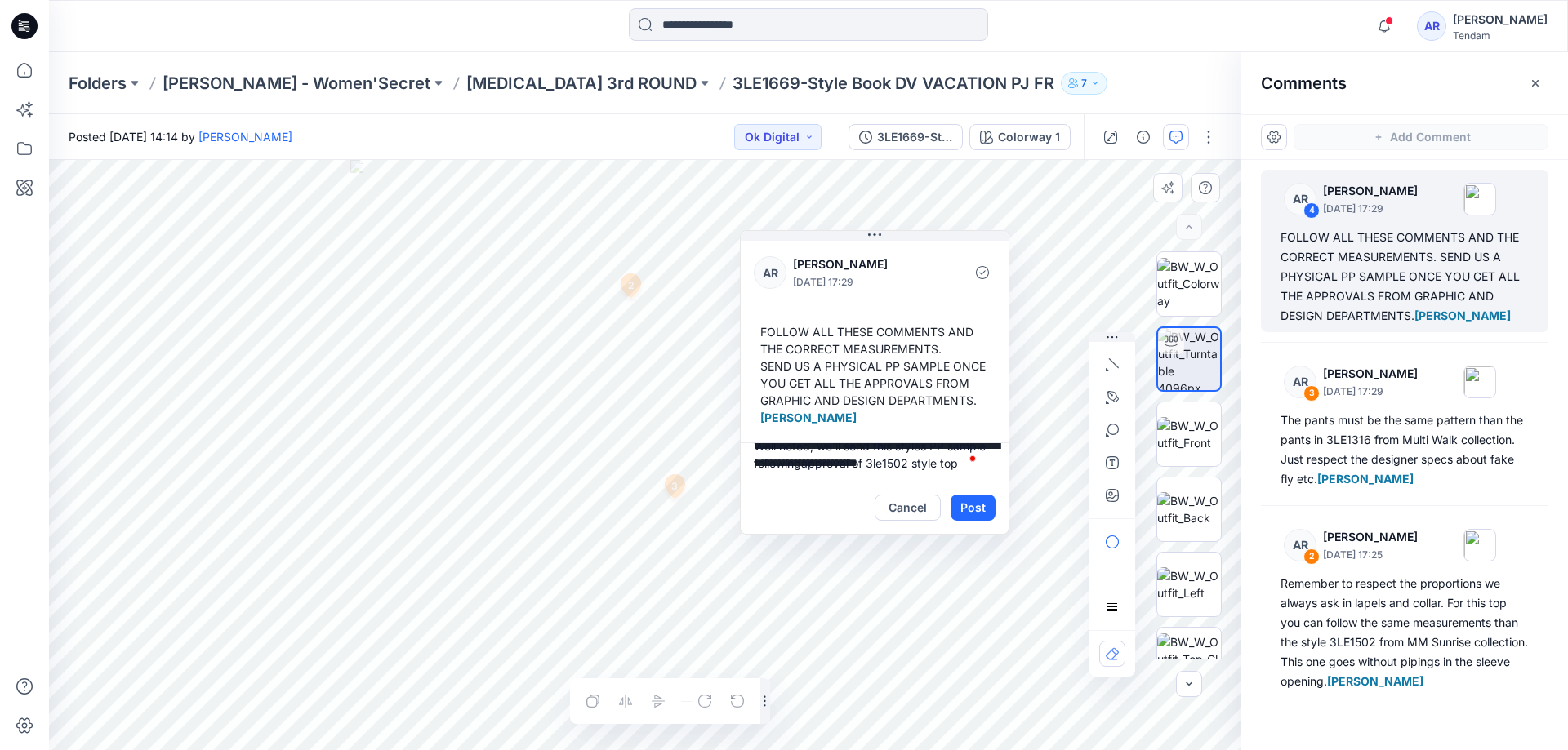
click at [806, 468] on textarea "**********" at bounding box center [874, 462] width 268 height 40
click at [960, 465] on textarea "**********" at bounding box center [874, 462] width 268 height 40
type textarea "**********"
click at [966, 512] on button "Post" at bounding box center [973, 508] width 45 height 26
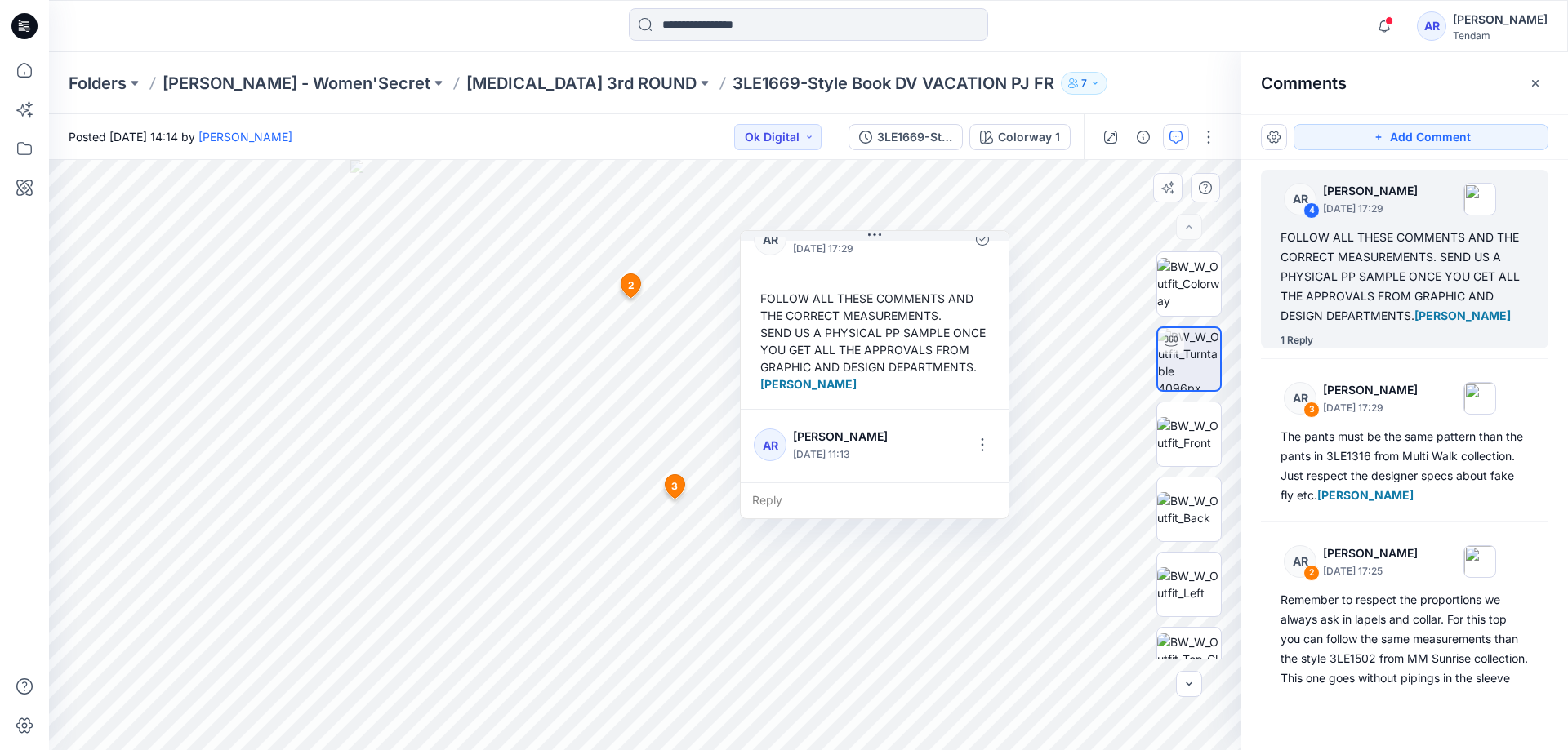
scroll to position [0, 0]
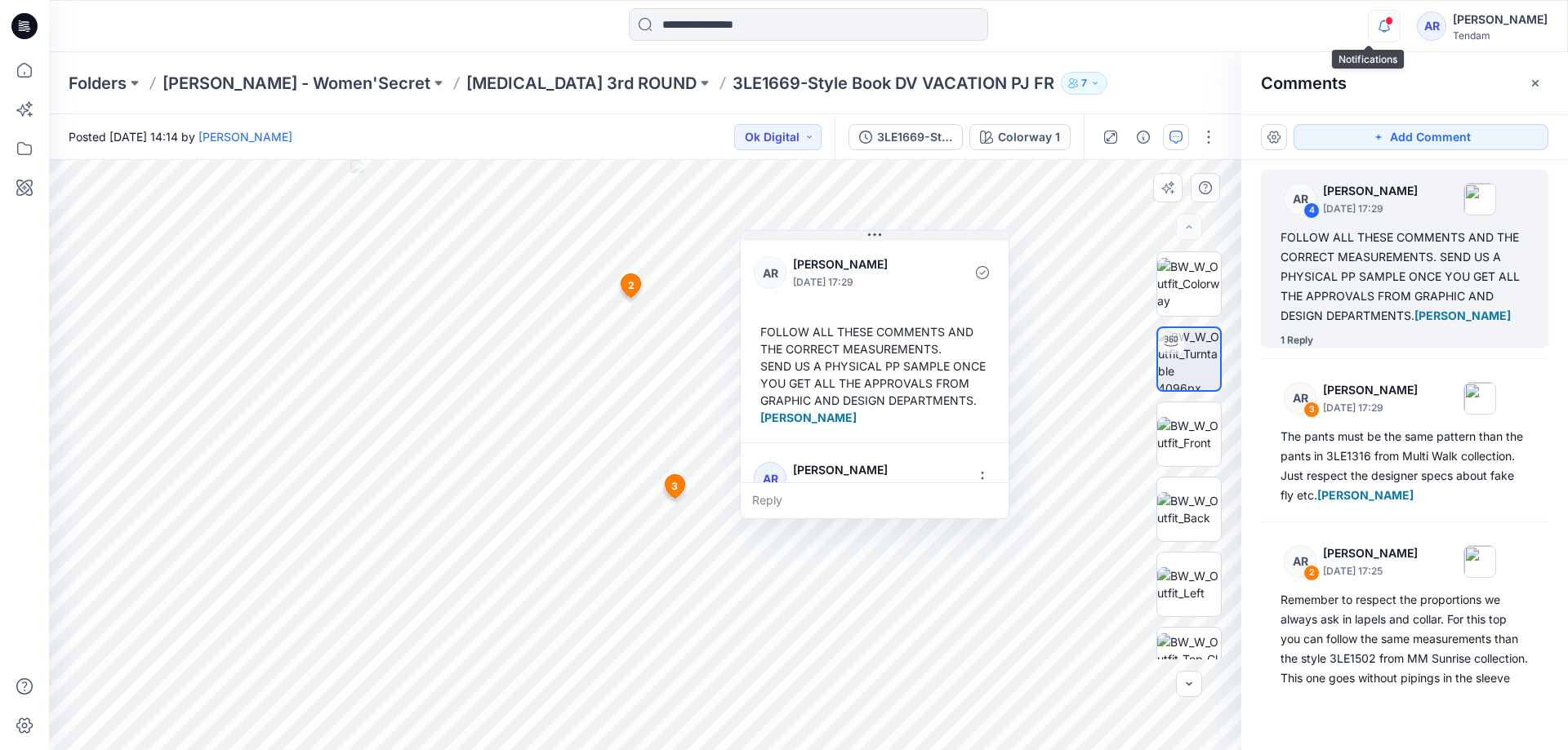
click at [1369, 30] on icon "button" at bounding box center [1384, 26] width 31 height 33
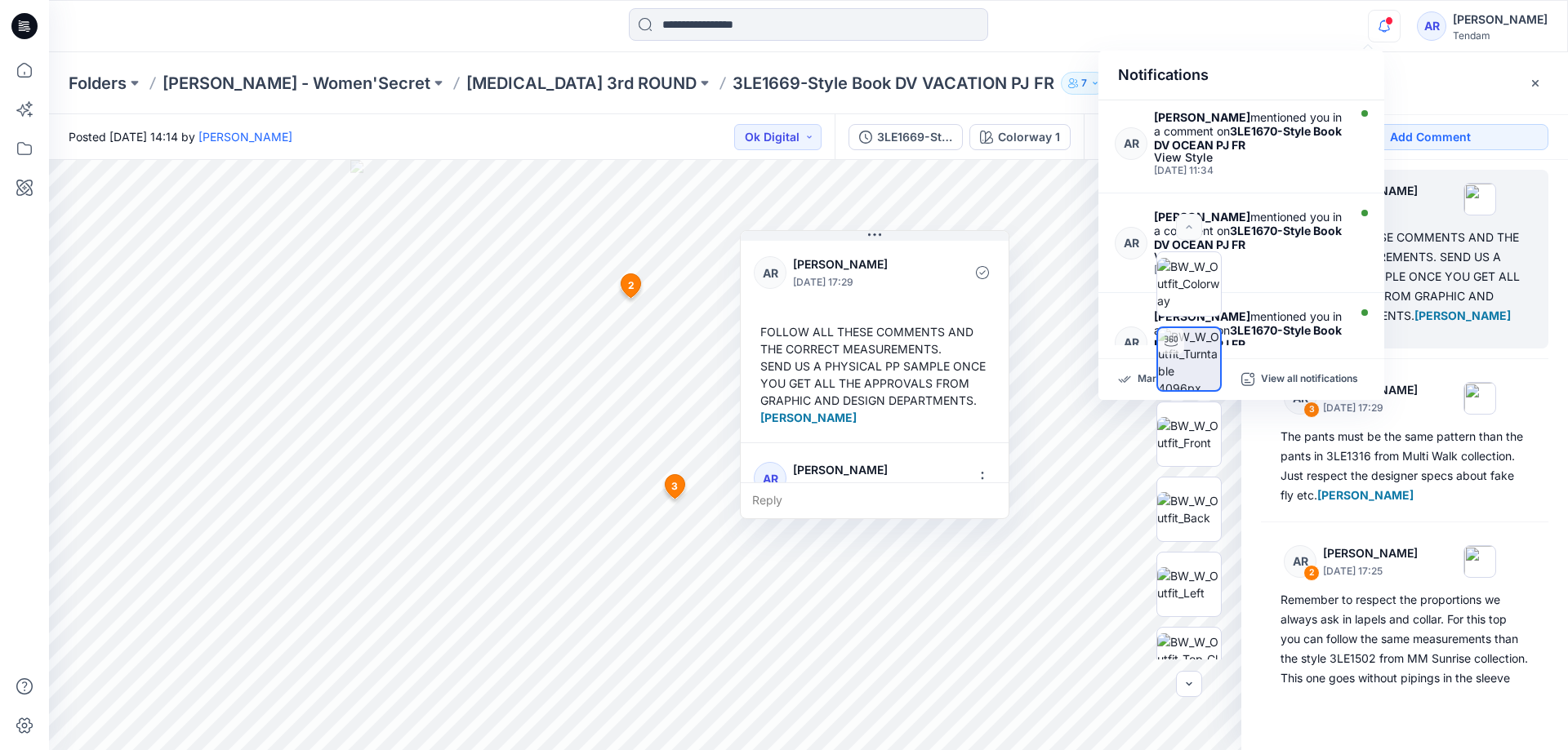
click at [1463, 35] on div "Tendam" at bounding box center [1501, 36] width 95 height 12
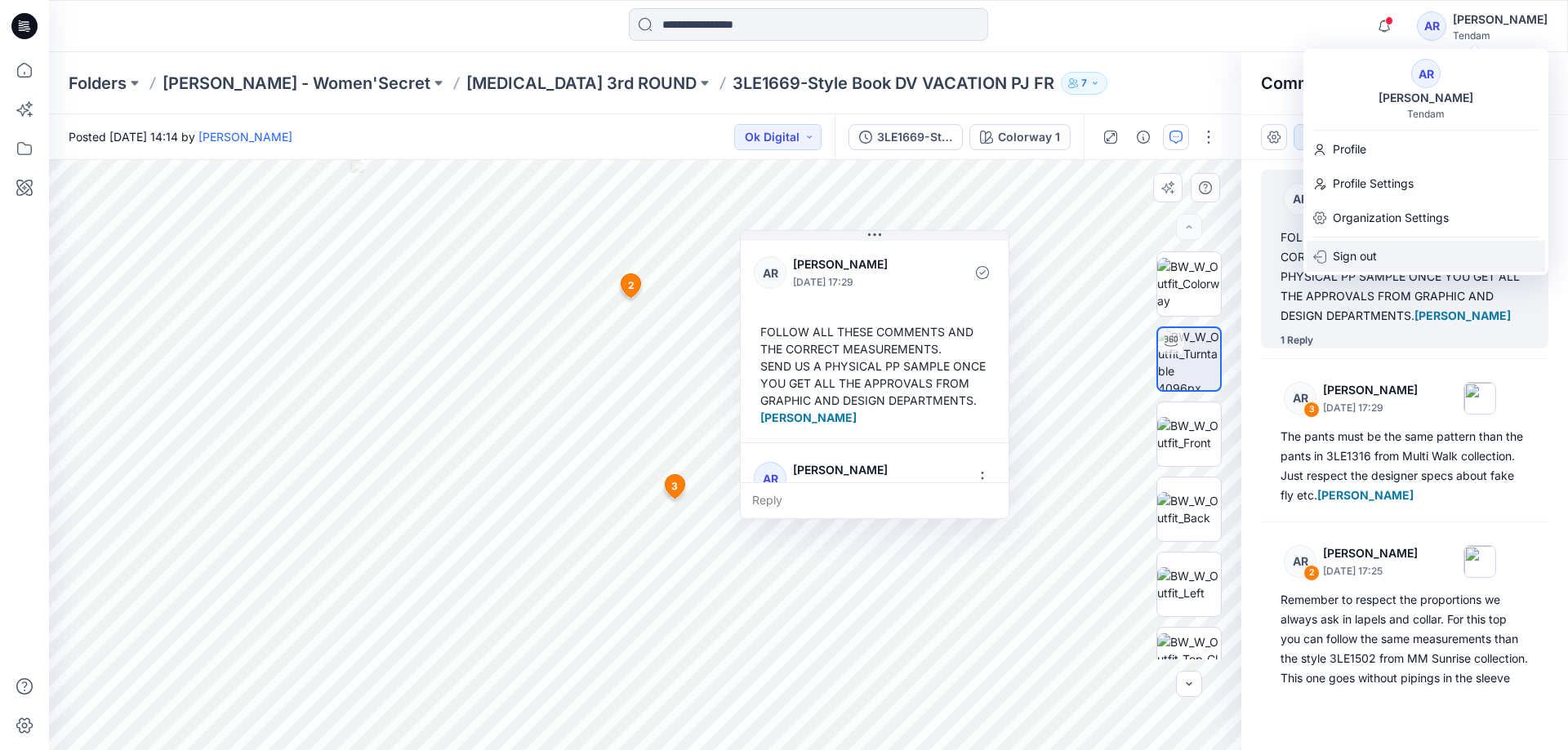
click at [1345, 252] on p "Sign out" at bounding box center [1355, 255] width 45 height 31
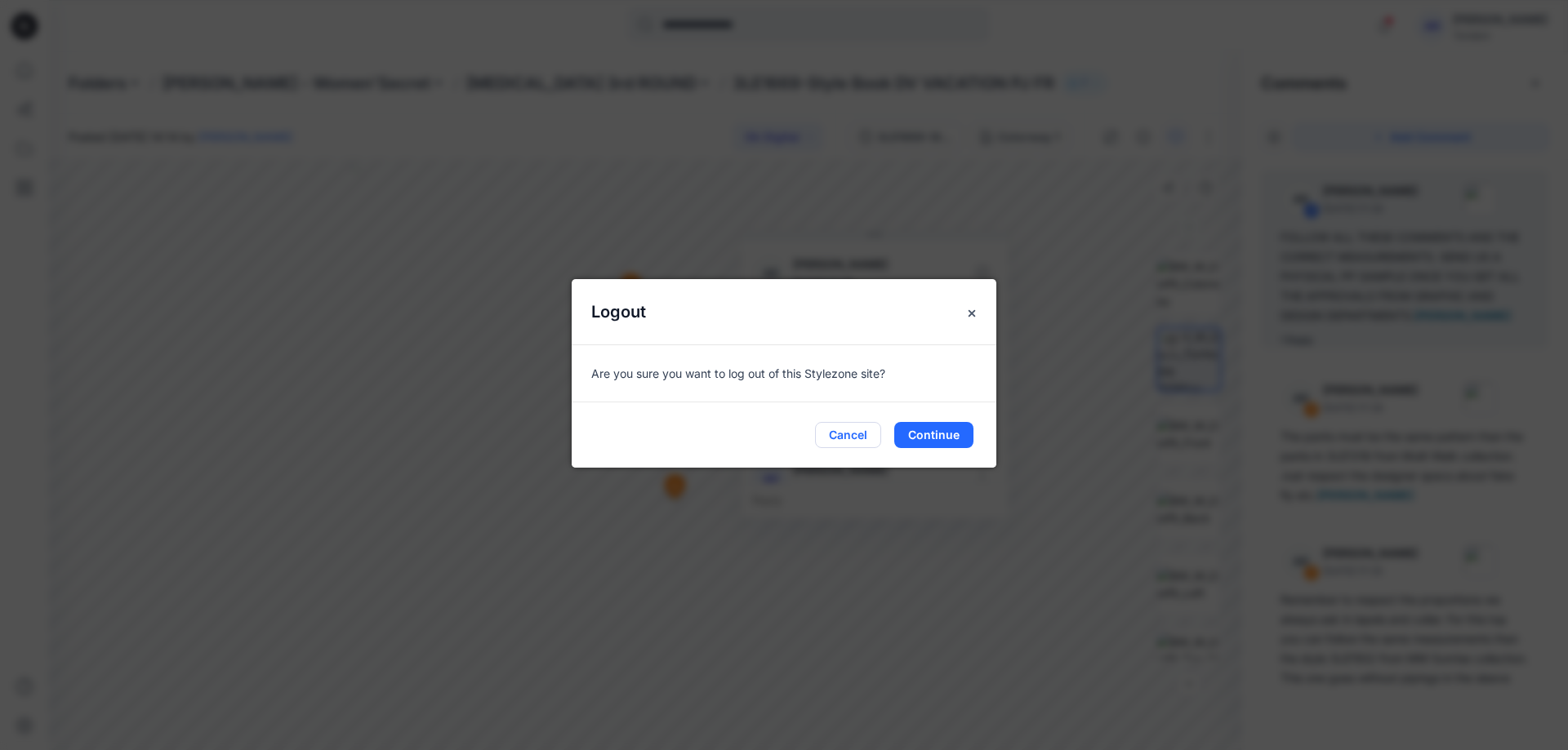
click at [868, 432] on button "Cancel" at bounding box center [848, 435] width 66 height 26
